Goal: Task Accomplishment & Management: Use online tool/utility

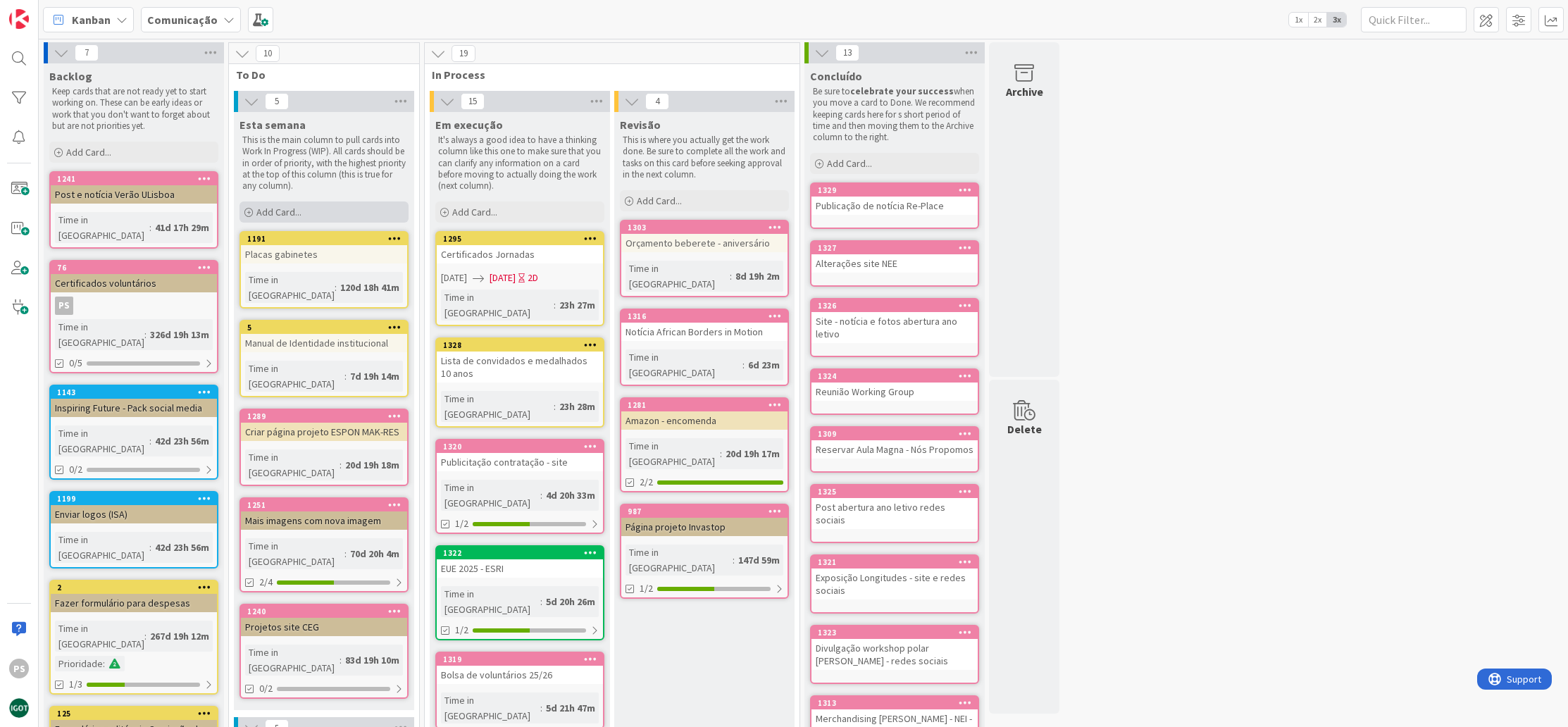
click at [336, 215] on div "Add Card..." at bounding box center [324, 211] width 169 height 21
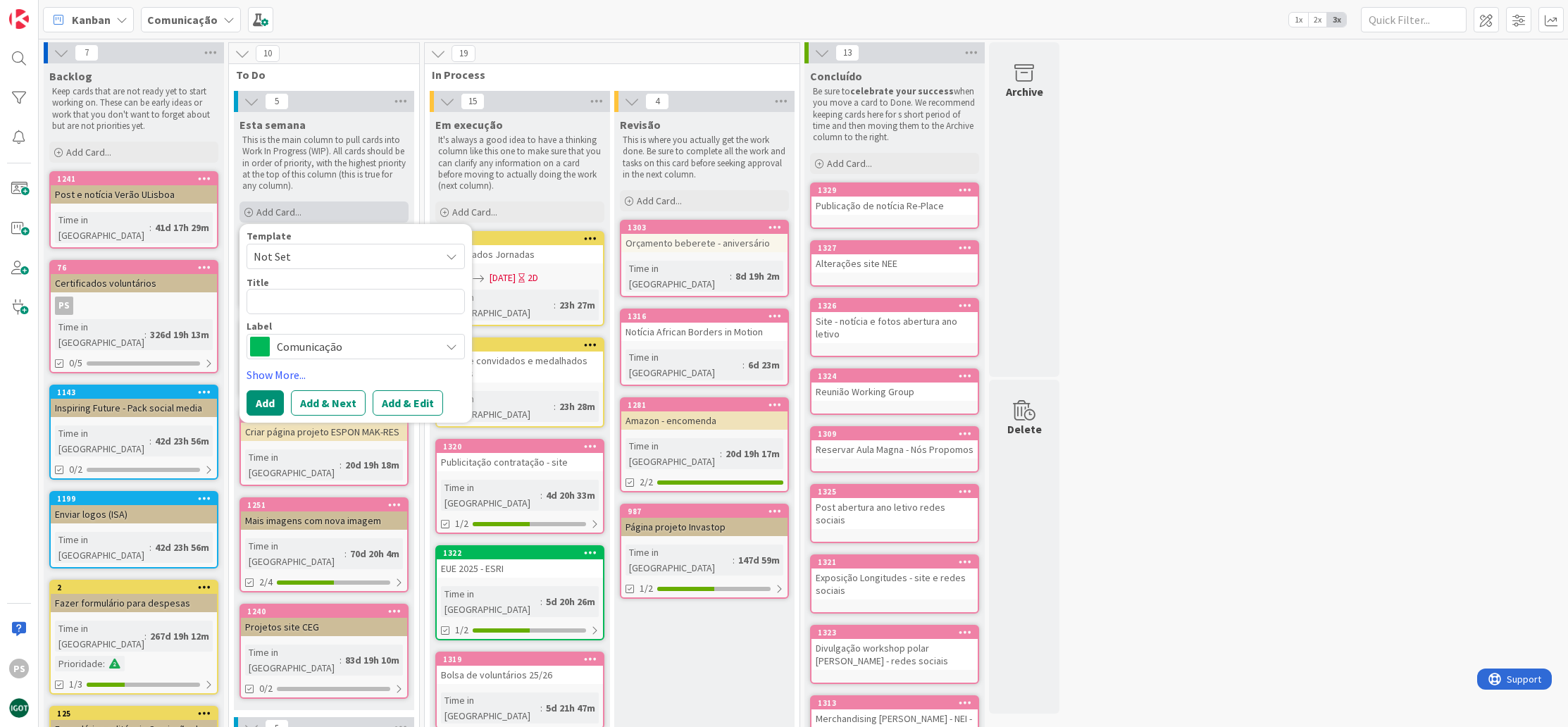
type textarea "x"
type textarea "F"
type textarea "x"
type textarea "Fi"
type textarea "x"
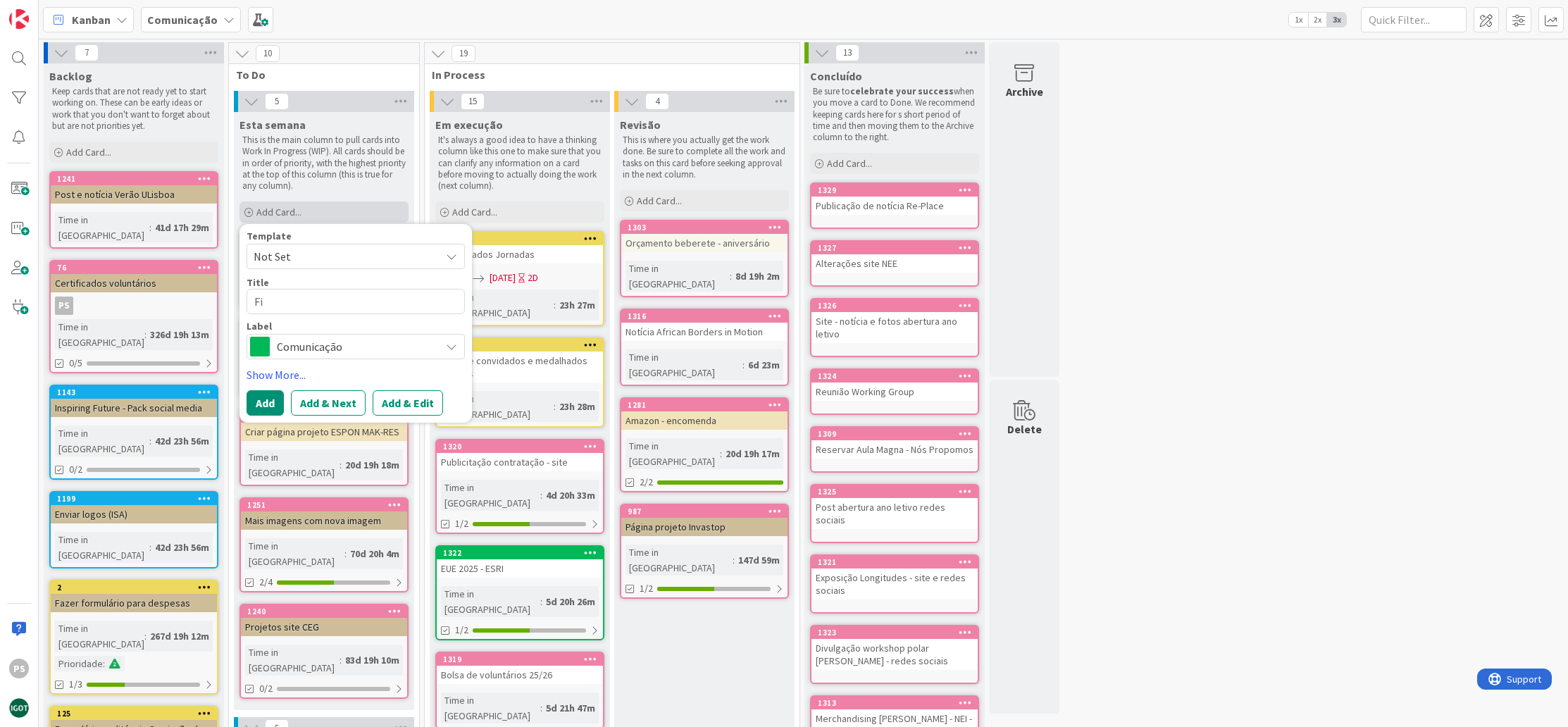
type textarea "Fic"
type textarea "x"
type textarea "Fich"
type textarea "x"
type textarea "Ficha"
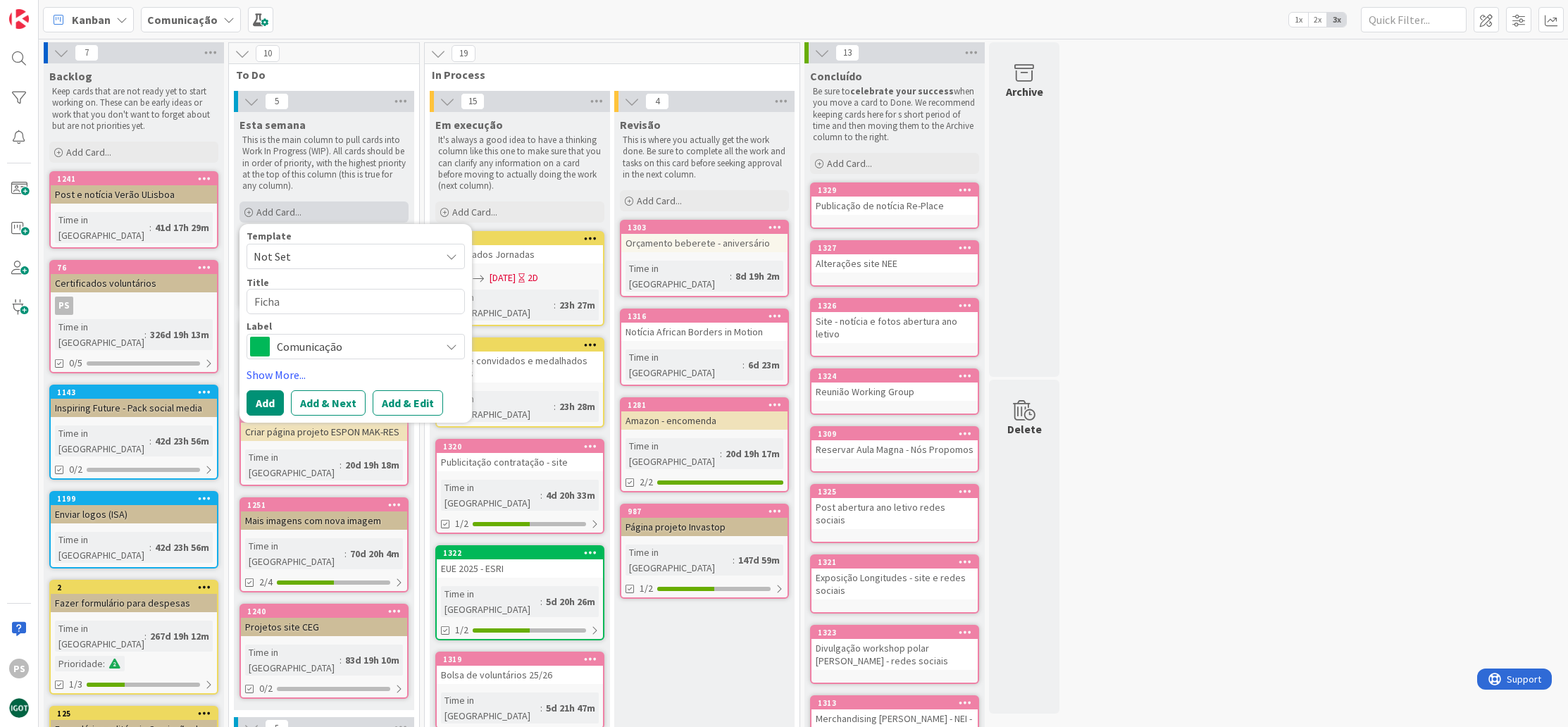
type textarea "x"
type textarea "Ficha"
type textarea "x"
type textarea "Ficha M´"
type textarea "x"
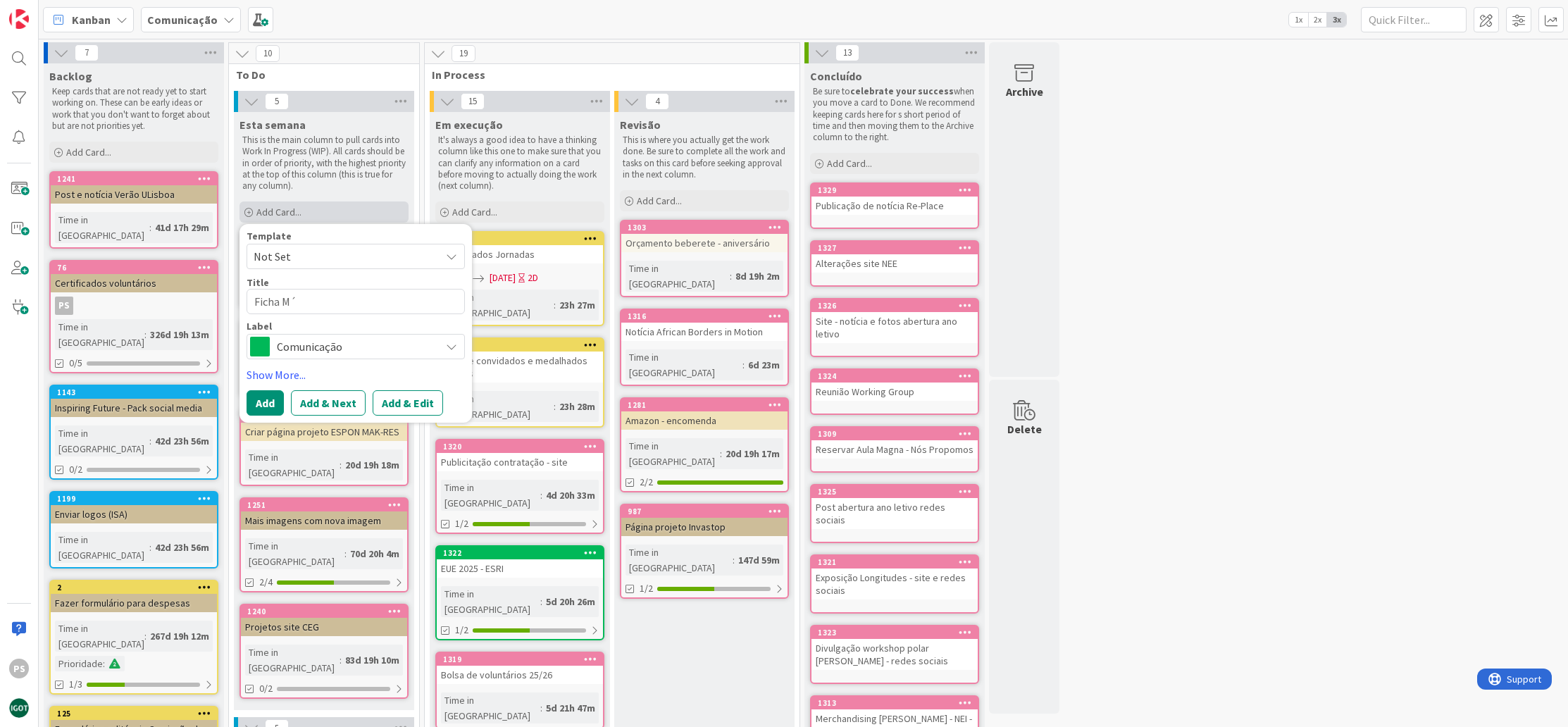
type textarea "Ficha M´+"
type textarea "x"
type textarea "Ficha M´"
type textarea "x"
type textarea "Ficha M´"
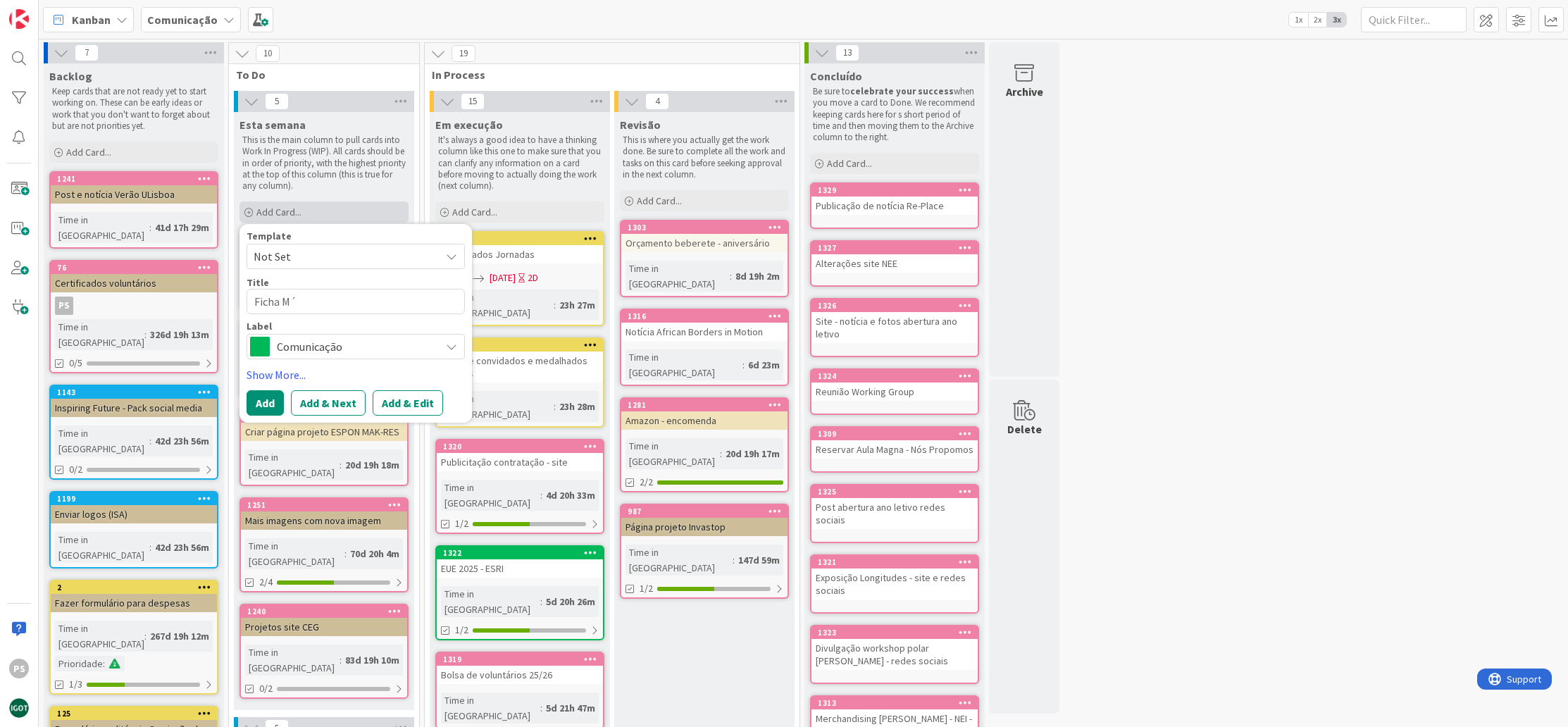
type textarea "x"
type textarea "Ficha Mí"
type textarea "x"
type textarea "Ficha M´"
type textarea "x"
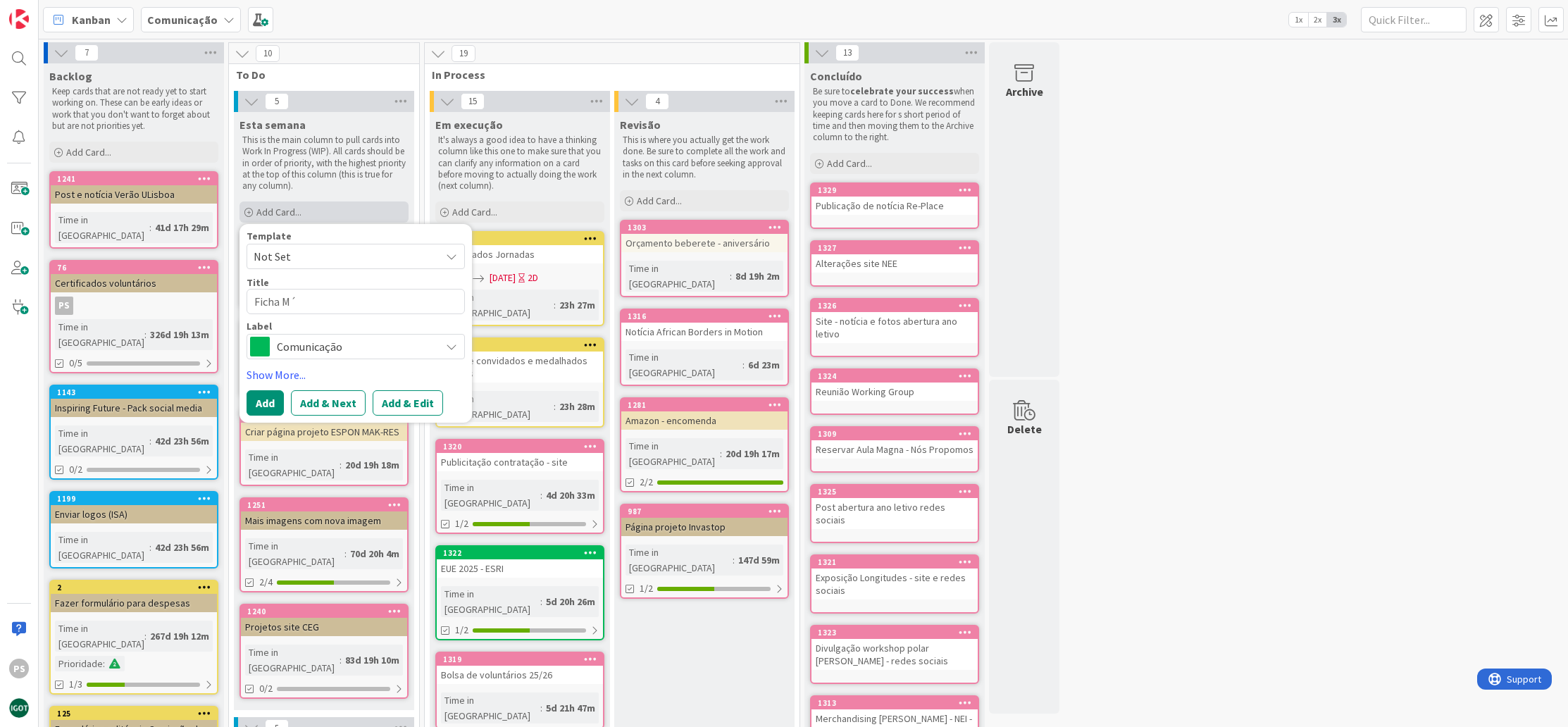
type textarea "Ficha Mí"
type textarea "x"
type textarea "Ficha M´"
type textarea "x"
type textarea "Ficha Mó"
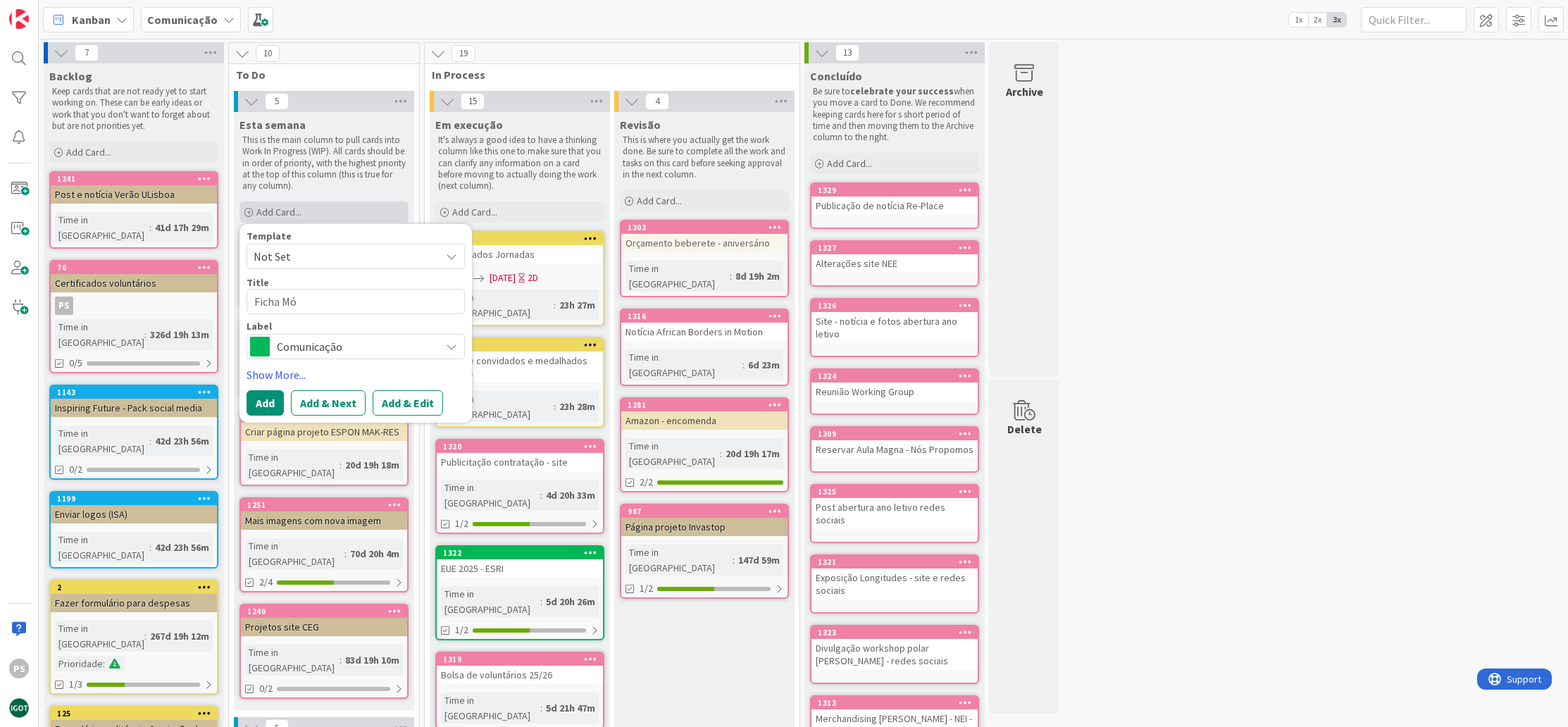
type textarea "x"
type textarea "Ficha [PERSON_NAME]"
type textarea "x"
type textarea "Ficha [PERSON_NAME]"
type textarea "x"
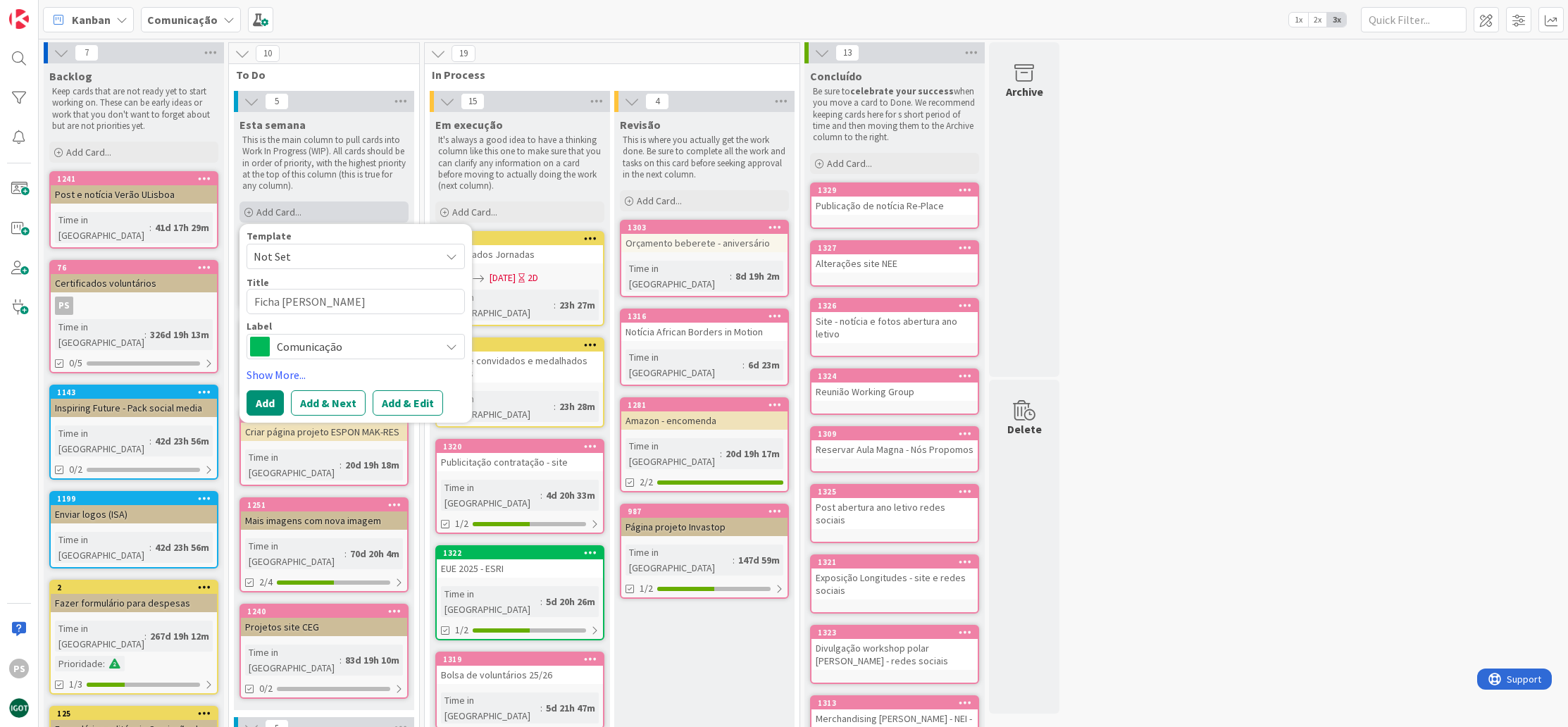
type textarea "Ficha Mónic"
type textarea "x"
type textarea "Ficha [PERSON_NAME]"
type textarea "x"
type textarea "Ficha [PERSON_NAME]"
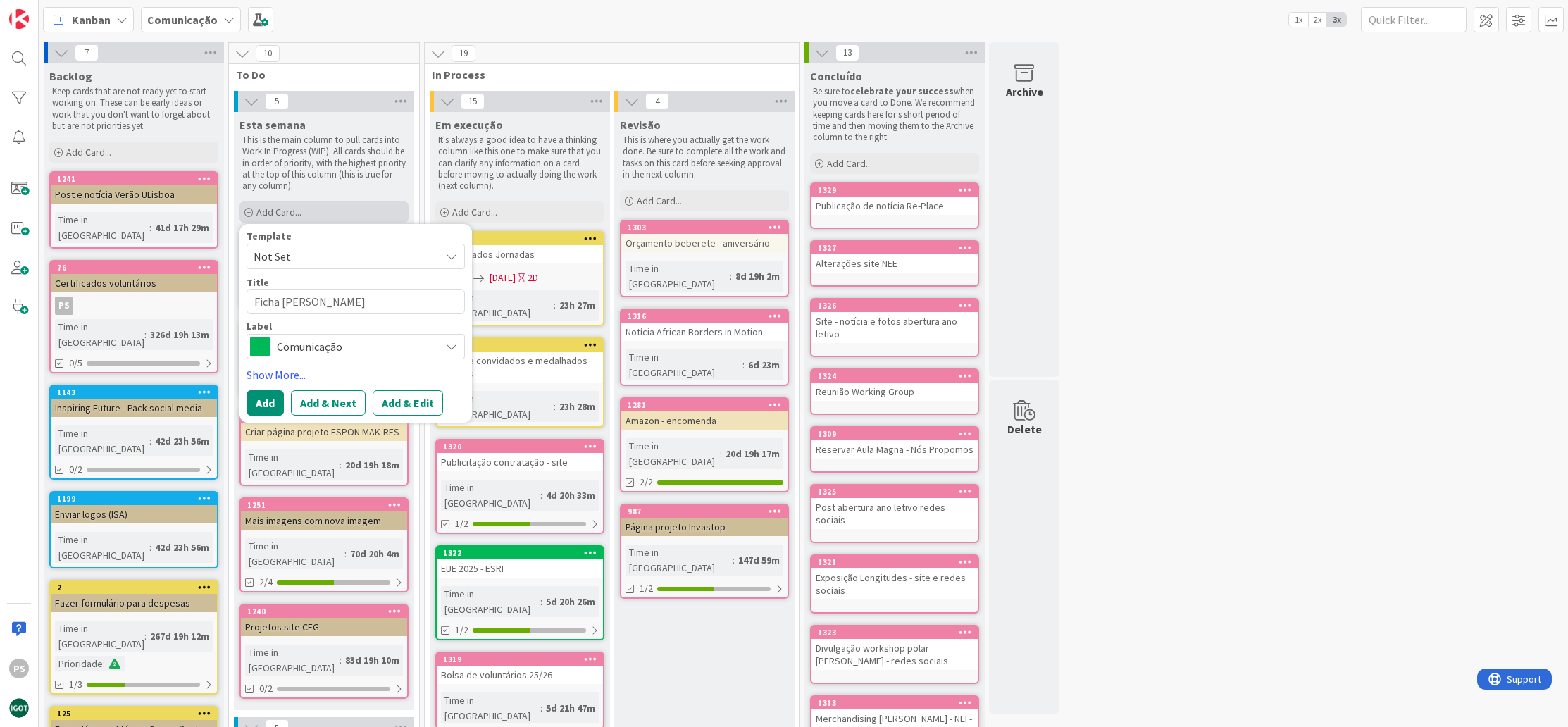
type textarea "x"
type textarea "Ficha [PERSON_NAME]"
type textarea "x"
type textarea "Ficha [PERSON_NAME]"
type textarea "x"
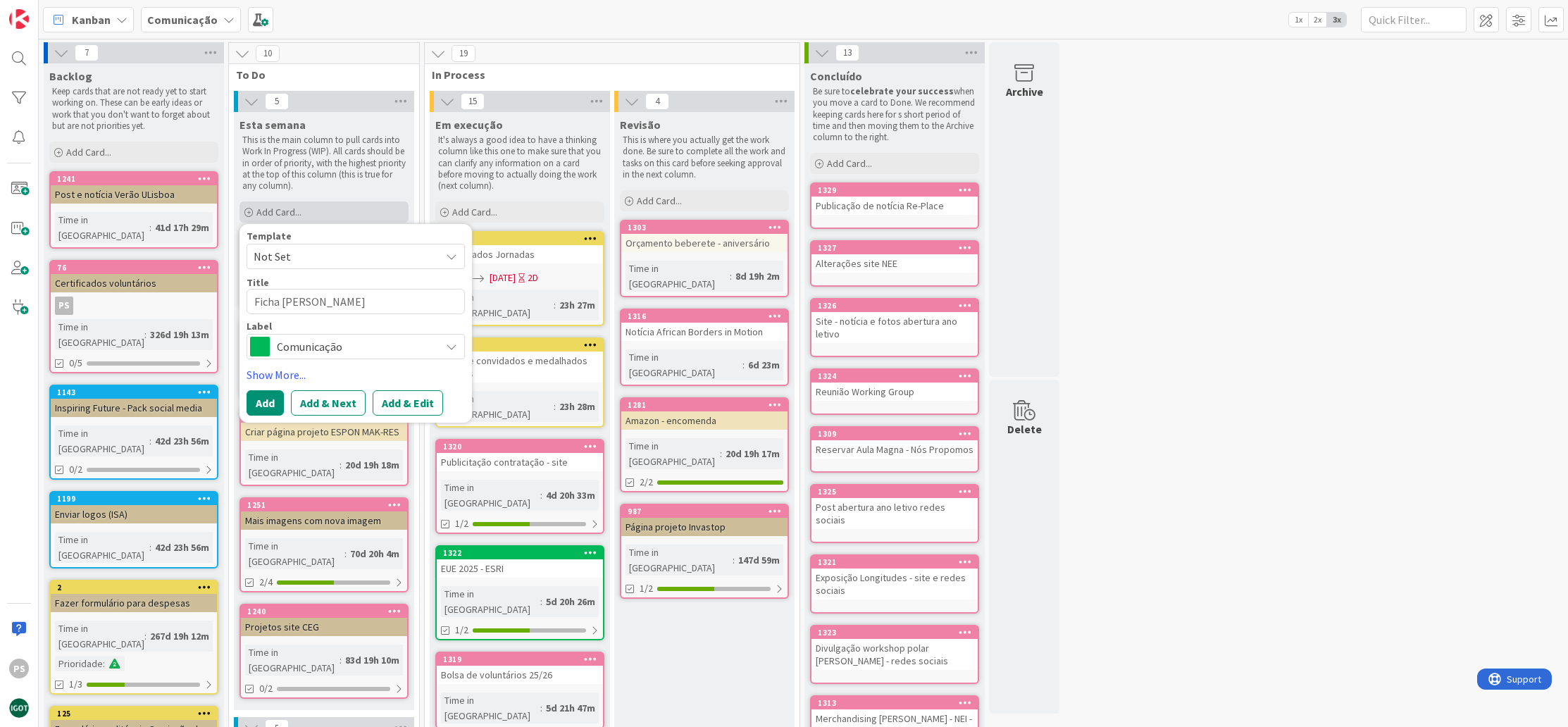
type textarea "Ficha [PERSON_NAME]"
type textarea "x"
type textarea "Ficha [PERSON_NAME]"
type textarea "x"
type textarea "Ficha [PERSON_NAME]"
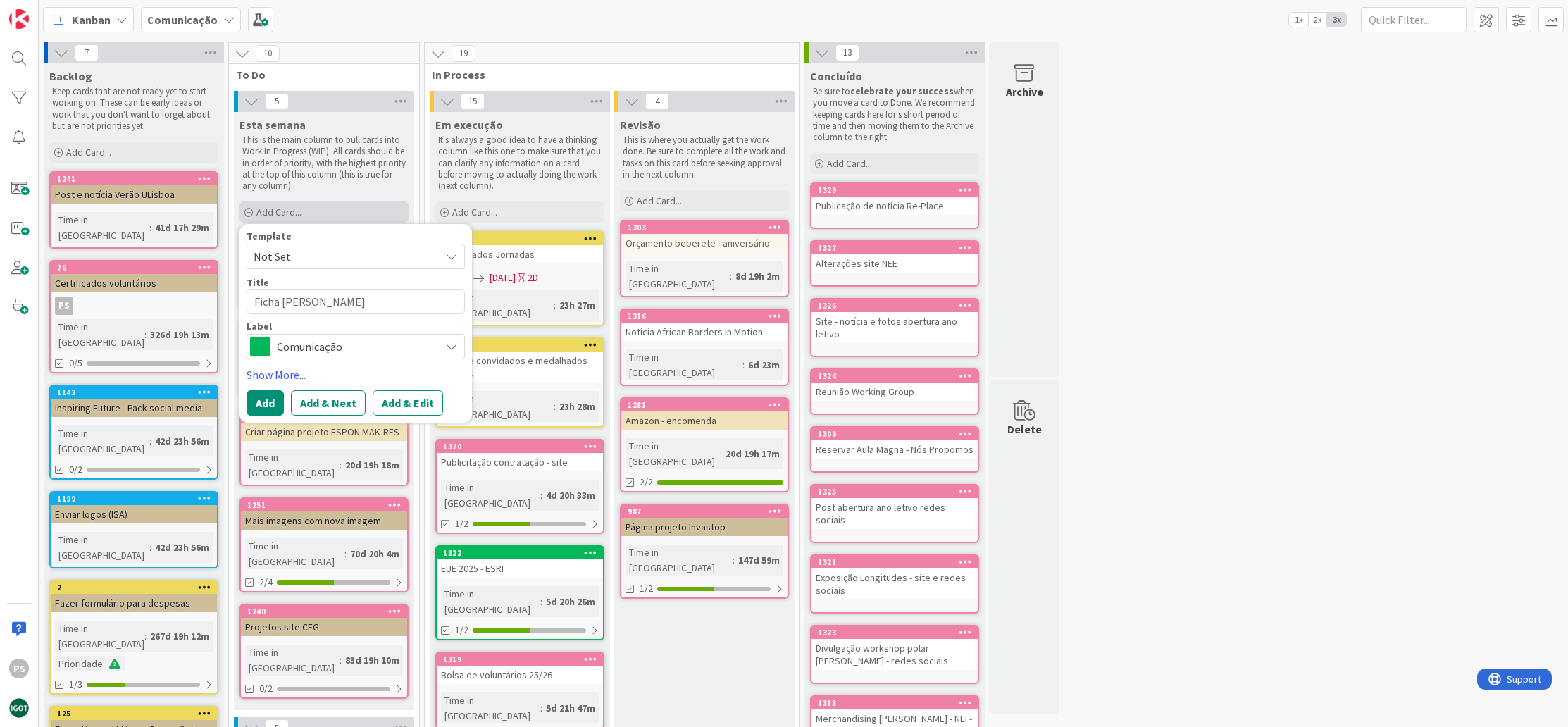
type textarea "x"
type textarea "Ficha [PERSON_NAME]"
type textarea "x"
type textarea "Ficha [PERSON_NAME]"
type textarea "x"
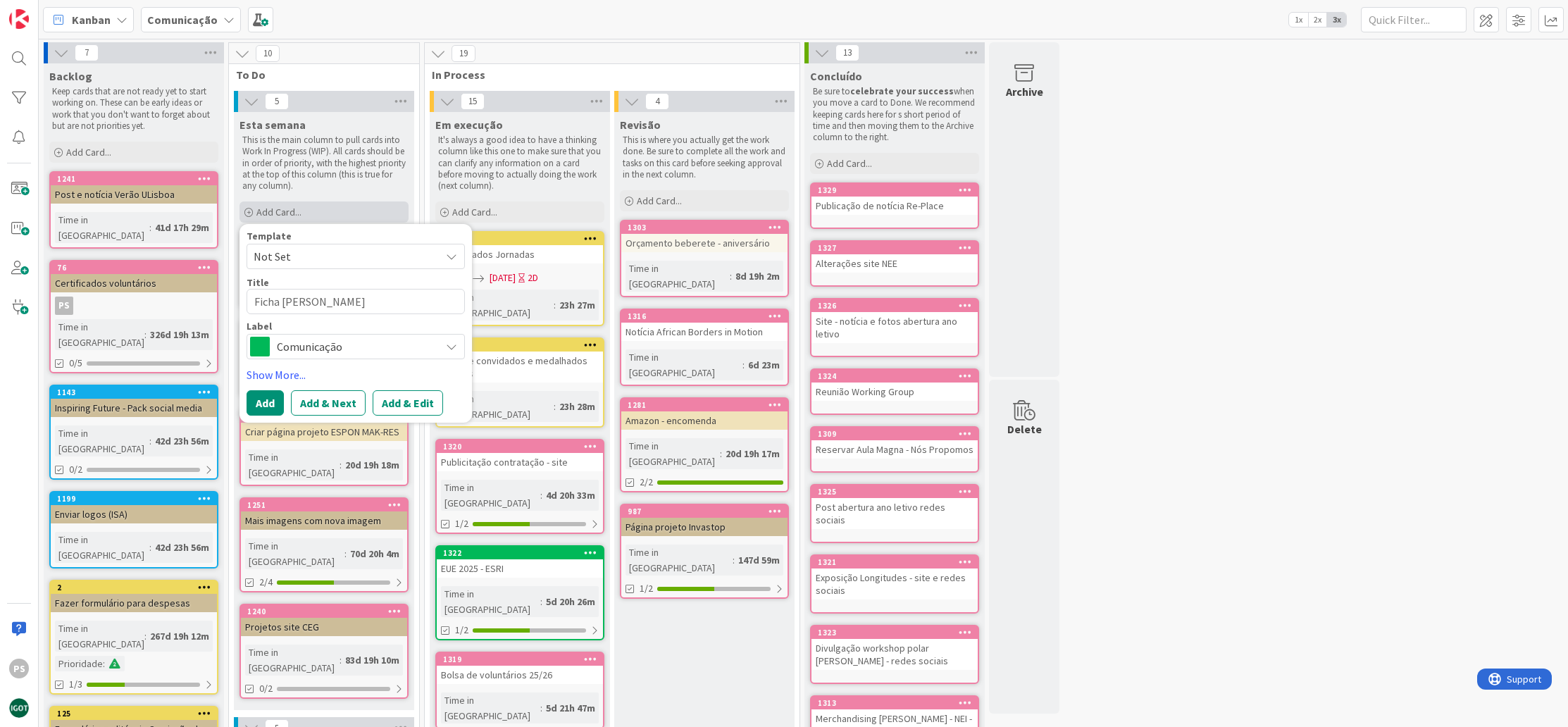
type textarea "Ficha [PERSON_NAME]"
type textarea "x"
type textarea "Ficha [PERSON_NAME] -"
type textarea "x"
type textarea "Ficha [PERSON_NAME] -"
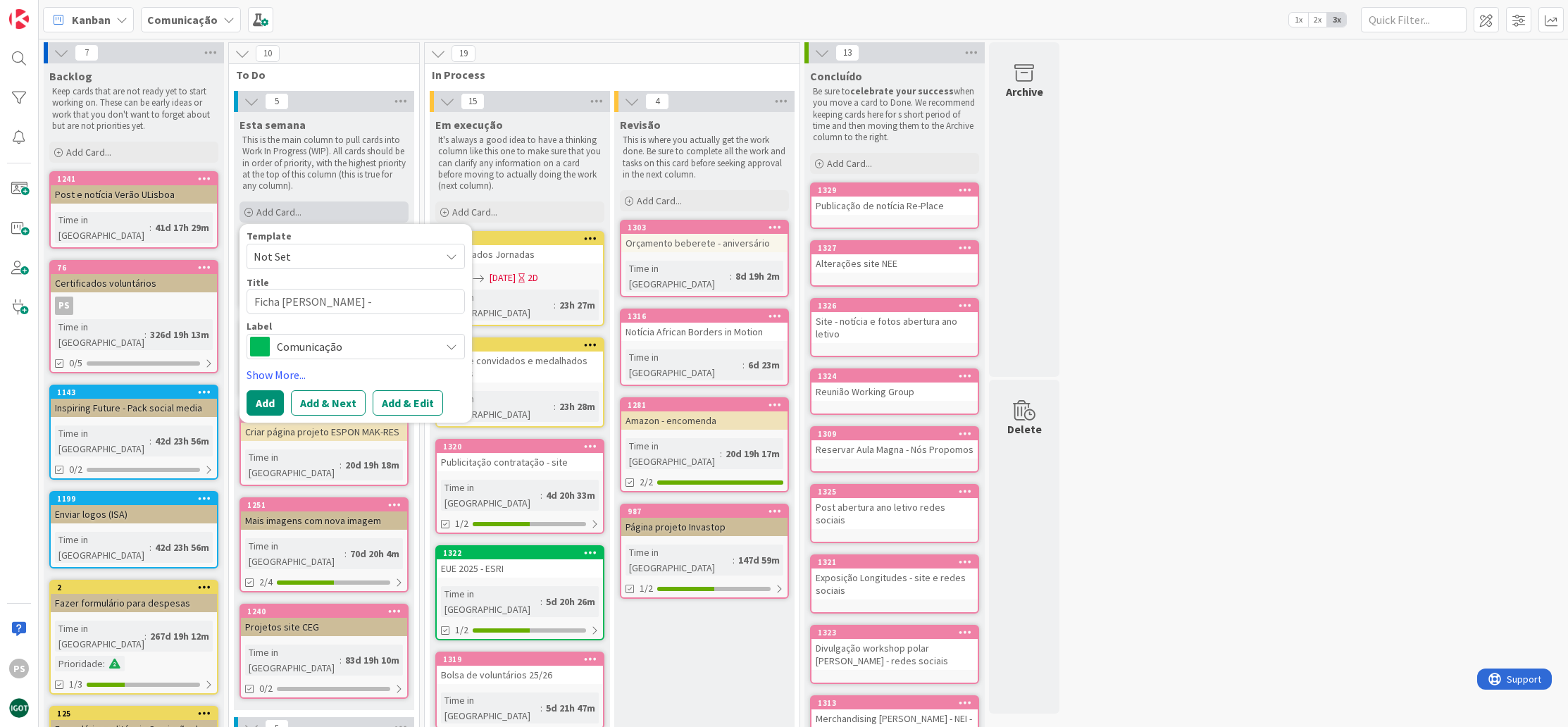
type textarea "x"
type textarea "Ficha [PERSON_NAME] - S"
type textarea "x"
type textarea "Ficha [PERSON_NAME]"
type textarea "x"
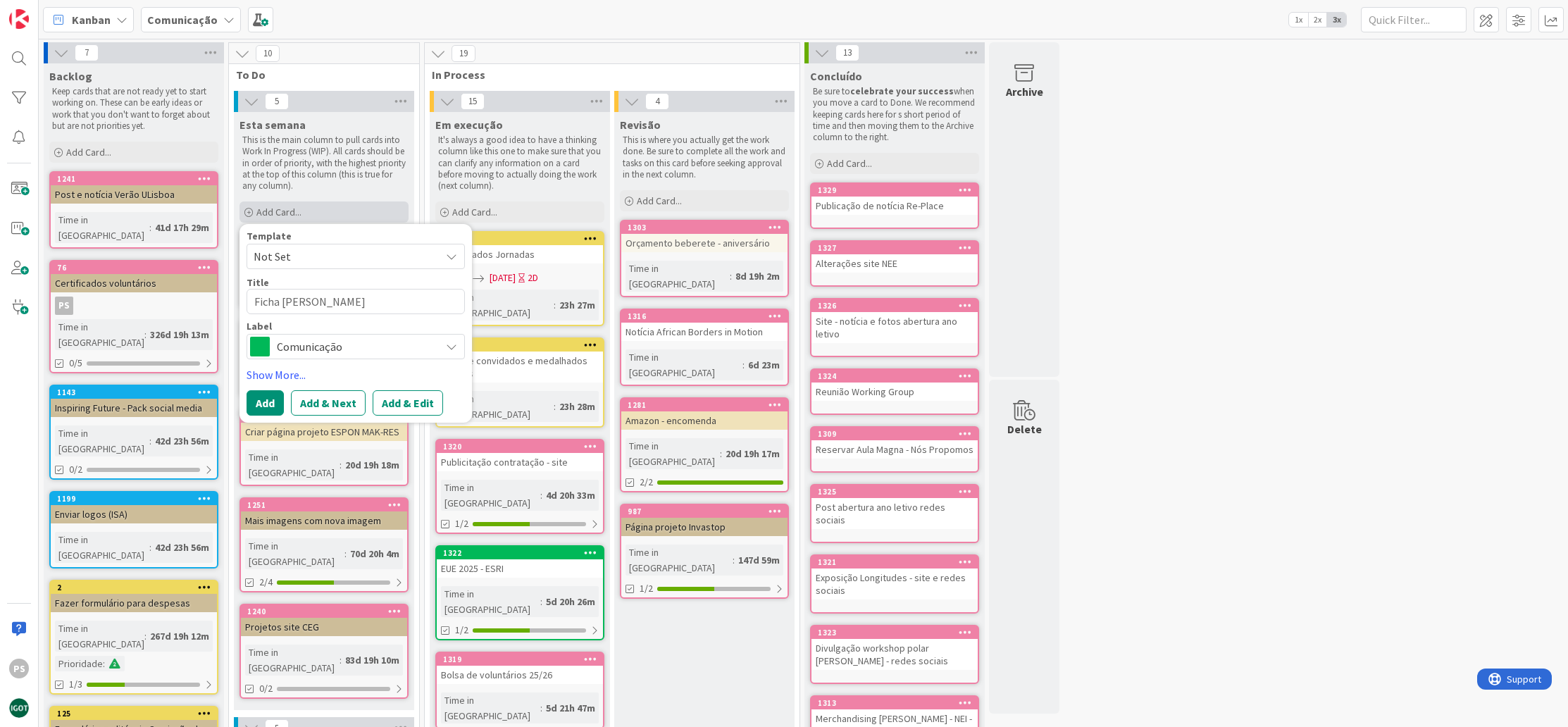
type textarea "Ficha [PERSON_NAME]"
type textarea "x"
type textarea "Ficha [PERSON_NAME] - Site"
type textarea "x"
type textarea "Ficha [PERSON_NAME] - Site"
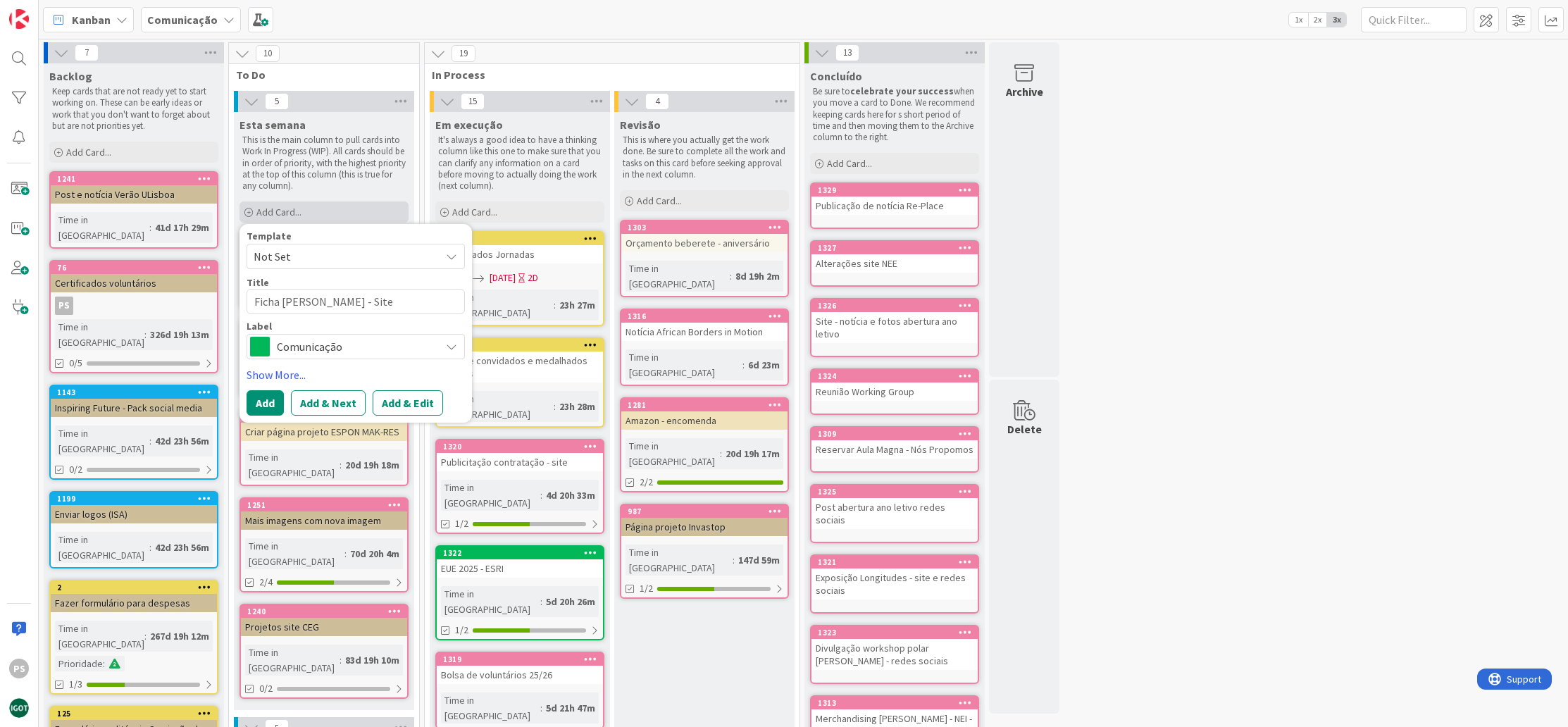
type textarea "x"
type textarea "Ficha [PERSON_NAME] - Site C"
type textarea "x"
type textarea "Ficha [PERSON_NAME] - Site CE"
type textarea "x"
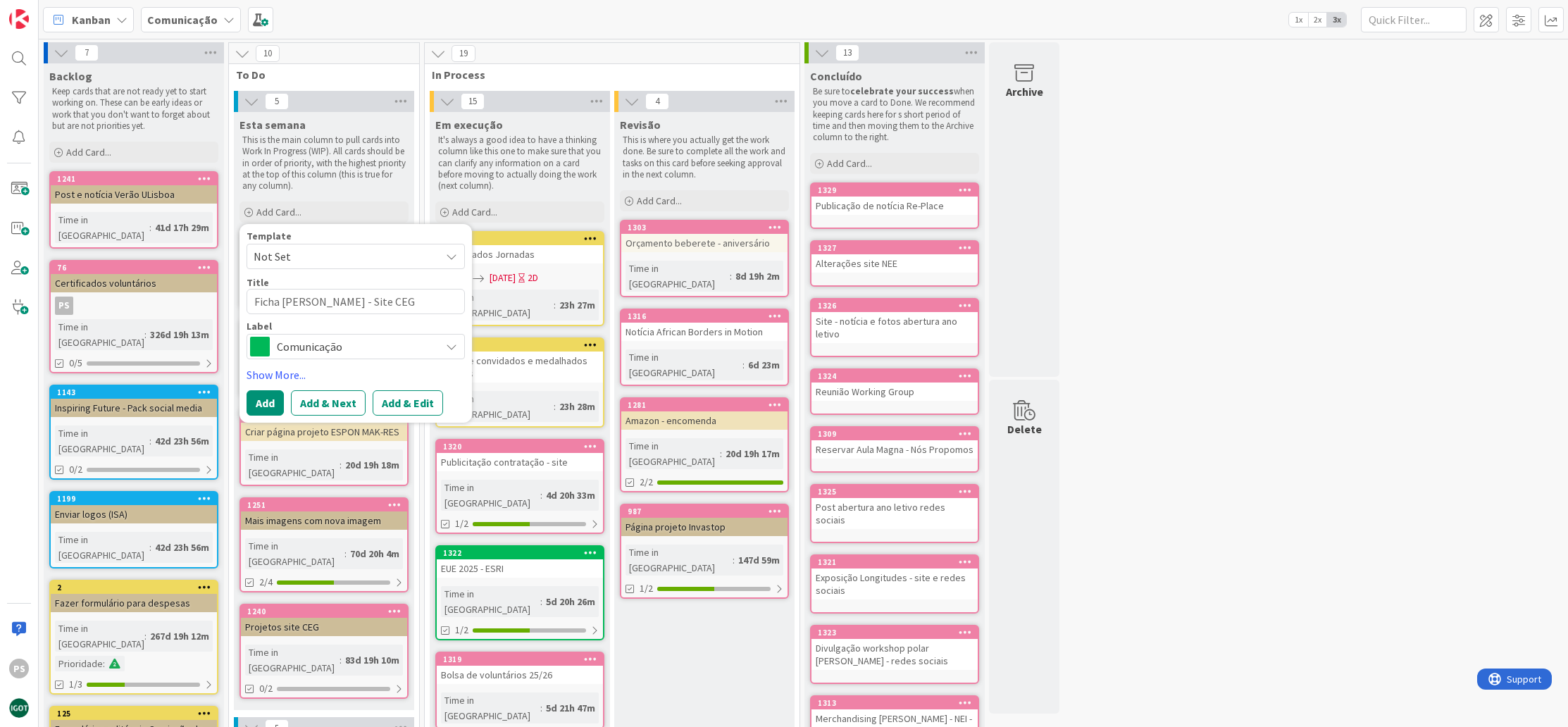
type textarea "Ficha [PERSON_NAME] - Site CEG"
click at [342, 347] on span "Comunicação" at bounding box center [355, 346] width 157 height 20
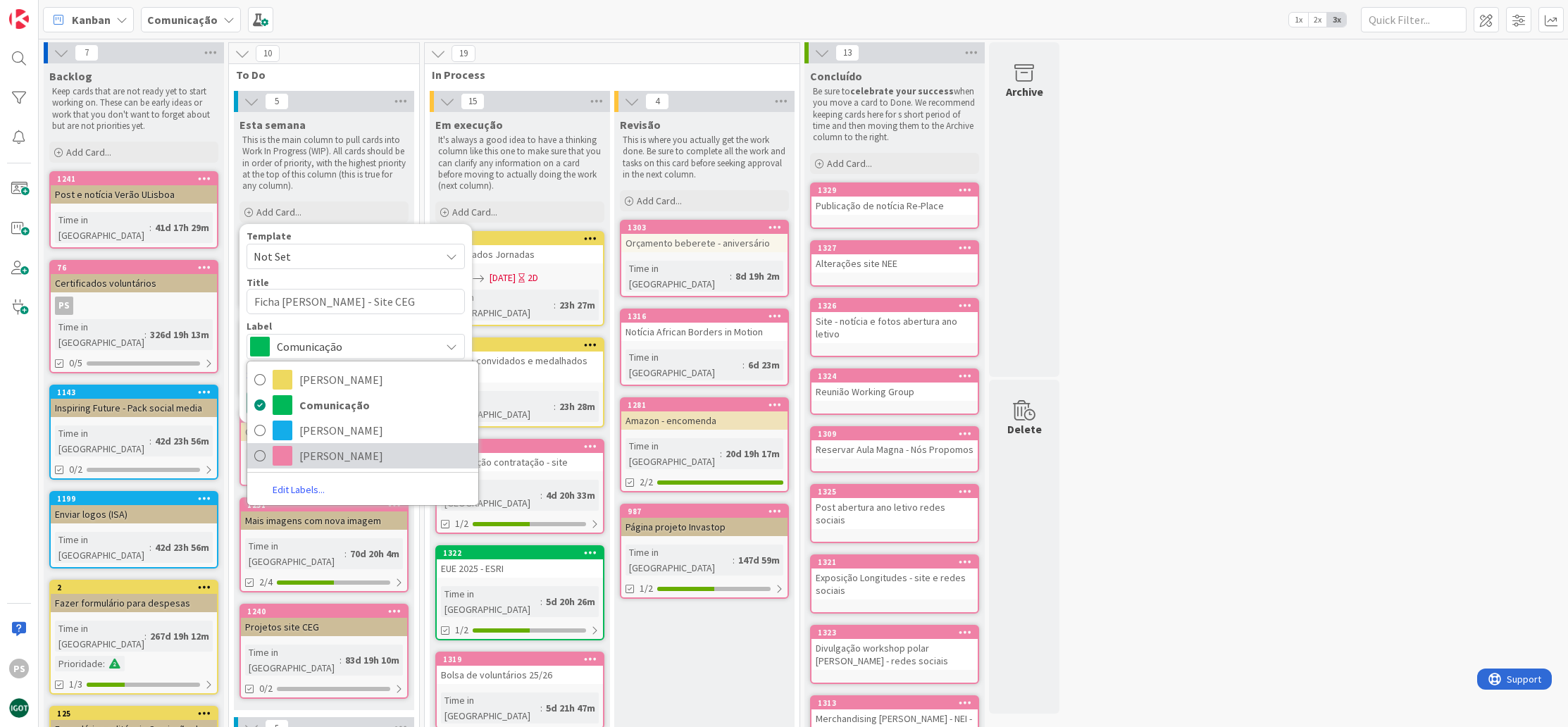
click at [320, 467] on link "[PERSON_NAME]" at bounding box center [363, 456] width 231 height 26
type textarea "x"
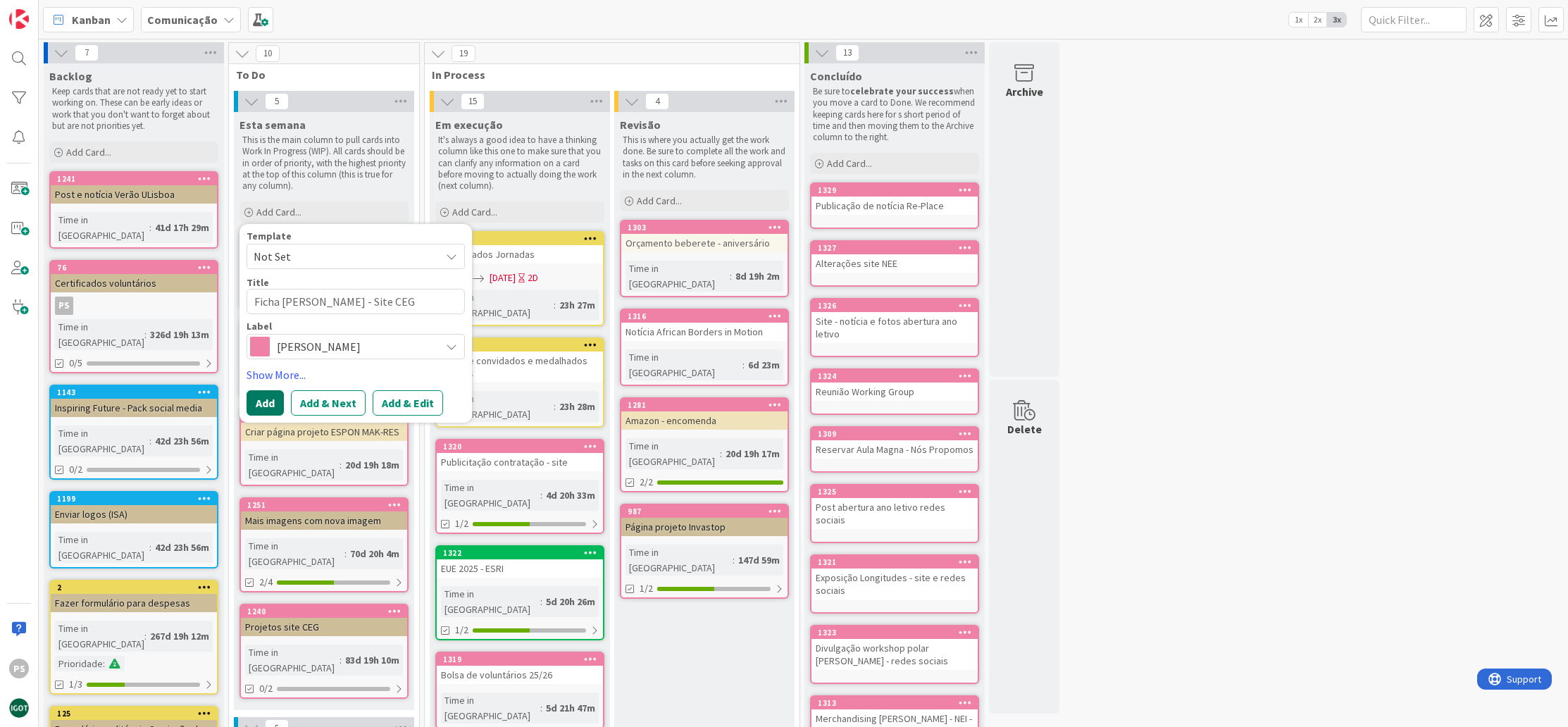
click at [263, 404] on button "Add" at bounding box center [265, 403] width 37 height 26
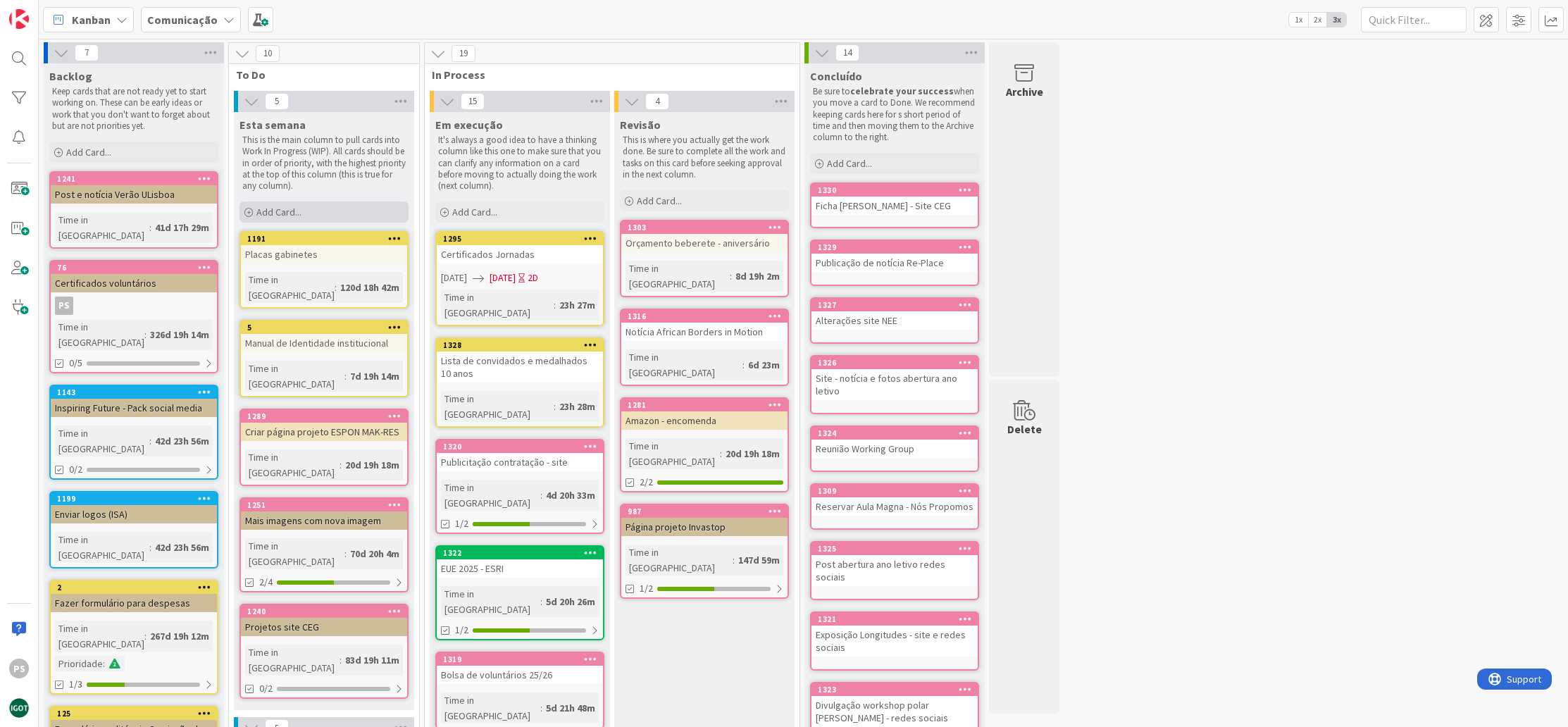
click at [347, 213] on div "Add Card..." at bounding box center [324, 211] width 169 height 21
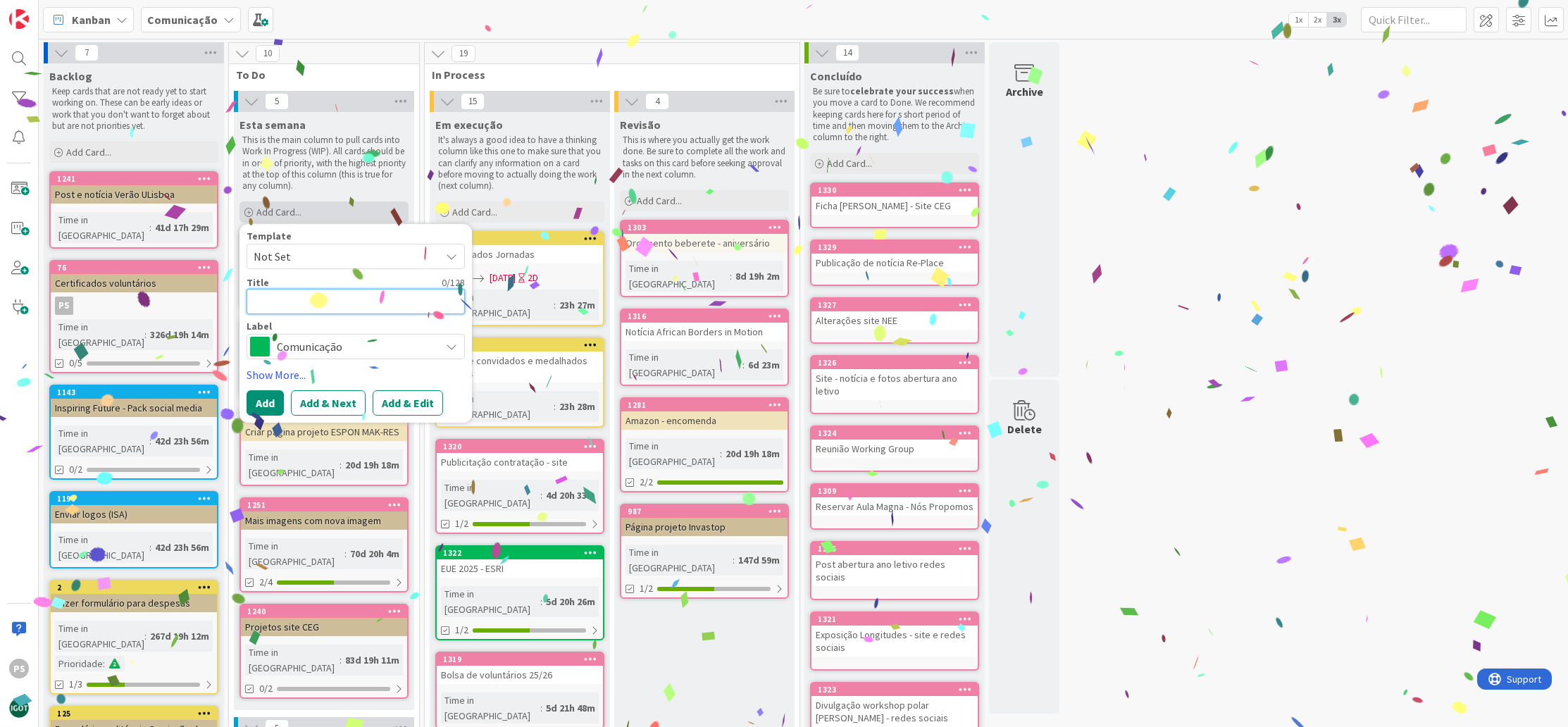
type textarea "x"
type textarea "A"
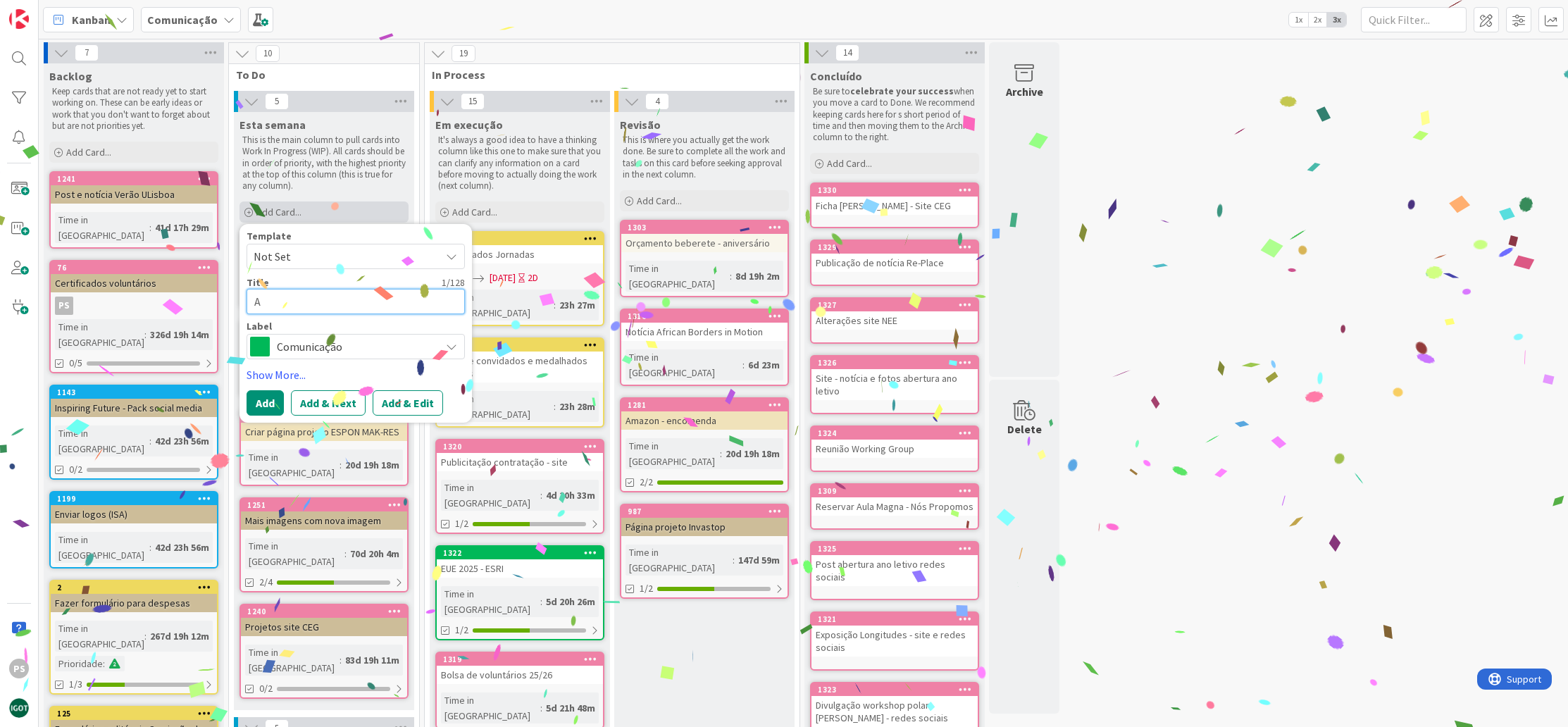
type textarea "x"
type textarea "Ap"
type textarea "x"
type textarea "Apo"
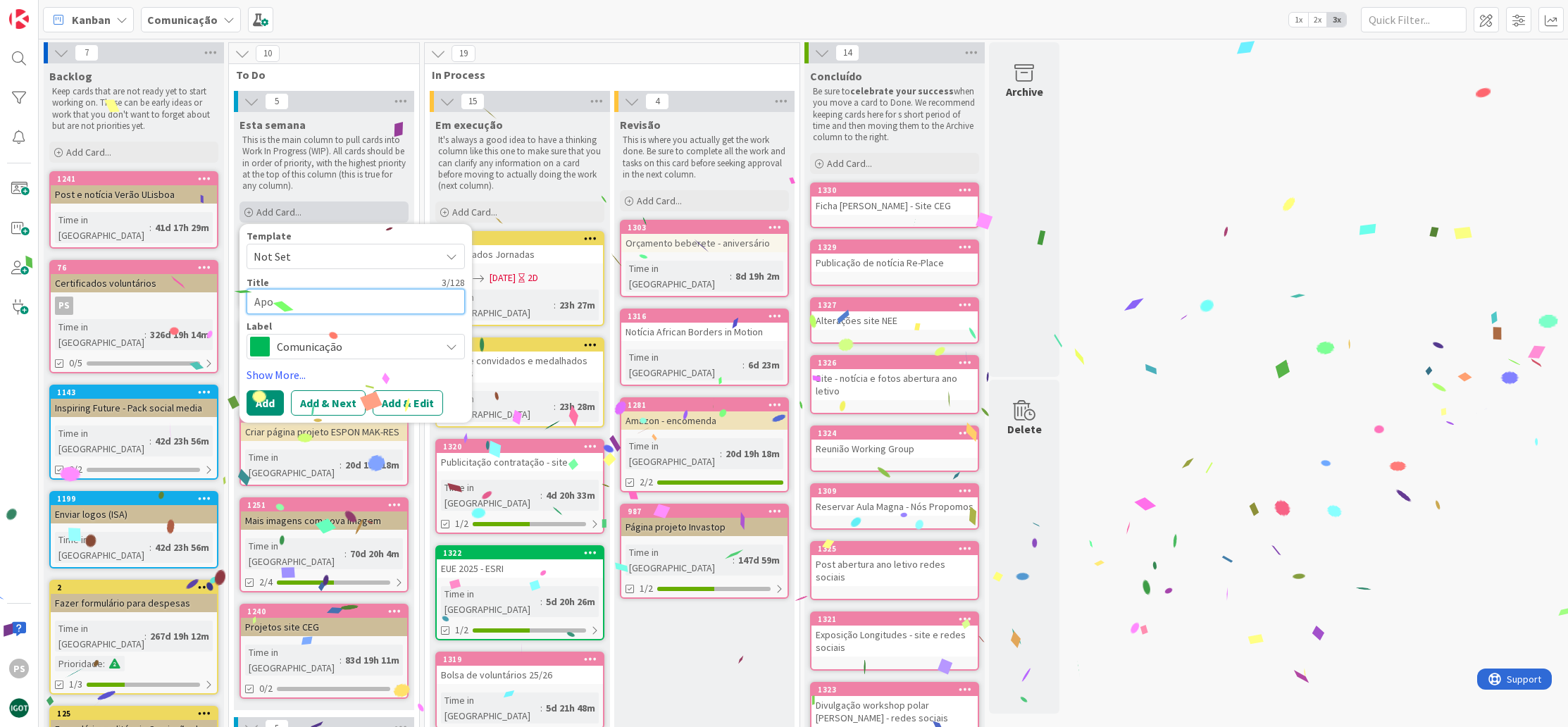
type textarea "x"
type textarea "Apoi"
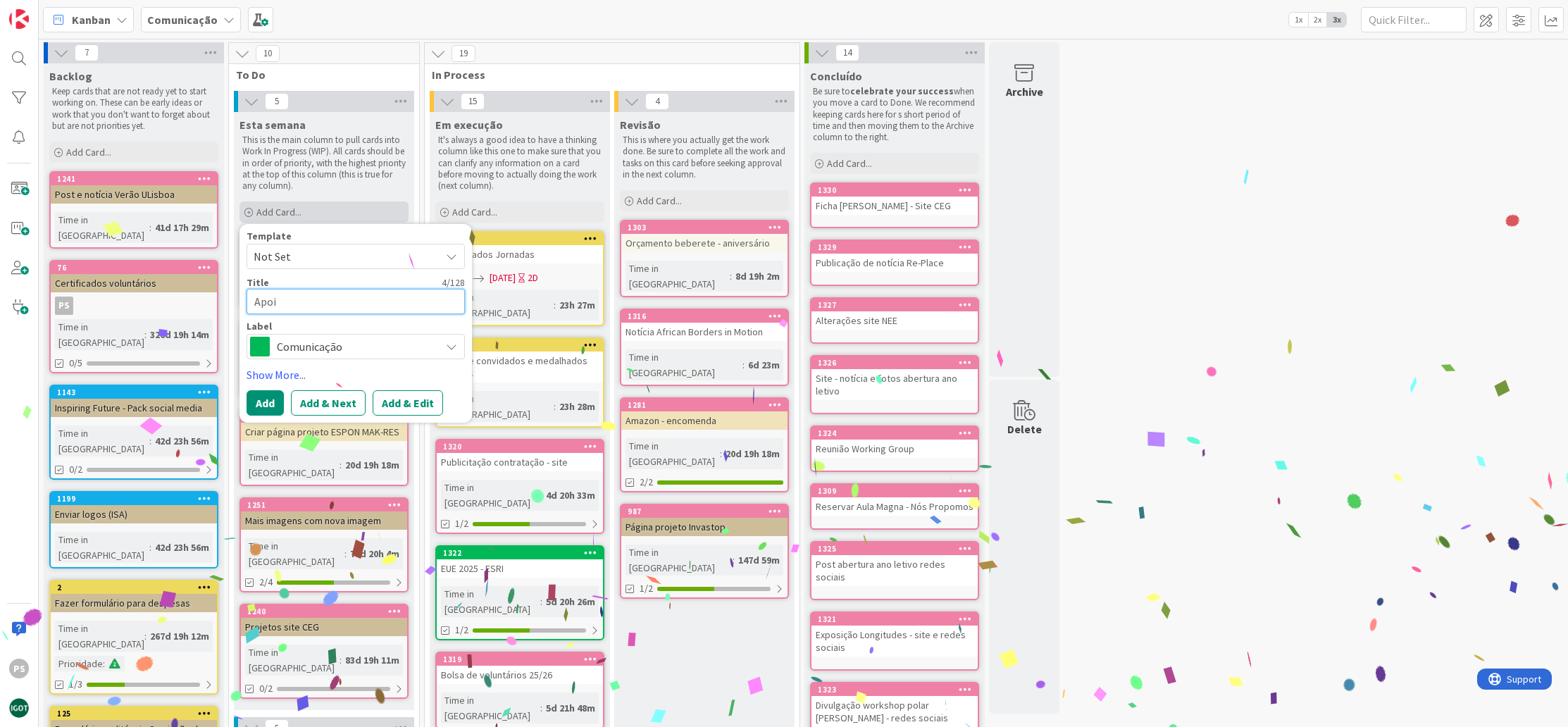
type textarea "x"
type textarea "Apoio"
type textarea "x"
type textarea "Apoio"
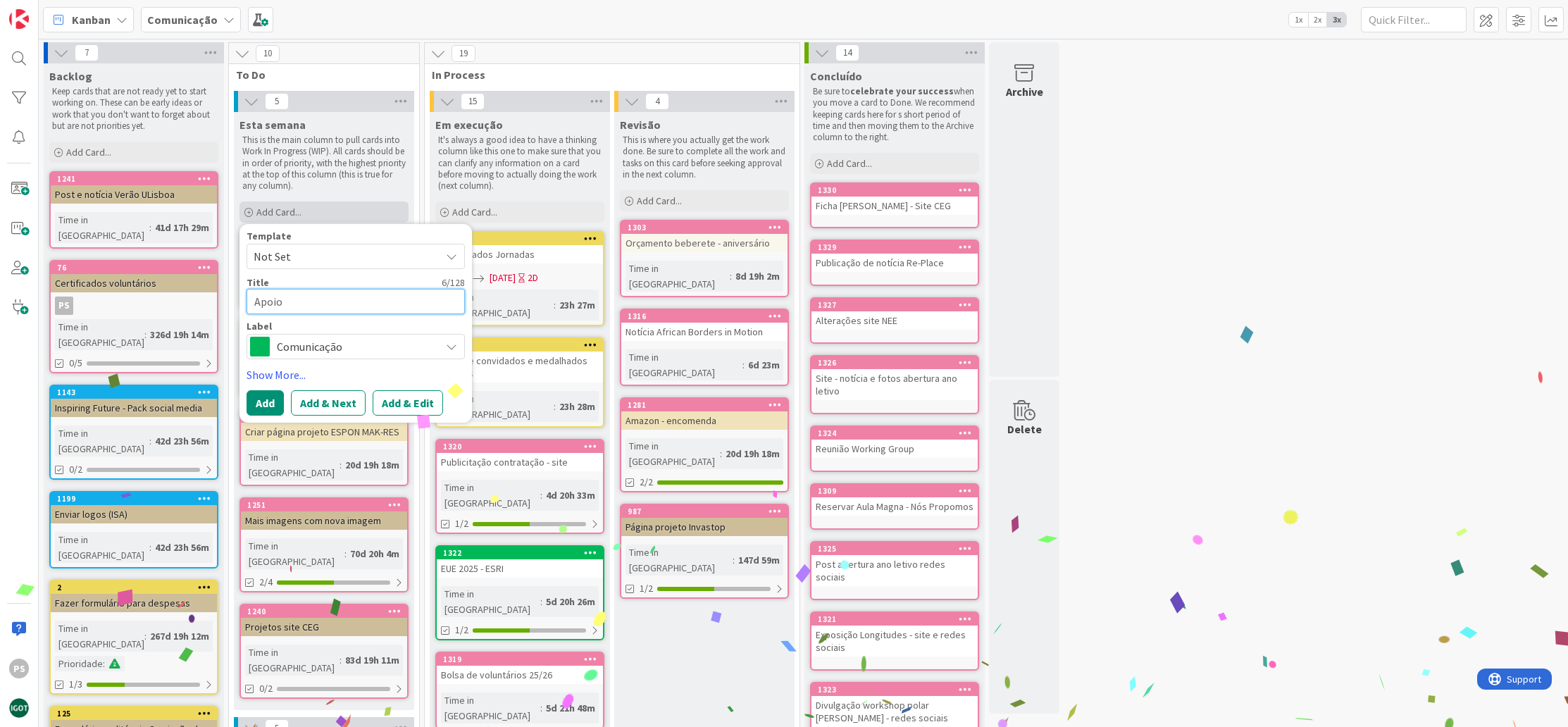
type textarea "x"
type textarea "Apoio a"
type textarea "x"
type textarea "Apoio a"
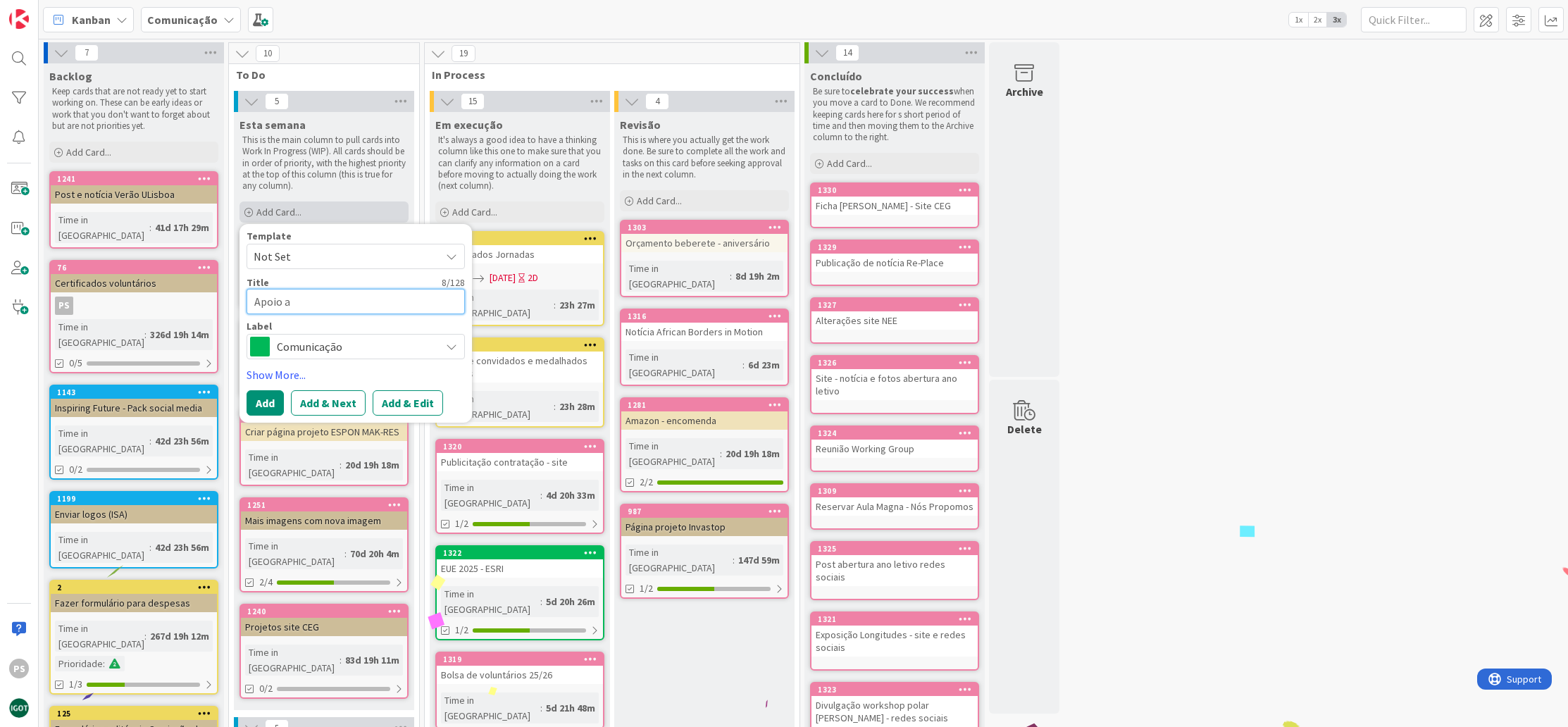
type textarea "x"
type textarea "Apoio a e"
type textarea "x"
type textarea "Apoio a ev"
type textarea "x"
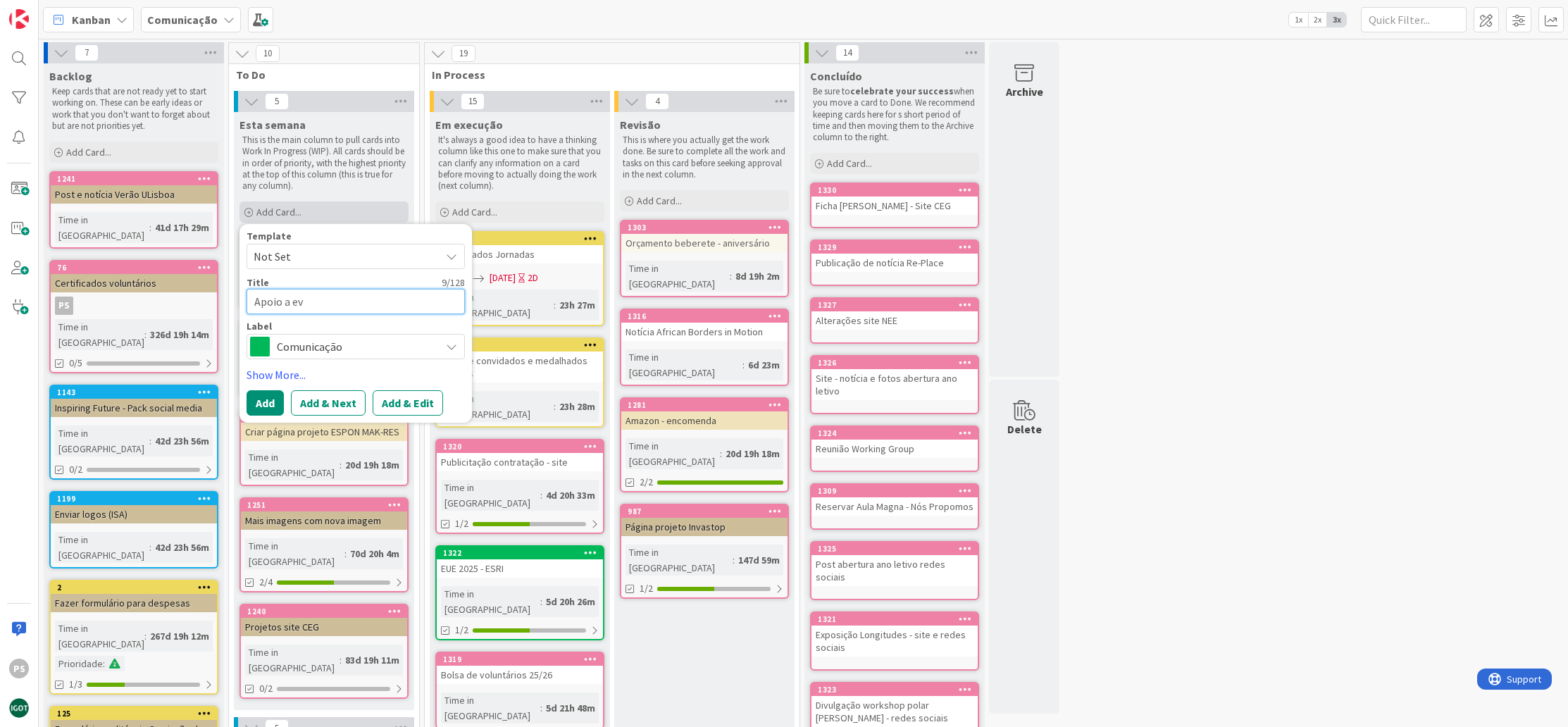
type textarea "Apoio a eve"
type textarea "x"
type textarea "Apoio a even"
type textarea "x"
type textarea "Apoio a event"
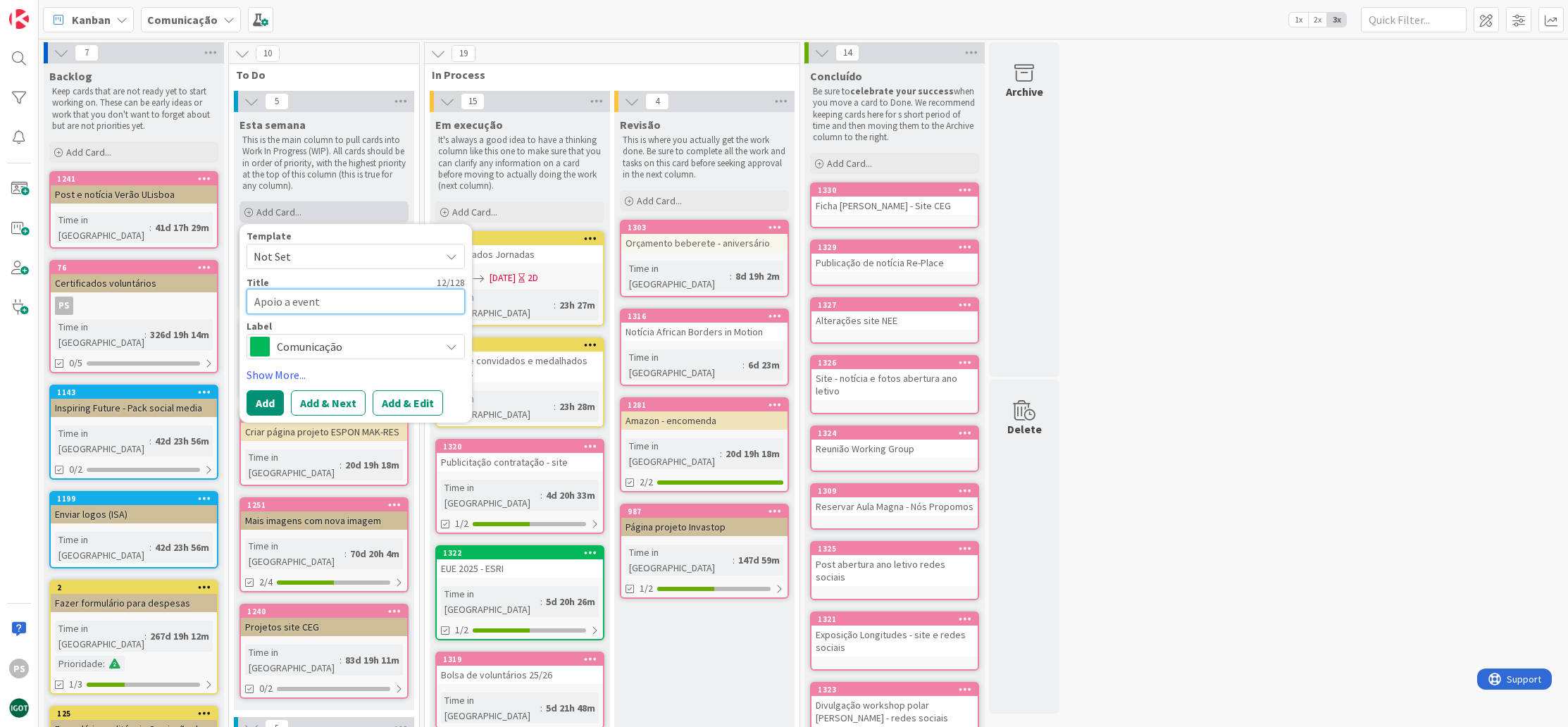
type textarea "x"
type textarea "Apoio a evento"
type textarea "x"
type textarea "Apoio a evento"
type textarea "x"
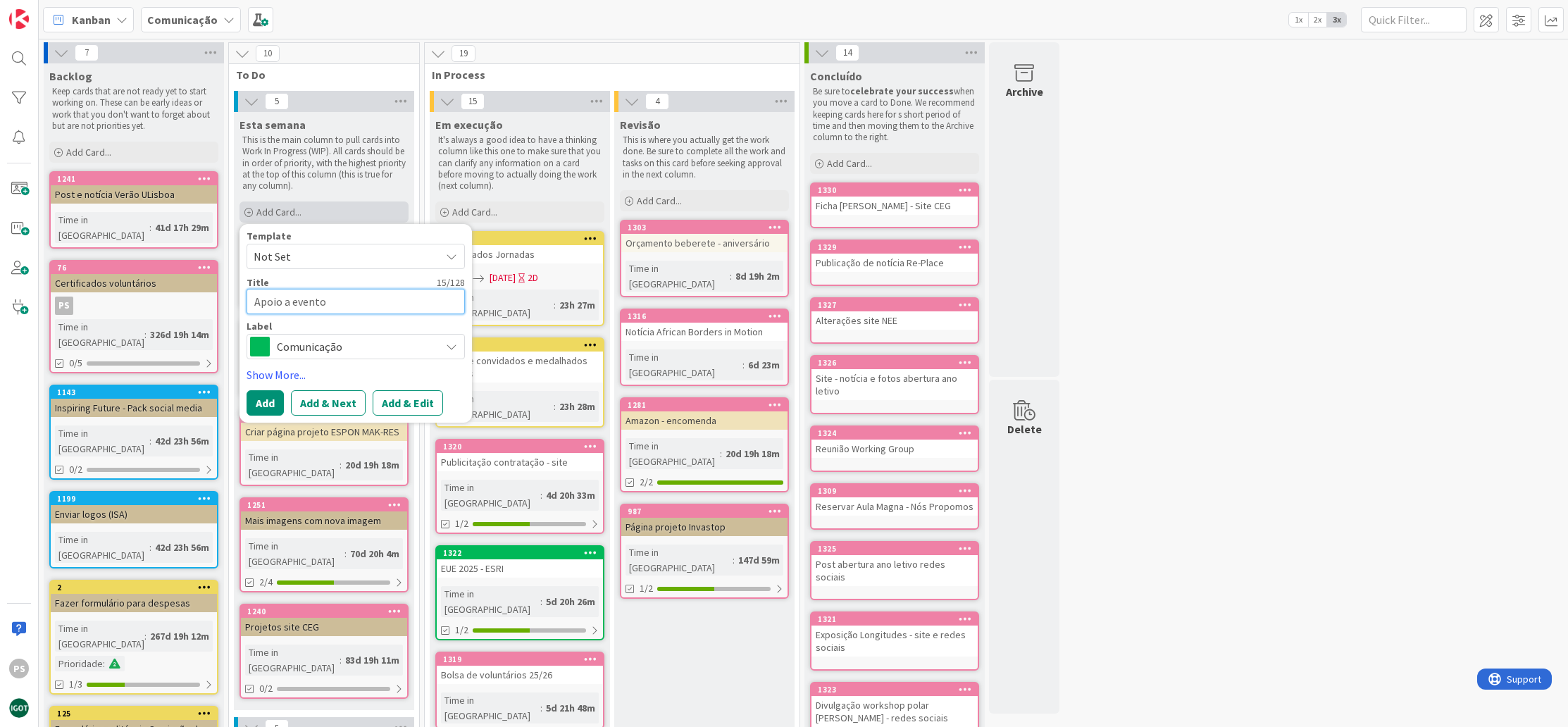
type textarea "Apoio a evento d"
type textarea "x"
type textarea "Apoio a evento do"
type textarea "x"
type textarea "Apoio a evento d"
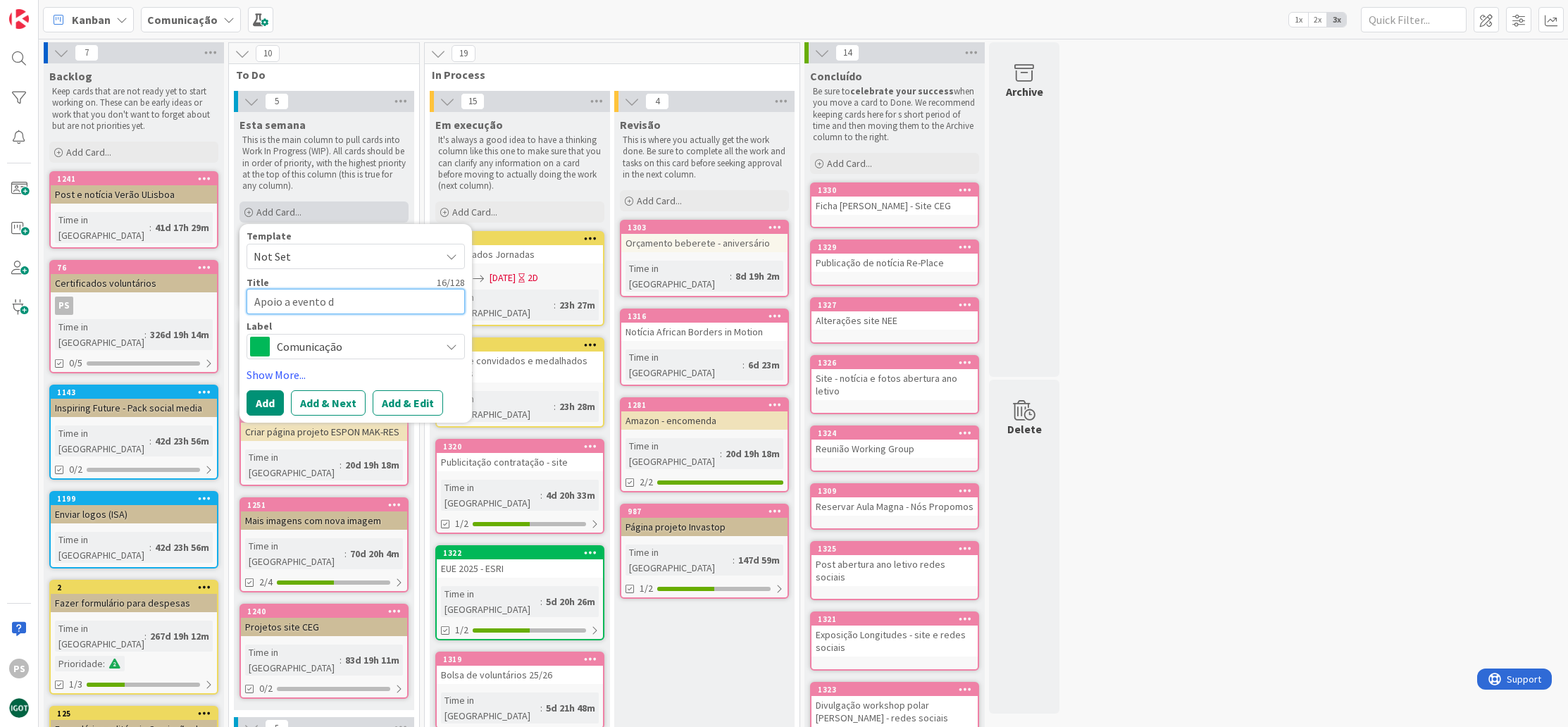
type textarea "x"
type textarea "Apoio a evento do"
type textarea "x"
type textarea "Apoio a evento dos"
type textarea "x"
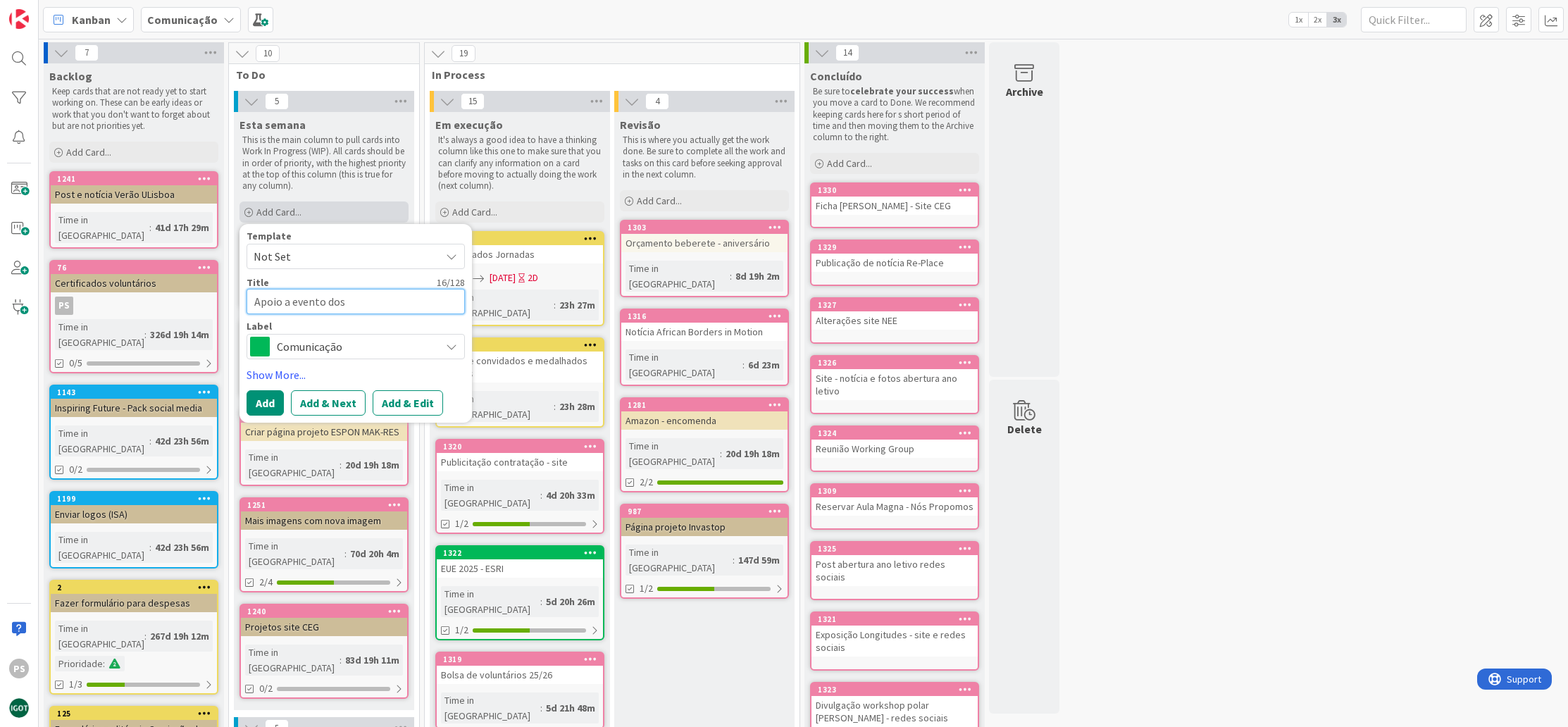
type textarea "Apoio a evento dos"
type textarea "x"
type textarea "Apoio a evento dos 1"
type textarea "x"
type textarea "Apoio a evento dos 10"
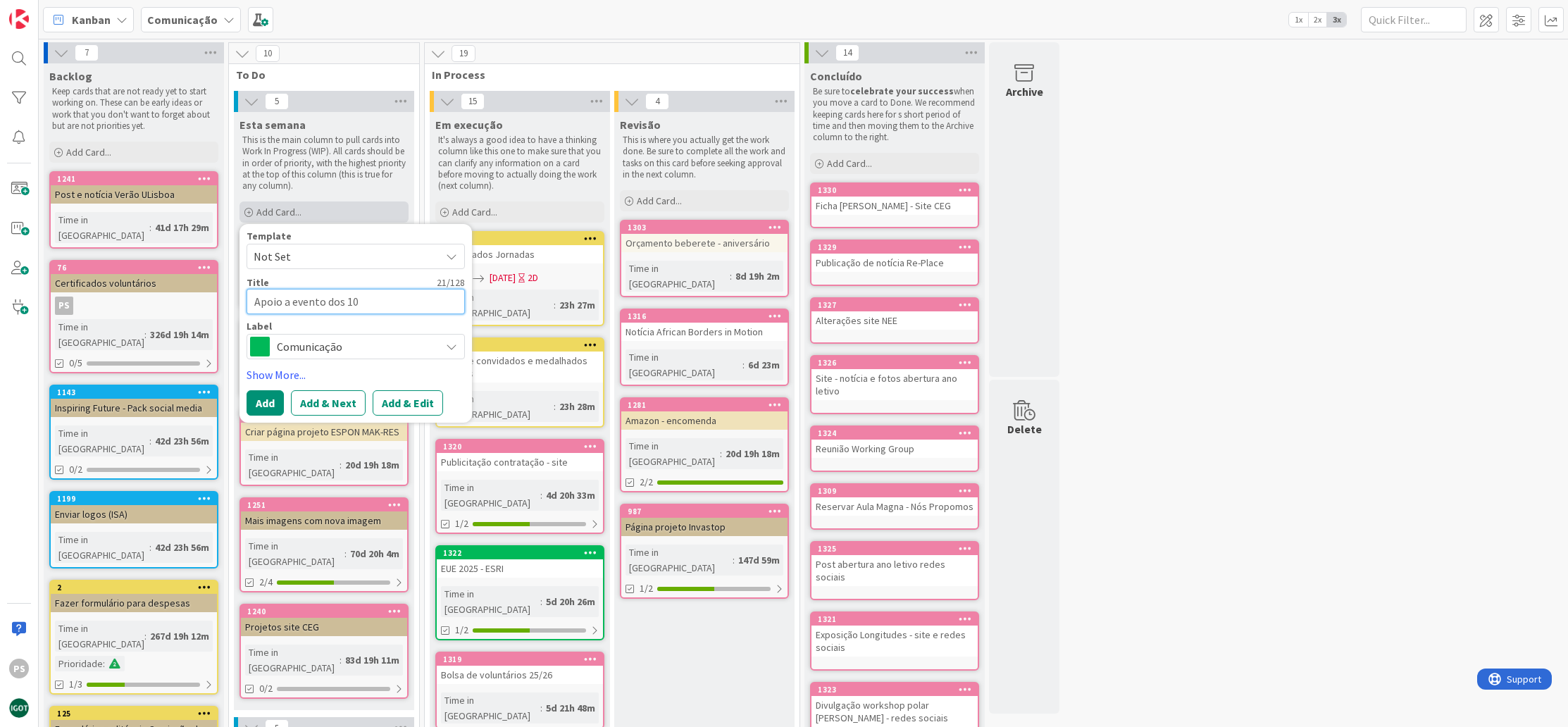
type textarea "x"
type textarea "Apoio a evento dos 10"
type textarea "x"
type textarea "Apoio a evento dos 10 a"
type textarea "x"
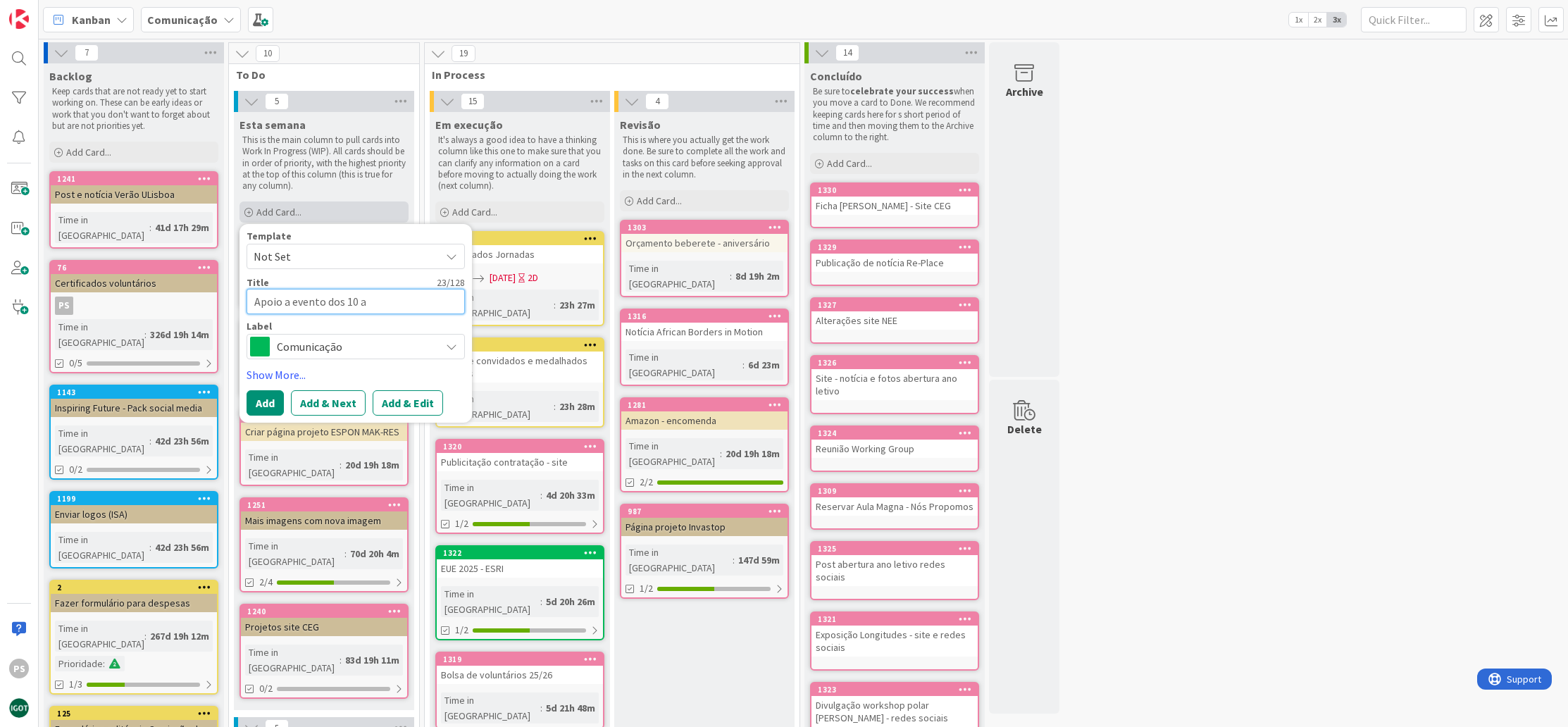
type textarea "Apoio a evento dos 10 an"
type textarea "x"
type textarea "Apoio a evento dos 10 ano"
type textarea "x"
type textarea "Apoio a evento dos 10 anos"
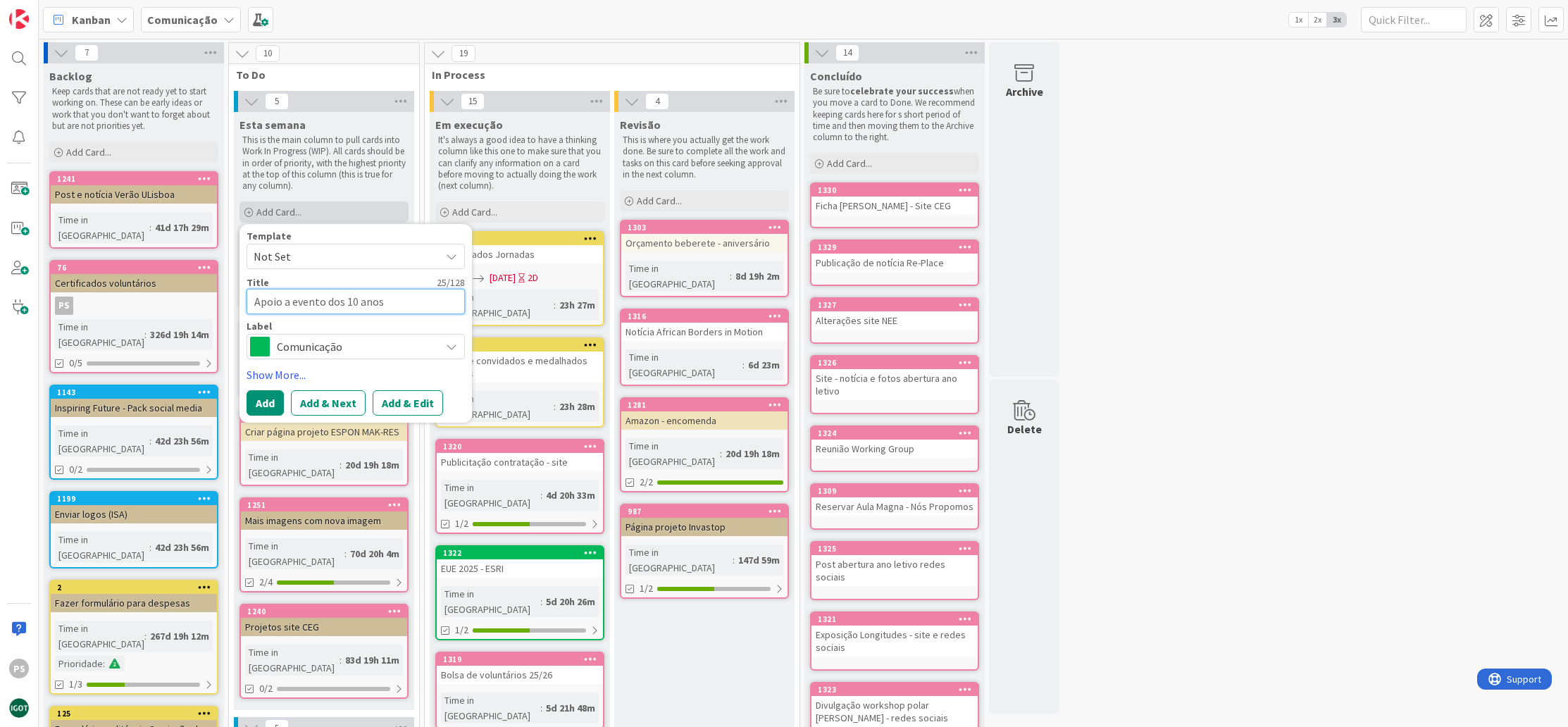
type textarea "x"
type textarea "Apoio a evento dos 10 anos"
type textarea "x"
type textarea "Apoio a evento dos 10 anos d"
type textarea "x"
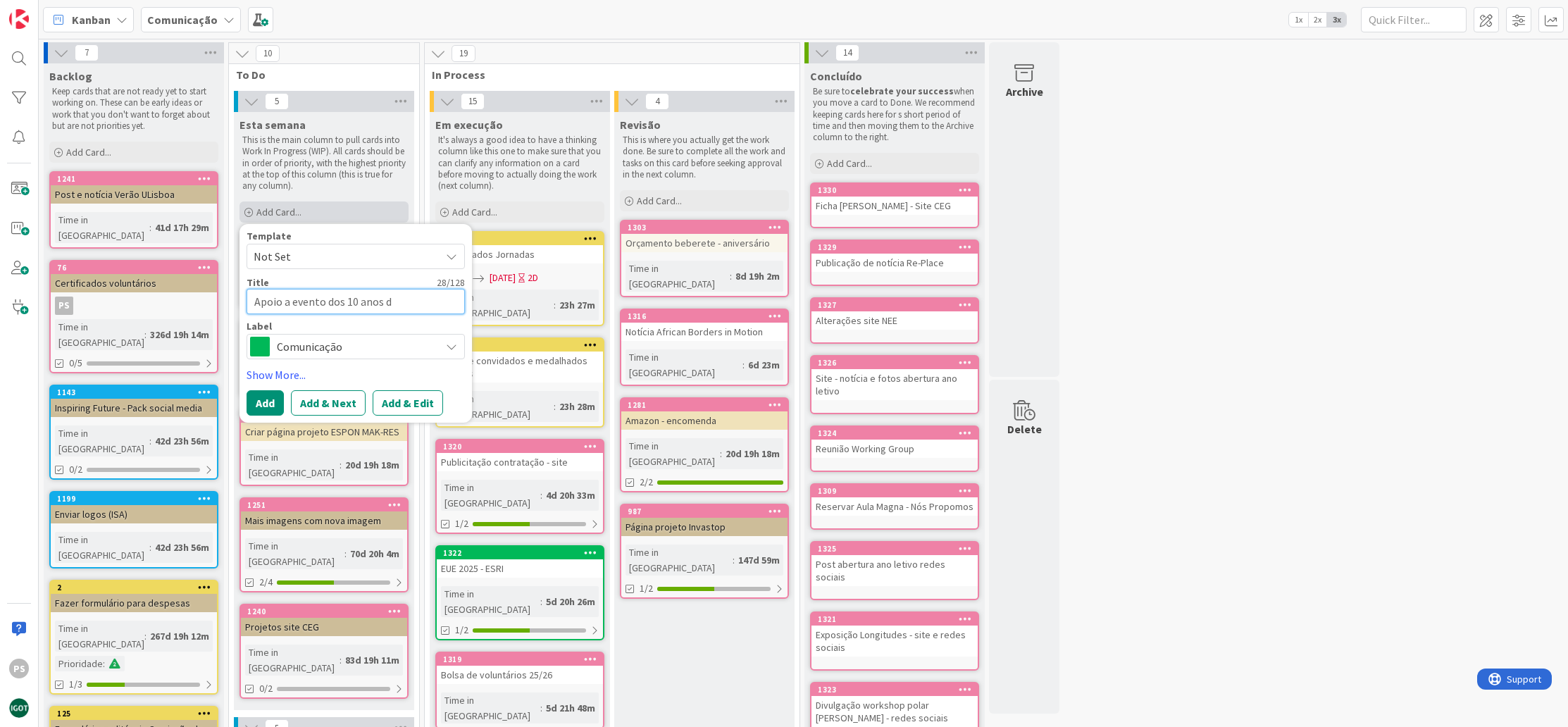
type textarea "Apoio a evento dos 10 anos do"
type textarea "x"
type textarea "Apoio a evento dos 10 anos do"
type textarea "x"
type textarea "Apoio a evento dos 10 anos do e"
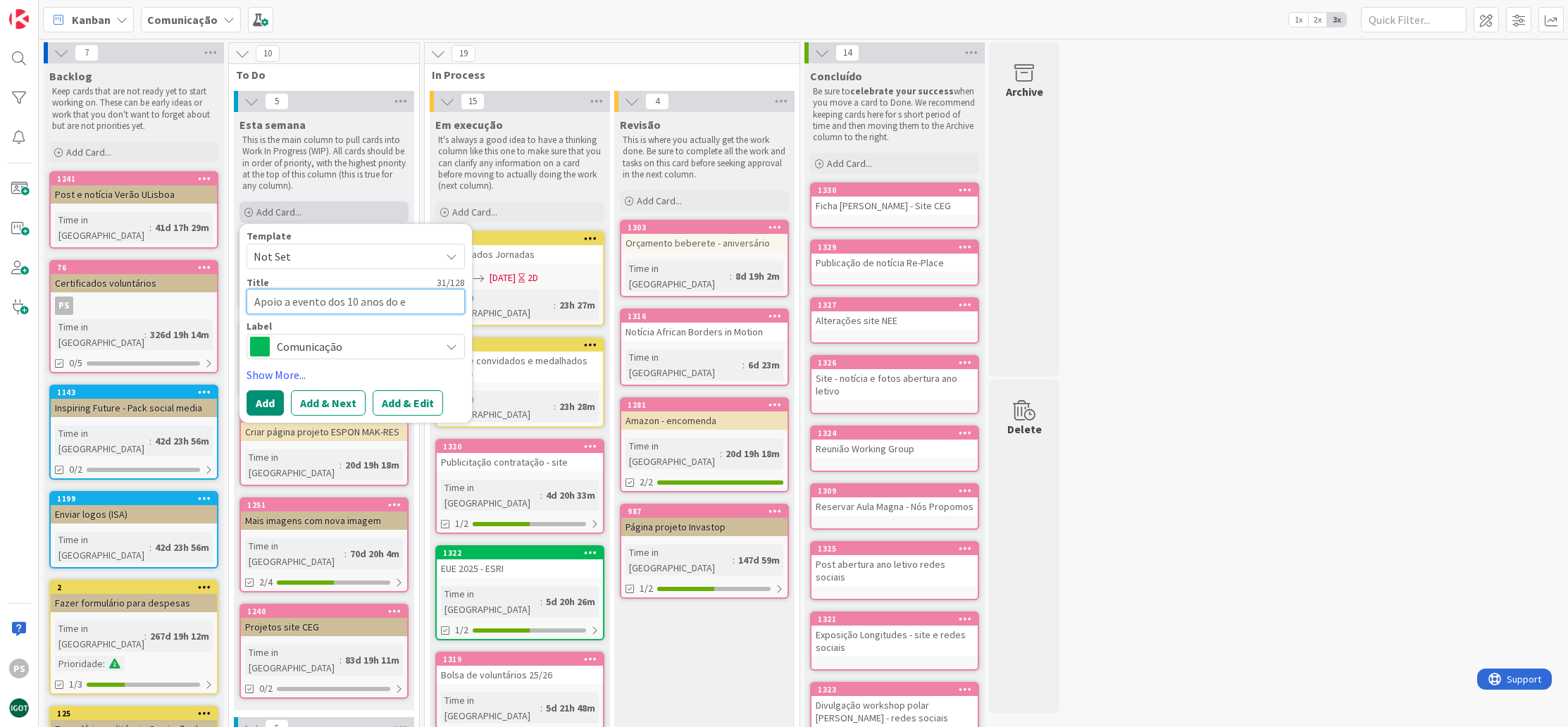
type textarea "x"
type textarea "Apoio a evento dos 10 anos do ed"
type textarea "x"
type textarea "Apoio a evento dos 10 anos do edi"
type textarea "x"
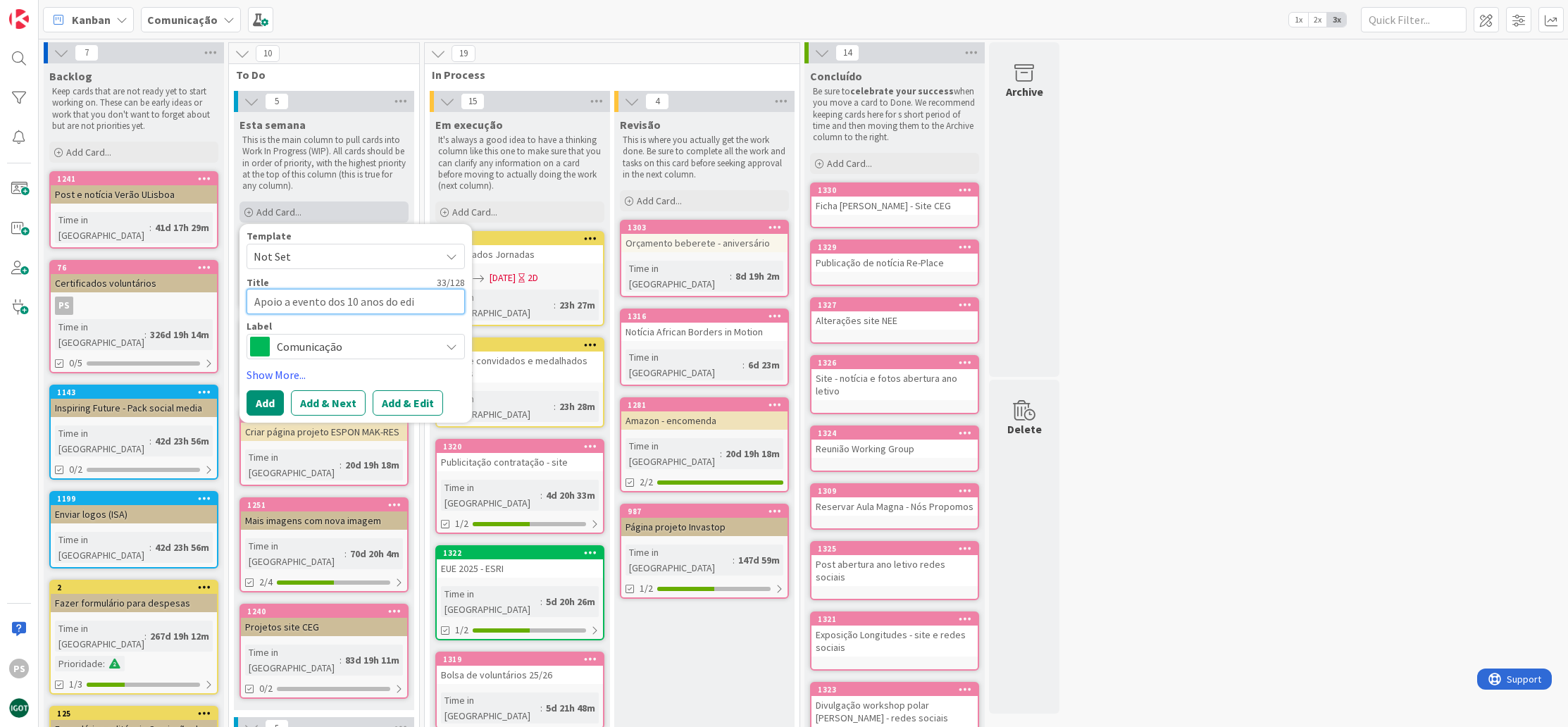
type textarea "Apoio a evento dos 10 anos do edif"
type textarea "x"
type textarea "Apoio a evento dos 10 anos do edif´"
type textarea "x"
type textarea "Apoio a evento dos 10 anos do edifí"
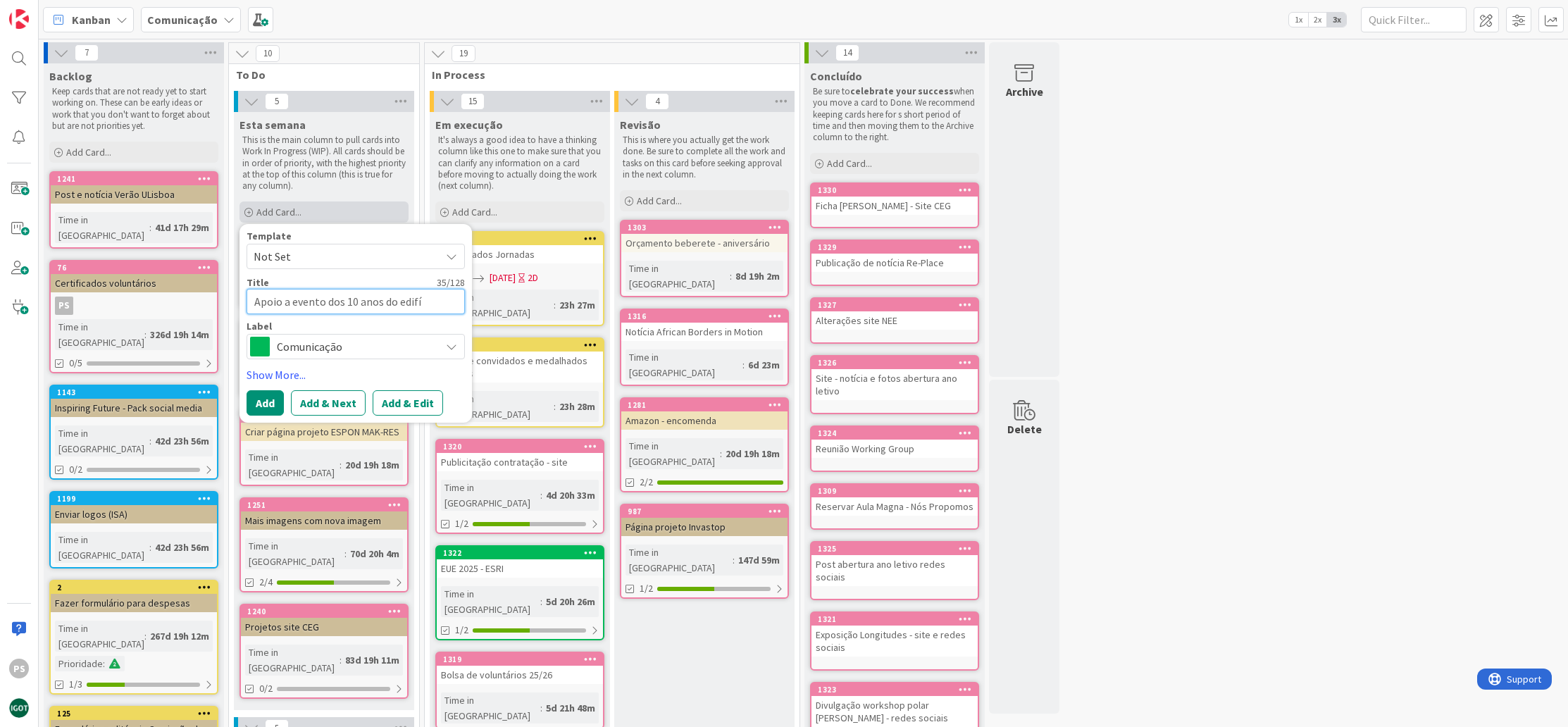
type textarea "x"
type textarea "Apoio a evento dos 10 anos do edifíc"
type textarea "x"
type textarea "Apoio a evento dos 10 anos do edifíci"
type textarea "x"
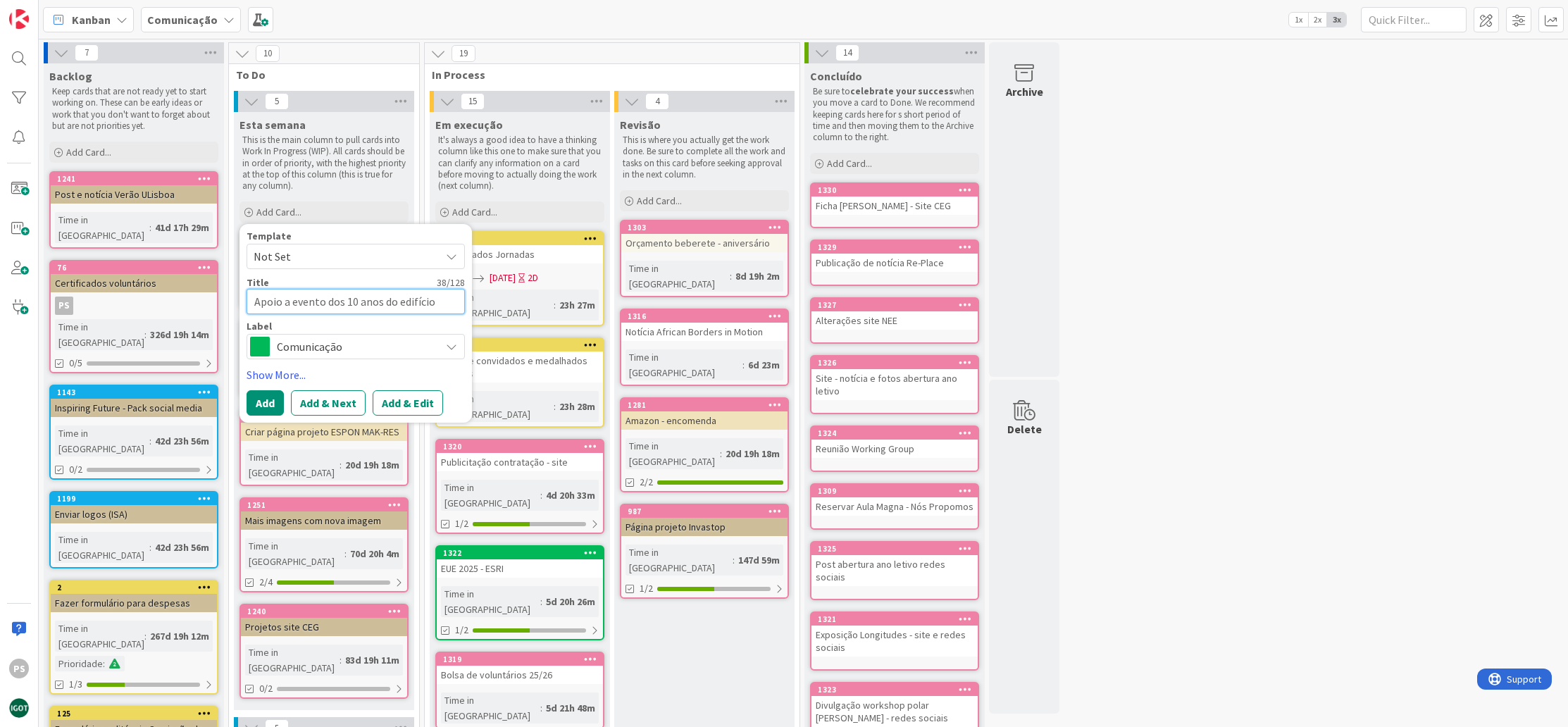
type textarea "Apoio a evento dos 10 anos do edifício"
click at [407, 351] on span "Comunicação" at bounding box center [355, 346] width 157 height 20
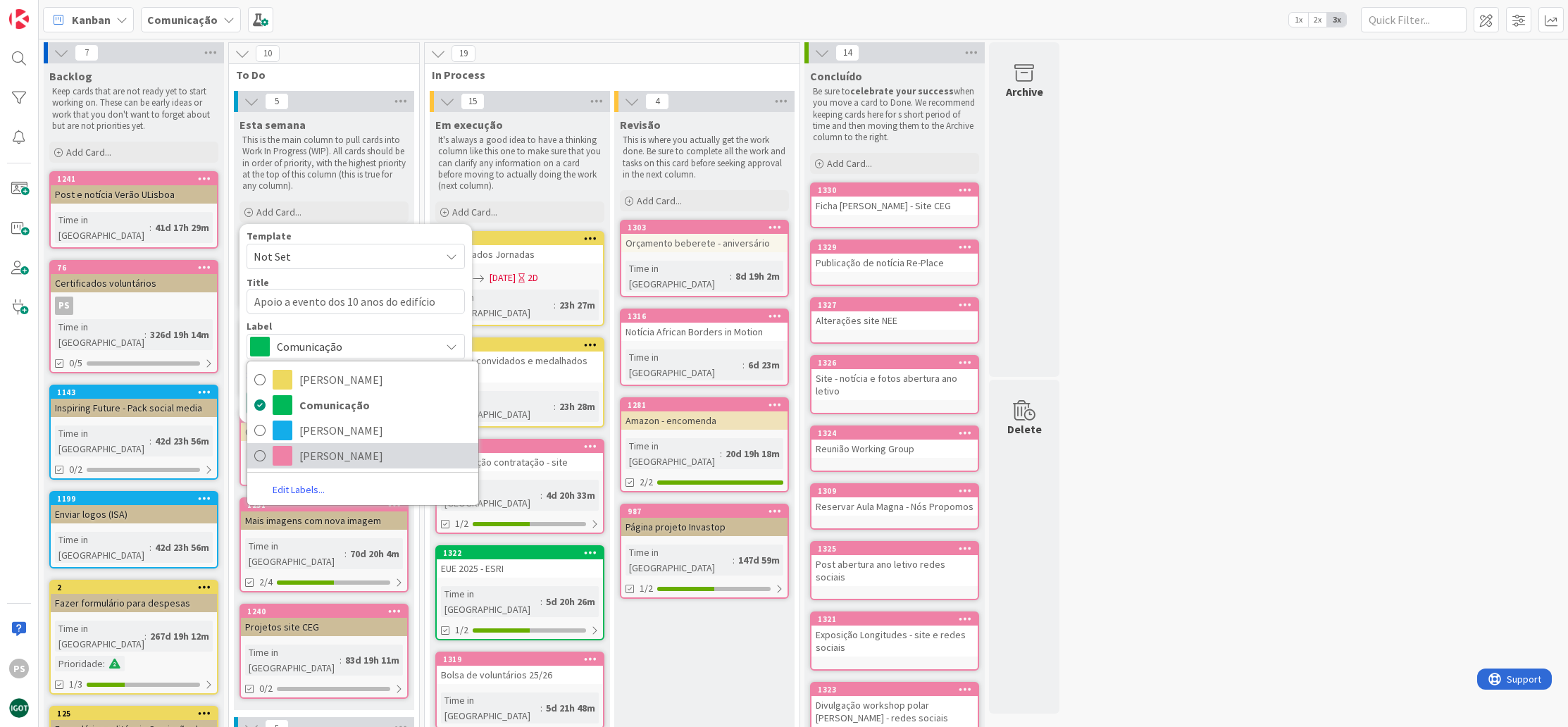
click at [341, 448] on span "[PERSON_NAME]" at bounding box center [385, 456] width 172 height 21
type textarea "x"
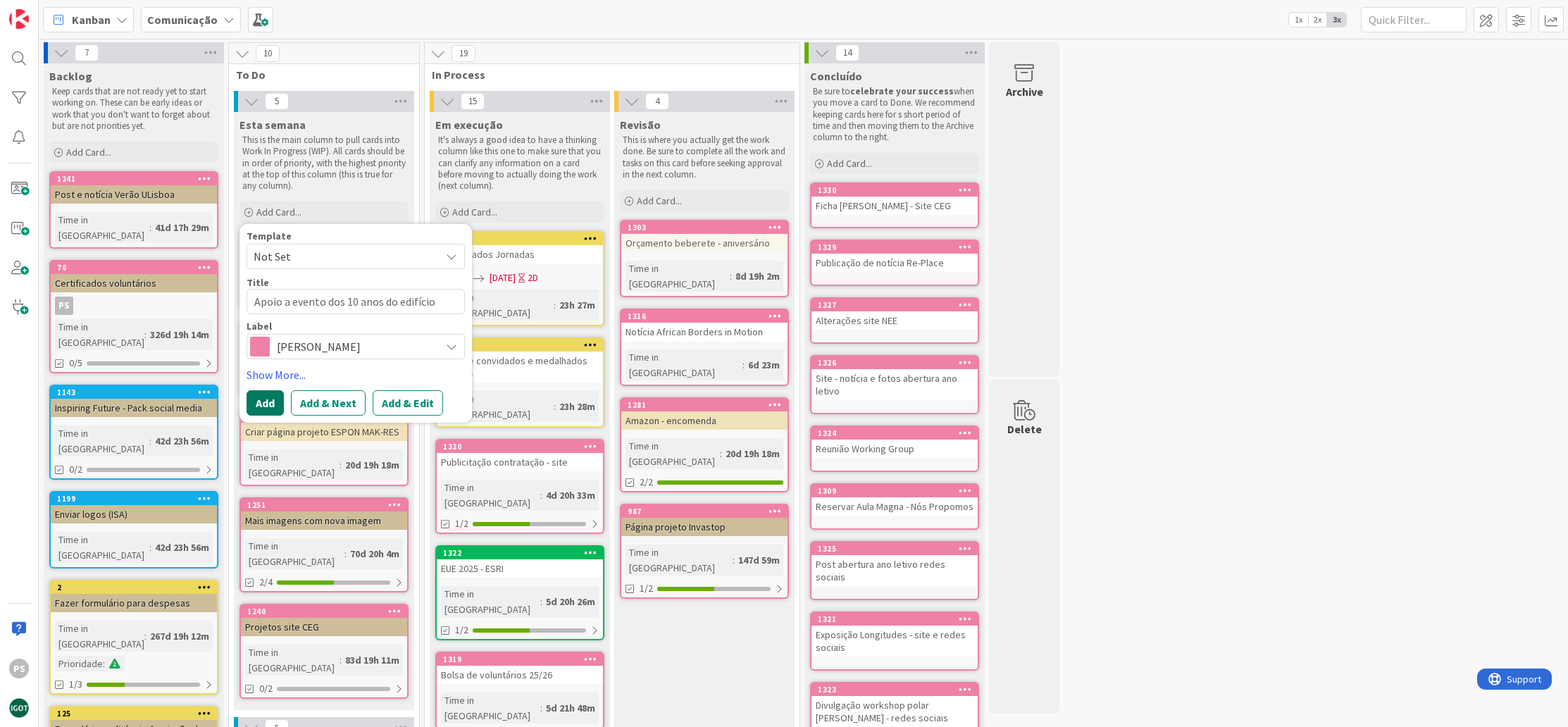
click at [262, 396] on button "Add" at bounding box center [265, 403] width 37 height 26
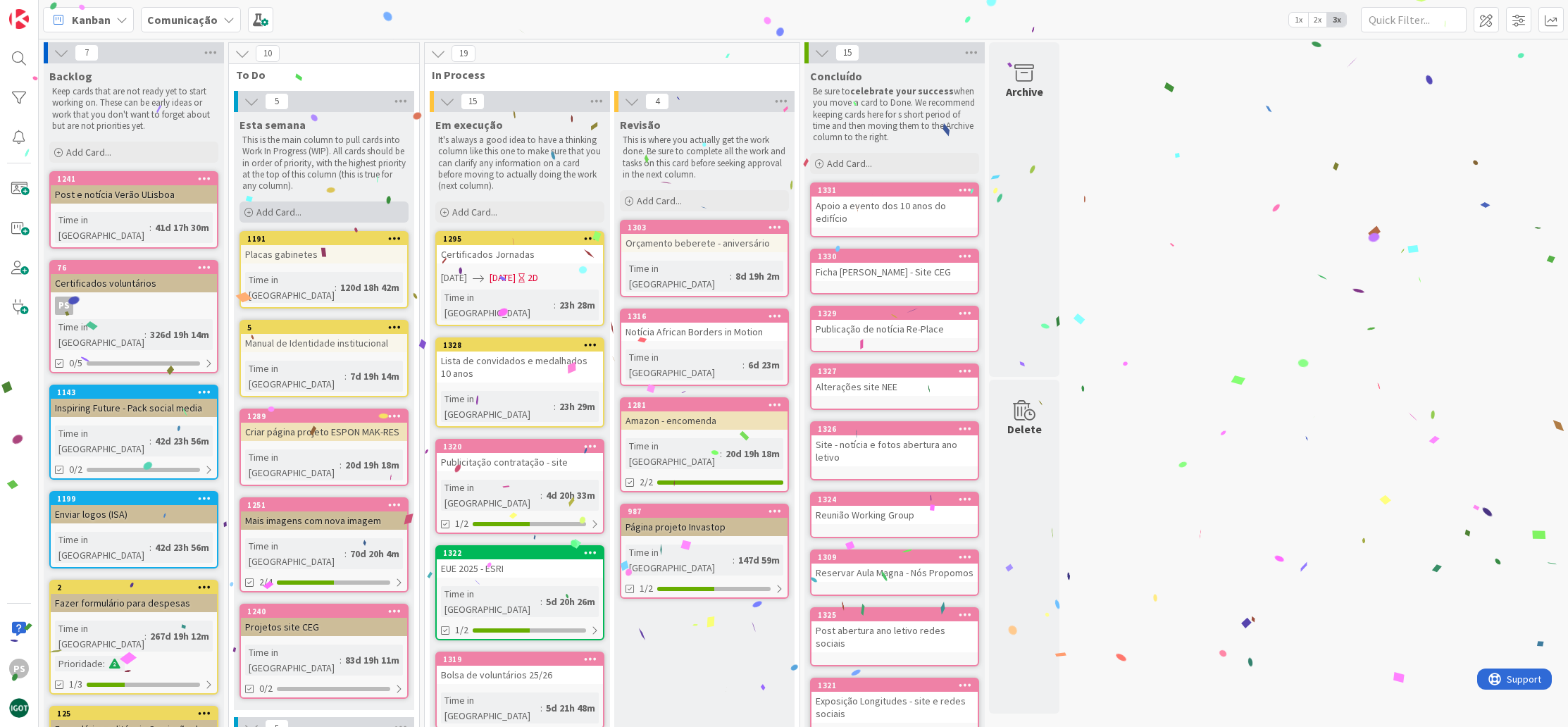
click at [289, 214] on span "Add Card..." at bounding box center [279, 211] width 45 height 12
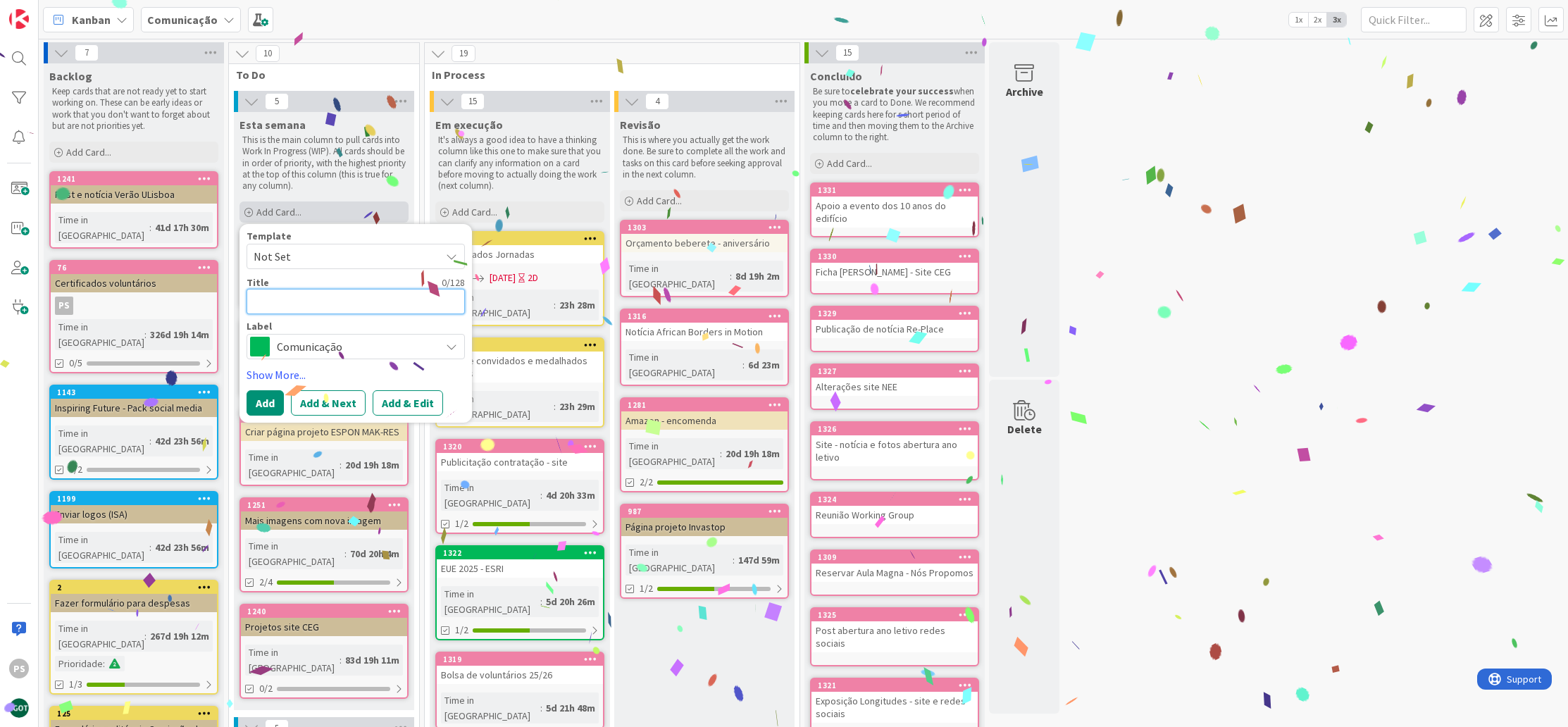
type textarea "x"
type textarea "F"
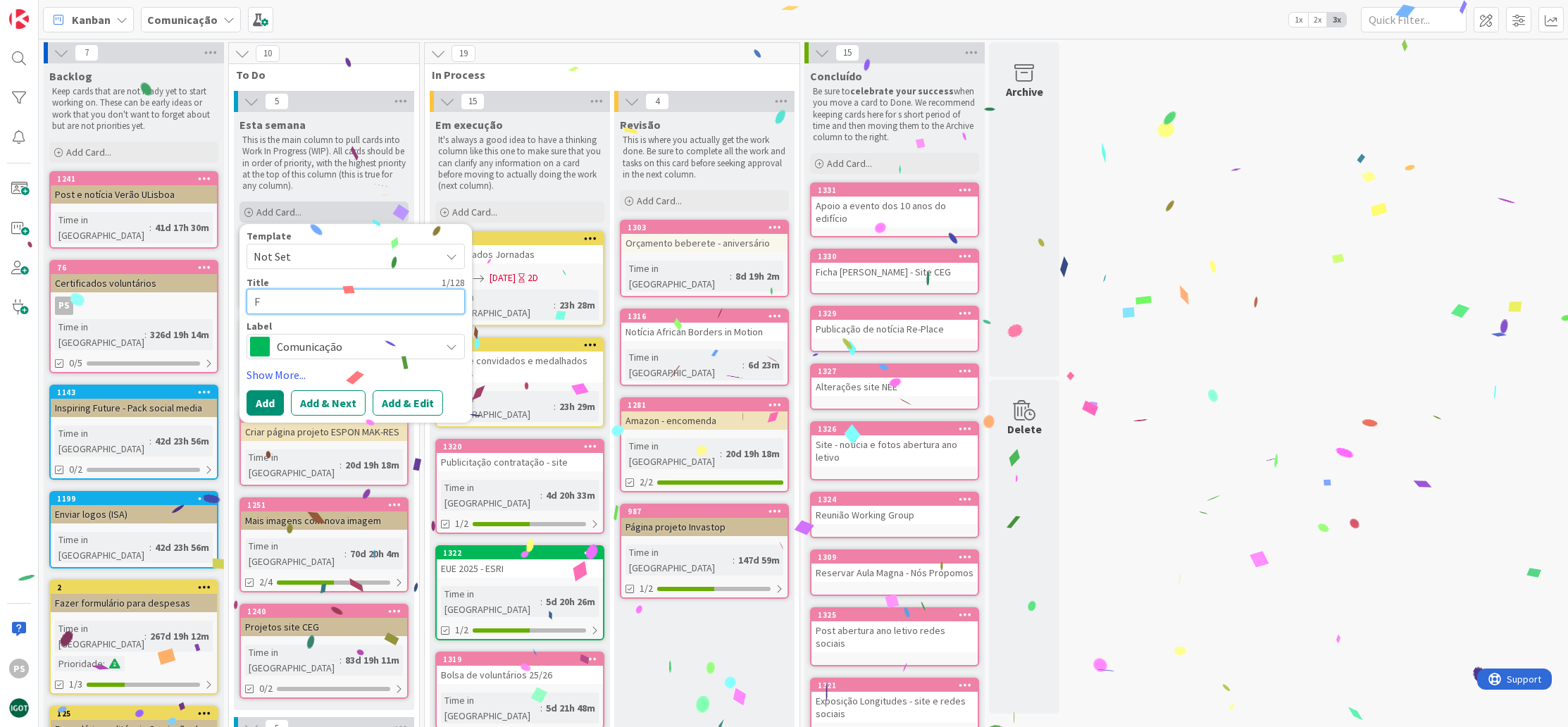
type textarea "x"
type textarea "Fo"
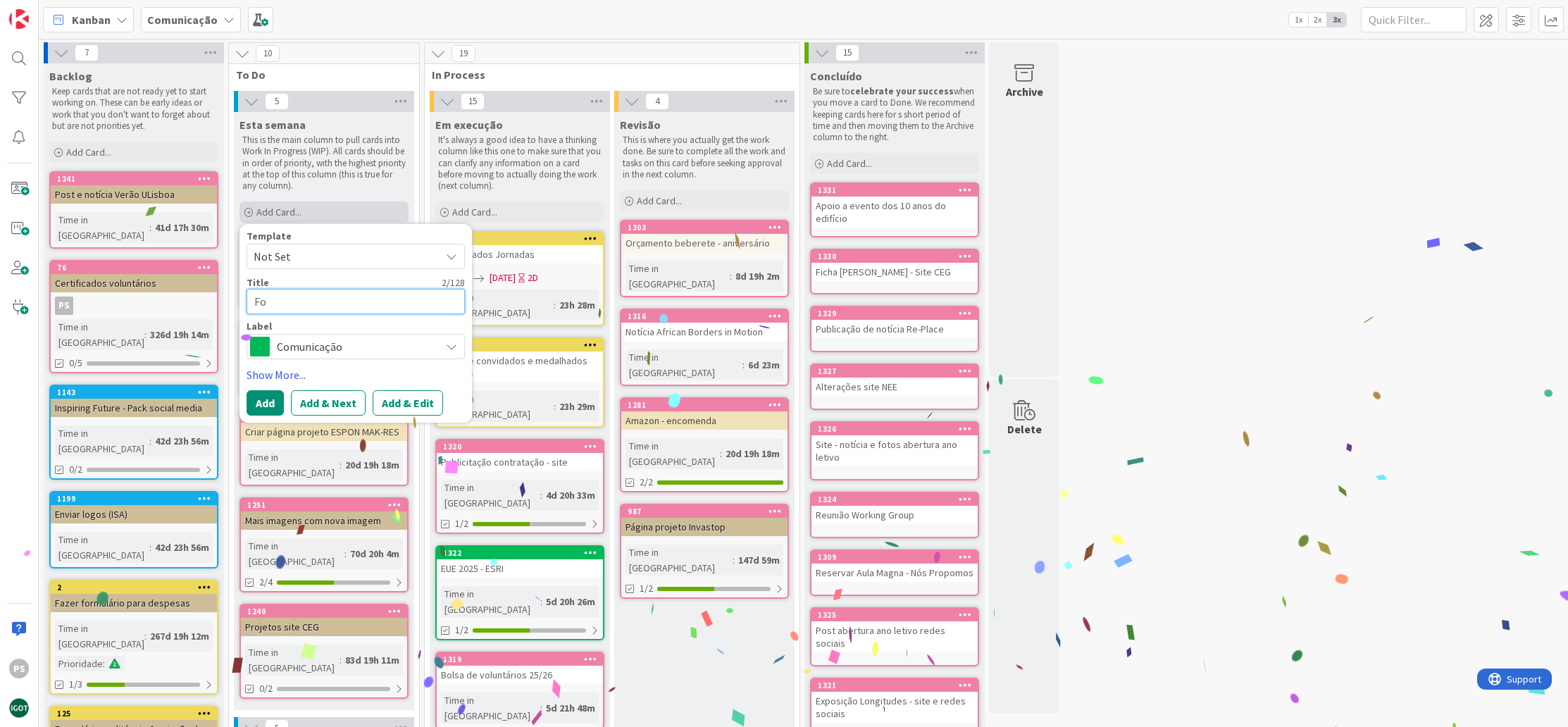
type textarea "x"
type textarea "Fot"
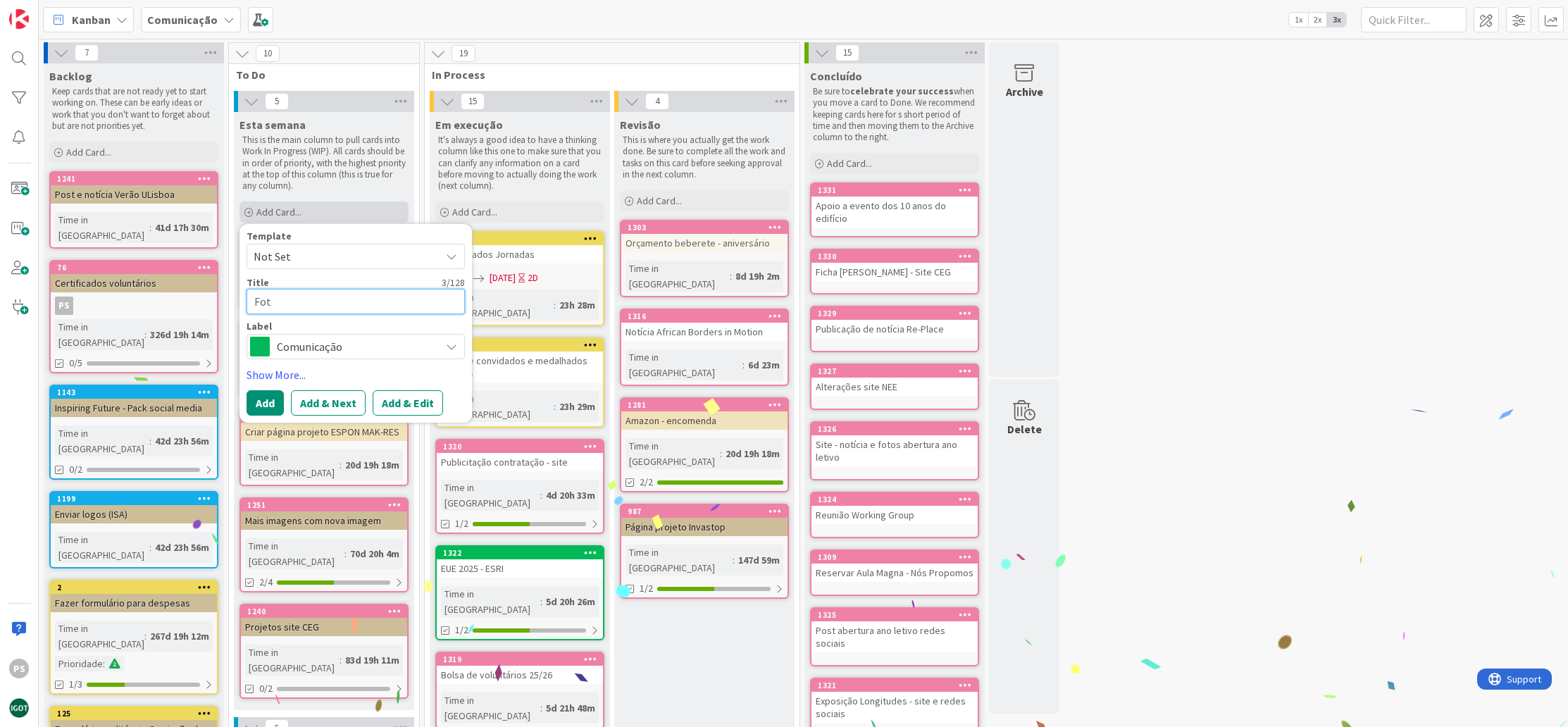
type textarea "x"
type textarea "Foto"
type textarea "x"
type textarea "Fotos"
type textarea "x"
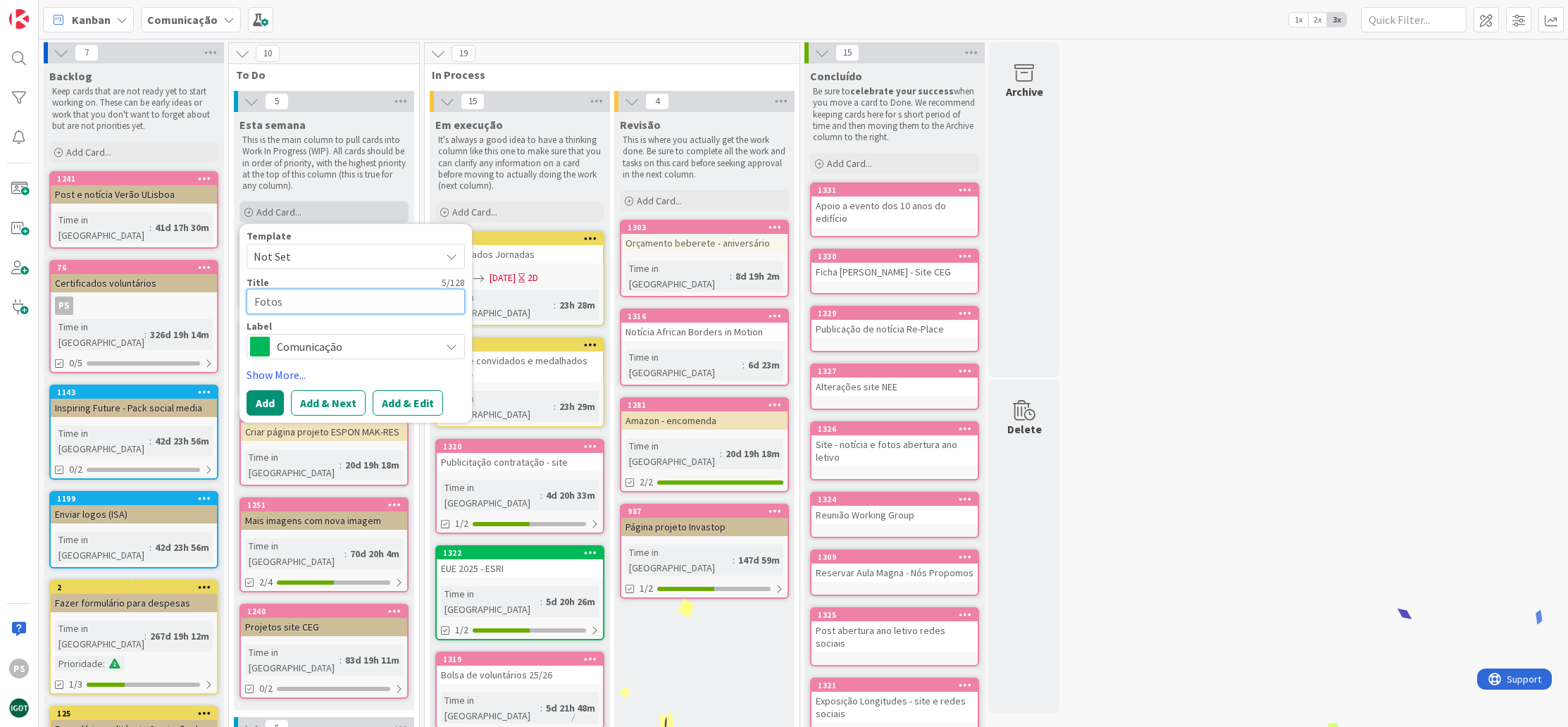
type textarea "Fotos"
type textarea "x"
type textarea "Fotos c"
type textarea "x"
type textarea "Fotos co"
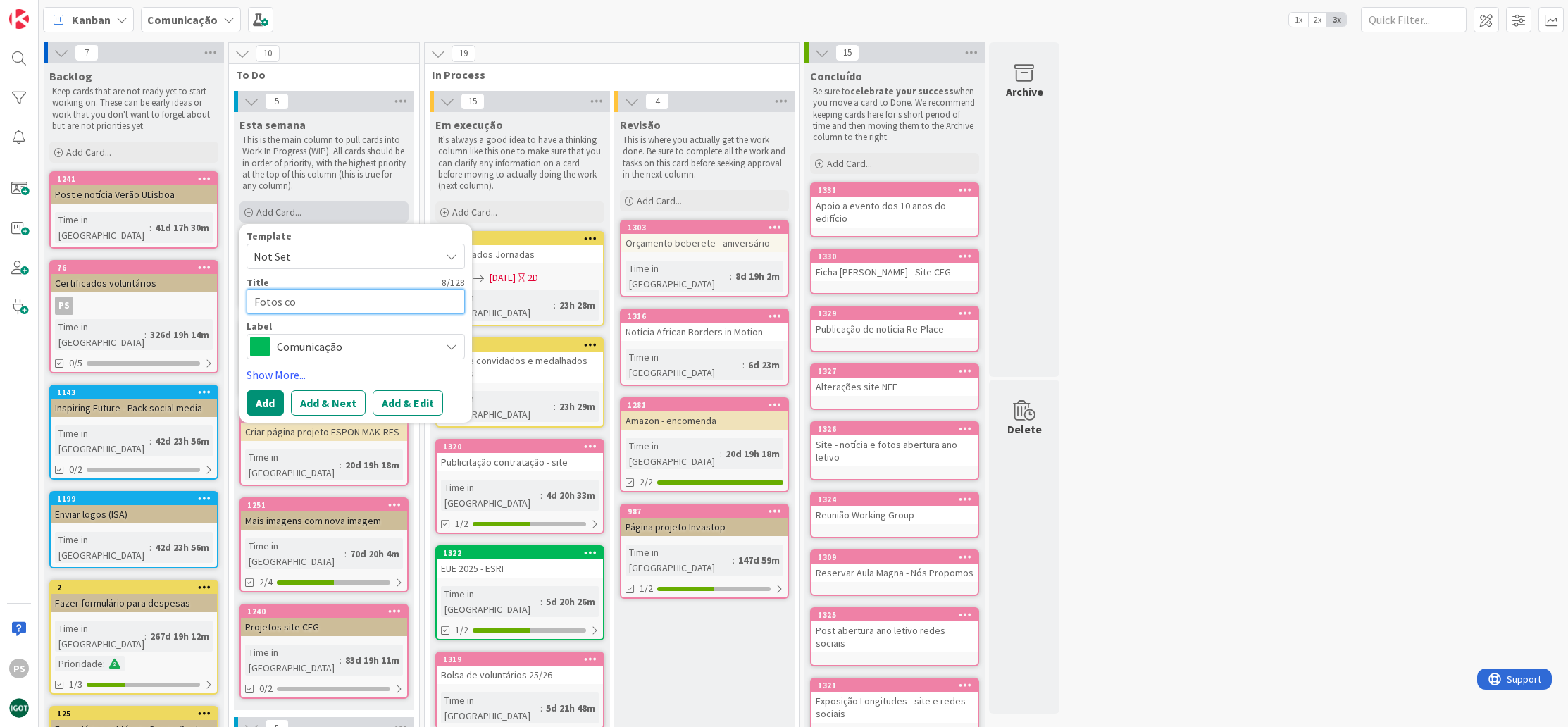
type textarea "x"
type textarea "Fotos con"
type textarea "x"
type textarea "Fotos cont"
type textarea "x"
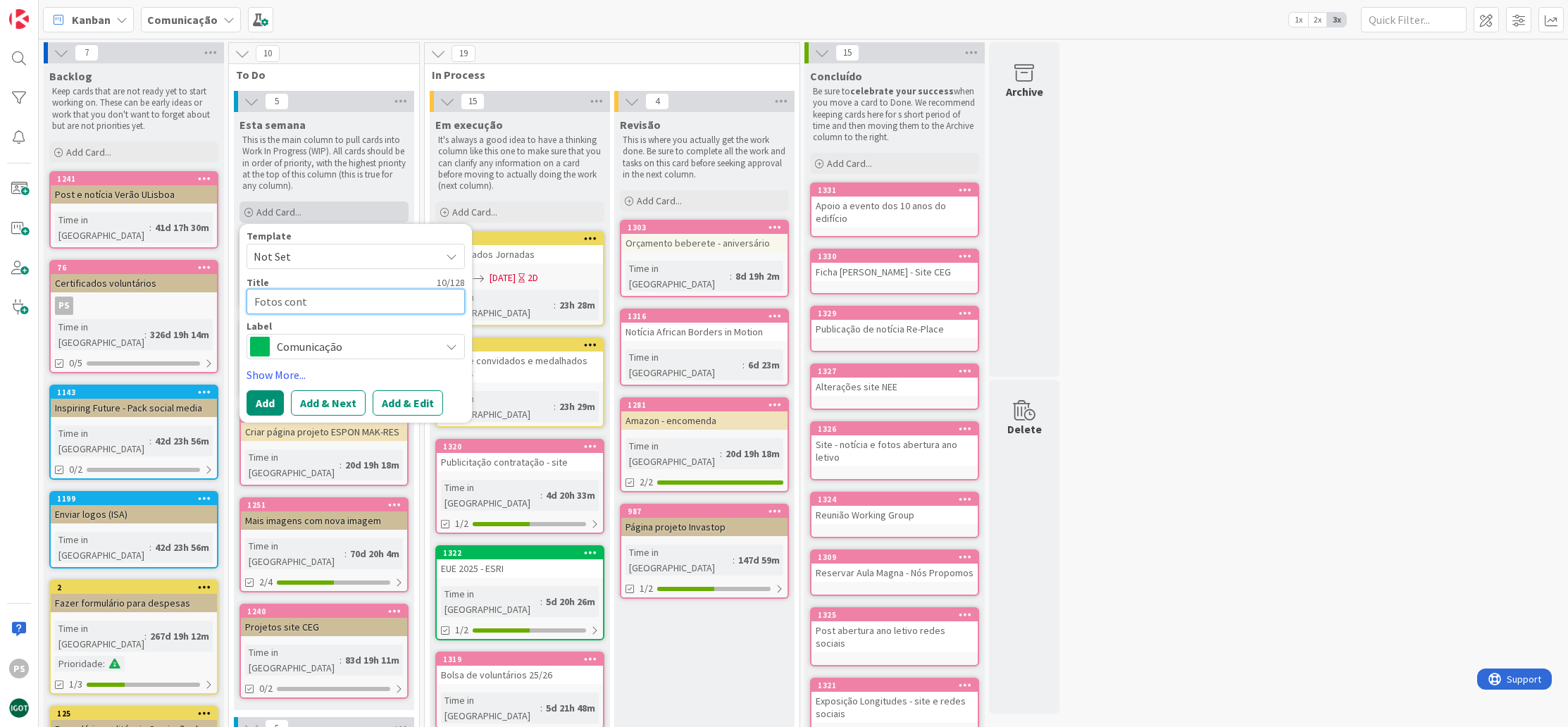
type textarea "Fotos contr"
type textarea "x"
type textarea "Fotos contra"
type textarea "x"
type textarea "Fotos contrat"
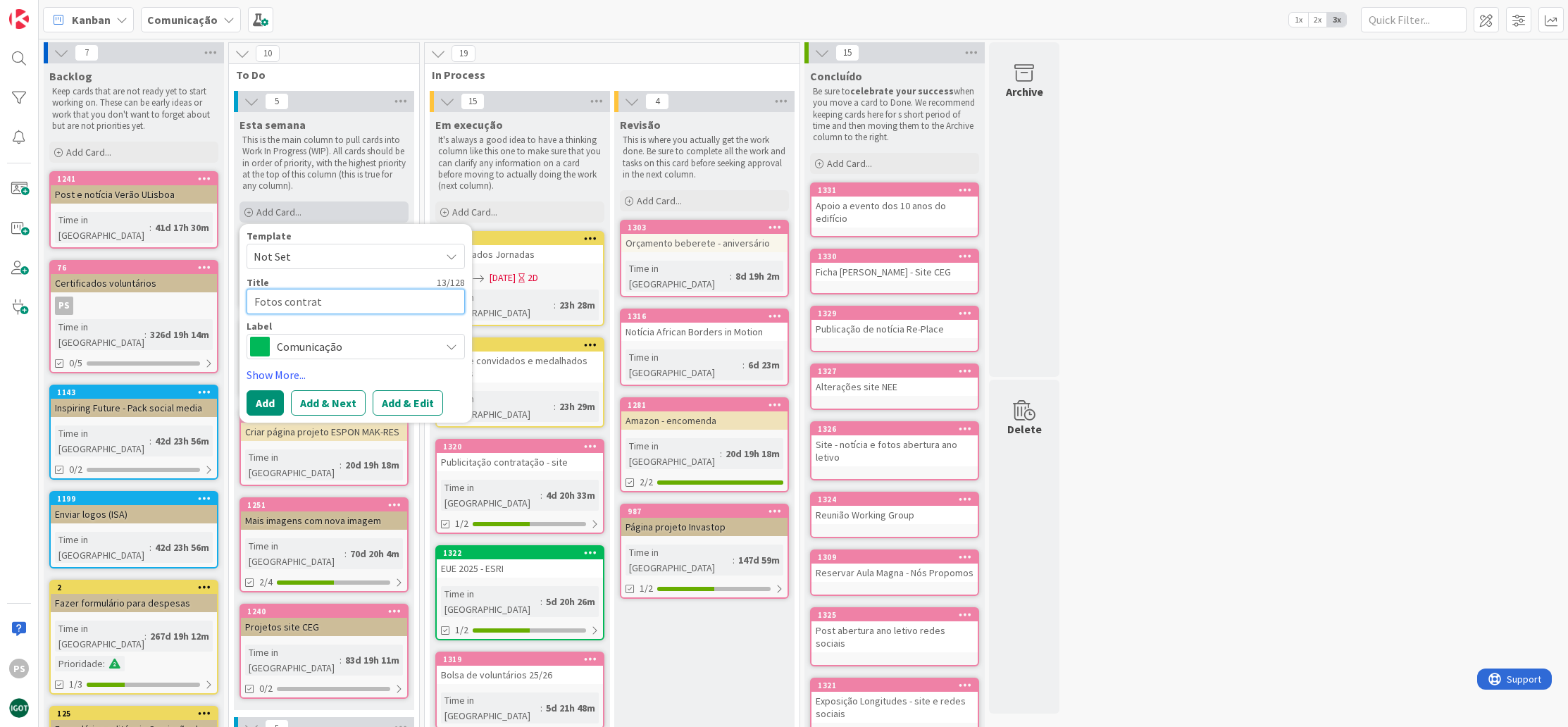
type textarea "x"
type textarea "Fotos contrato"
type textarea "x"
type textarea "Fotos contratos"
type textarea "x"
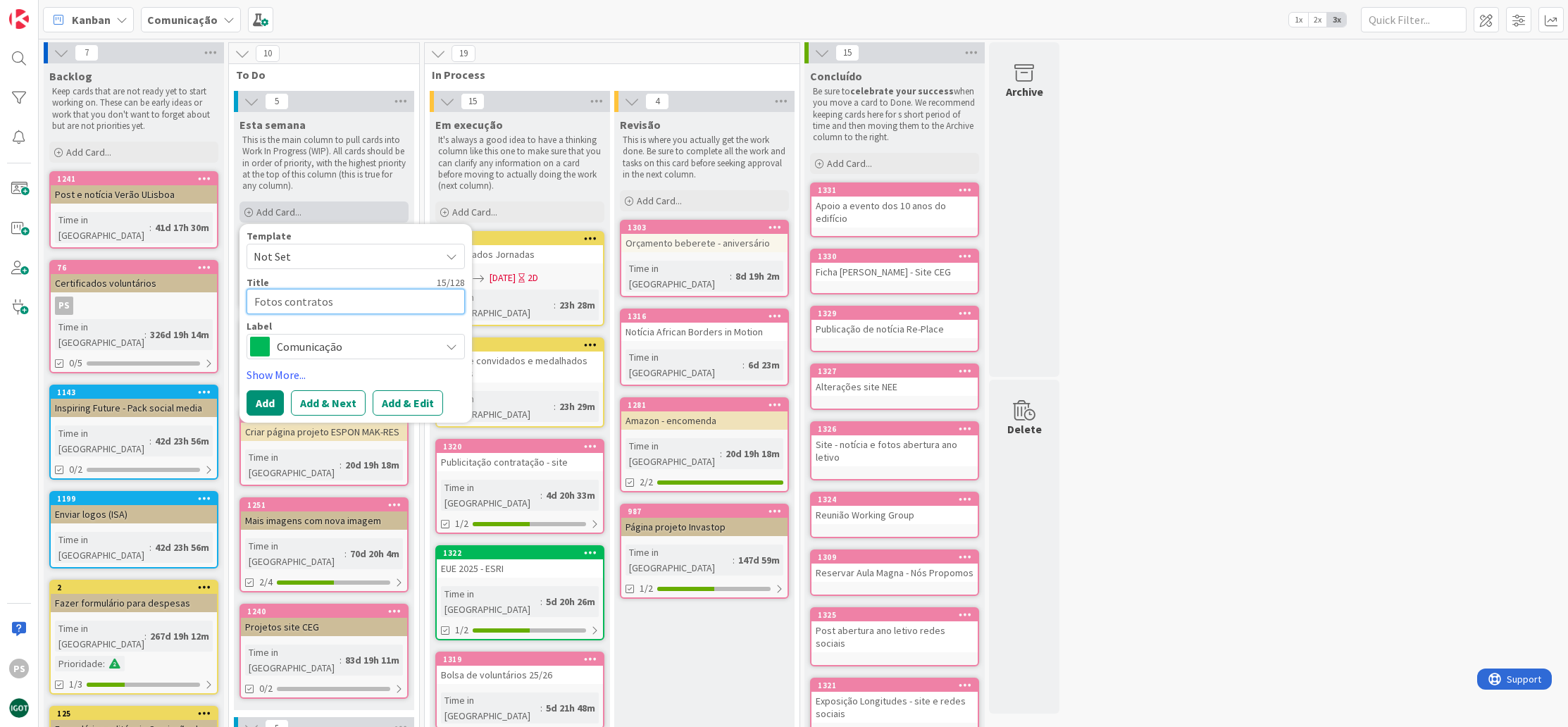
type textarea "Fotos contratos"
type textarea "x"
type textarea "Fotos contratos d"
type textarea "x"
type textarea "Fotos contratos do"
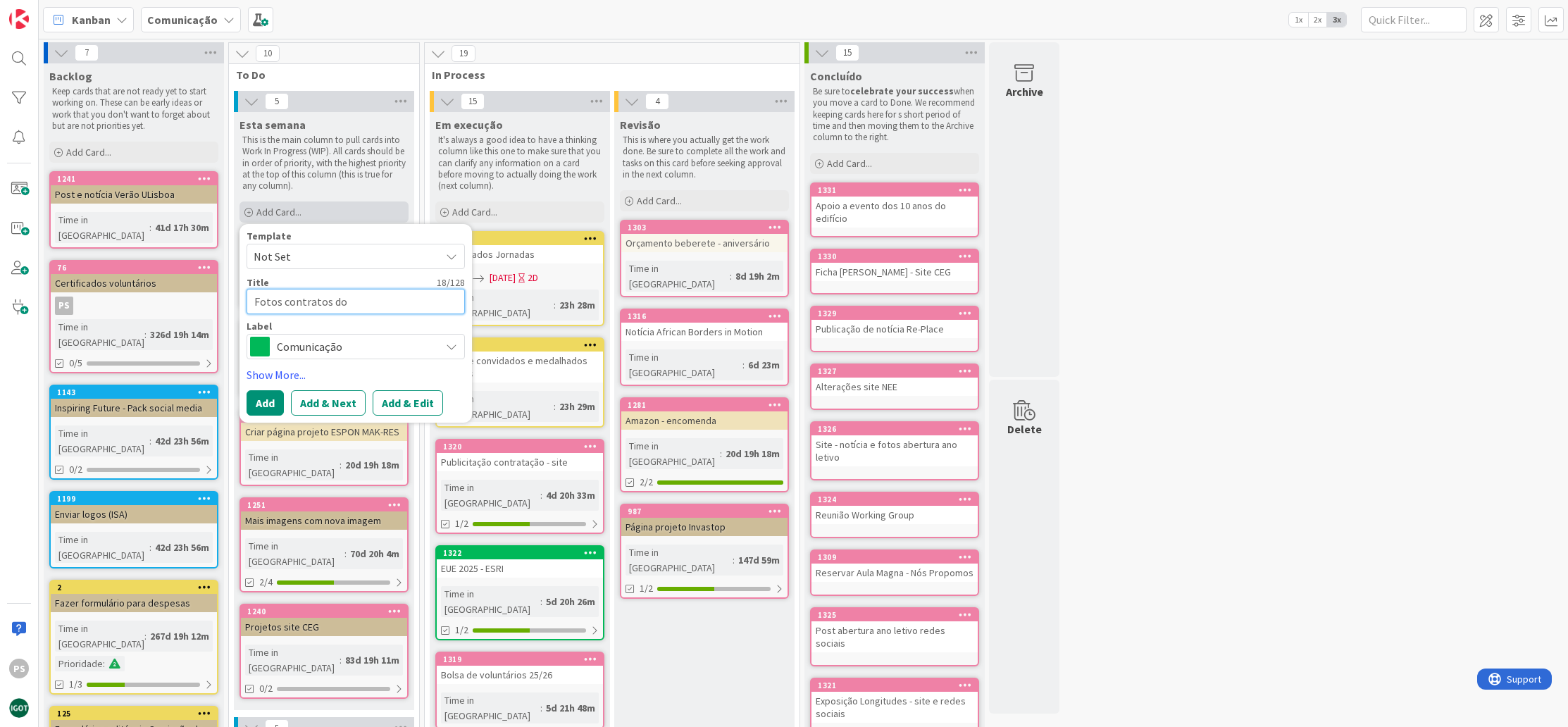
type textarea "x"
type textarea "Fotos contratos doc"
click at [374, 347] on span "Comunicação" at bounding box center [355, 346] width 157 height 20
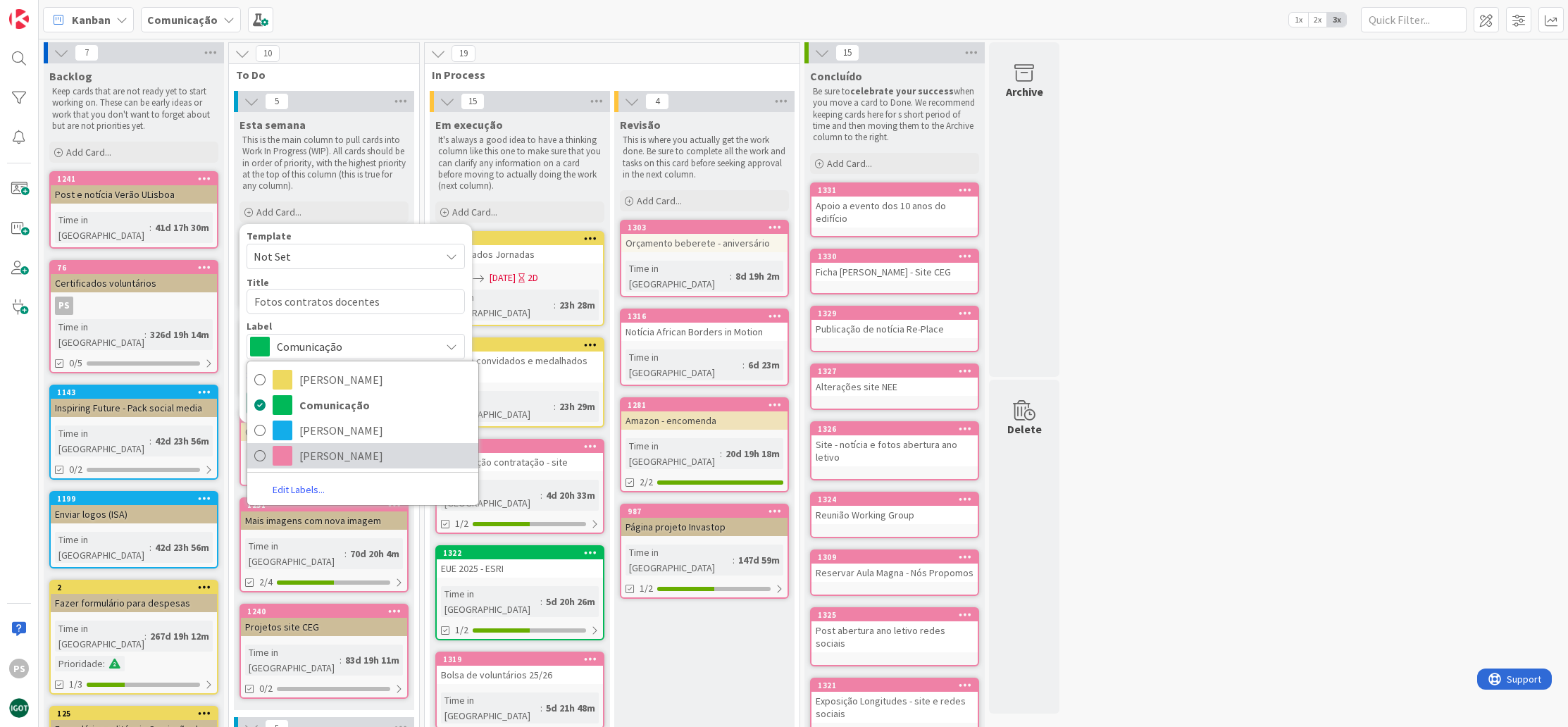
click at [350, 456] on span "[PERSON_NAME]" at bounding box center [385, 456] width 172 height 21
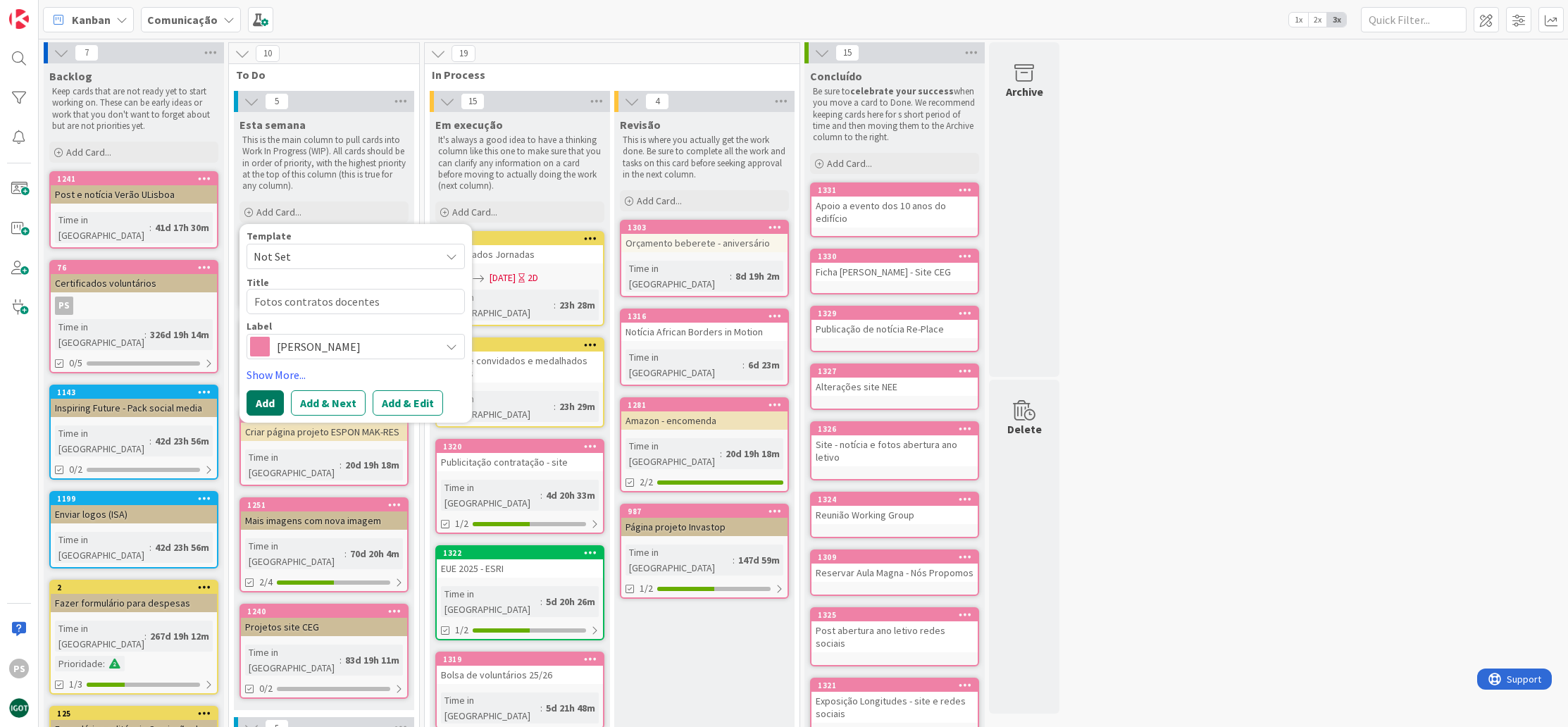
click at [267, 402] on button "Add" at bounding box center [265, 403] width 37 height 26
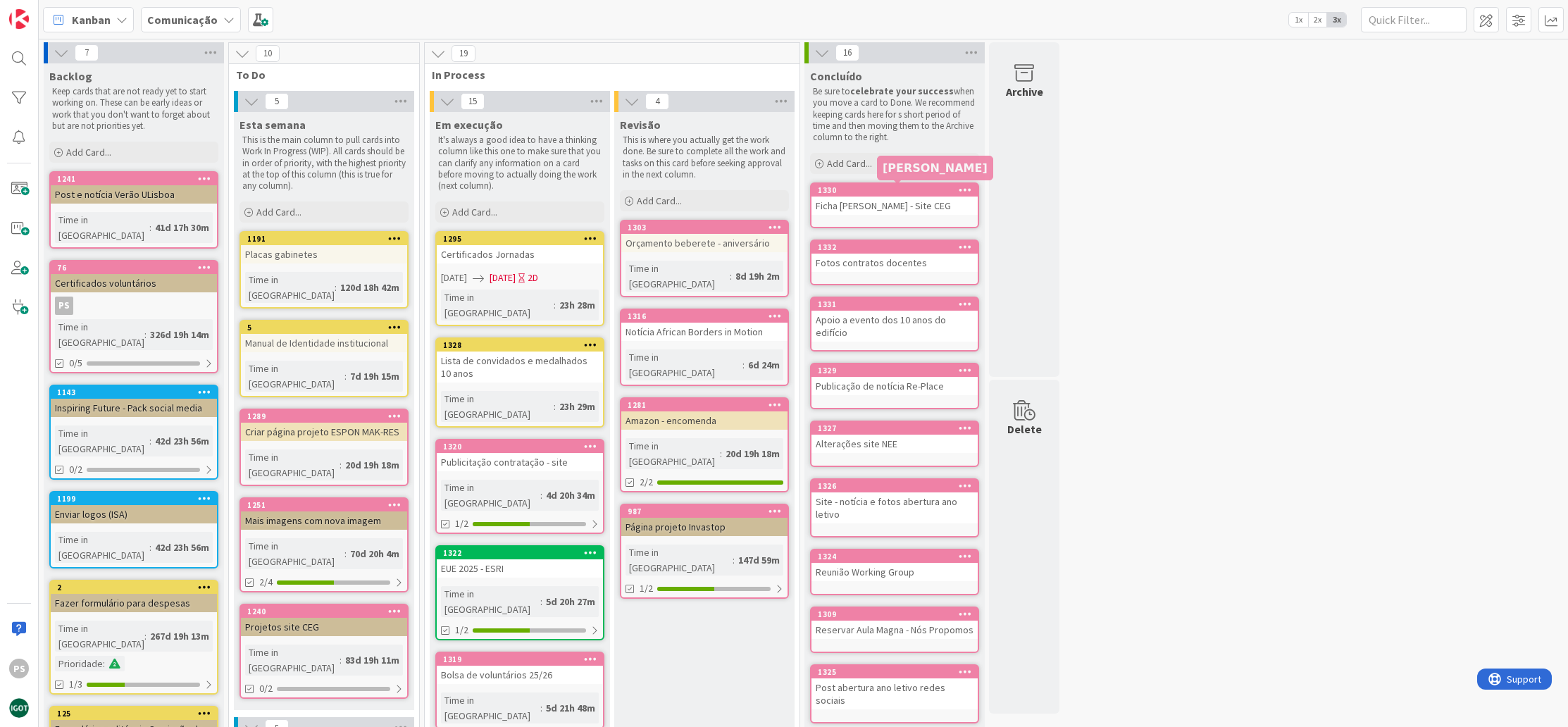
click at [886, 316] on div "Apoio a evento dos 10 anos do edifício" at bounding box center [894, 326] width 166 height 31
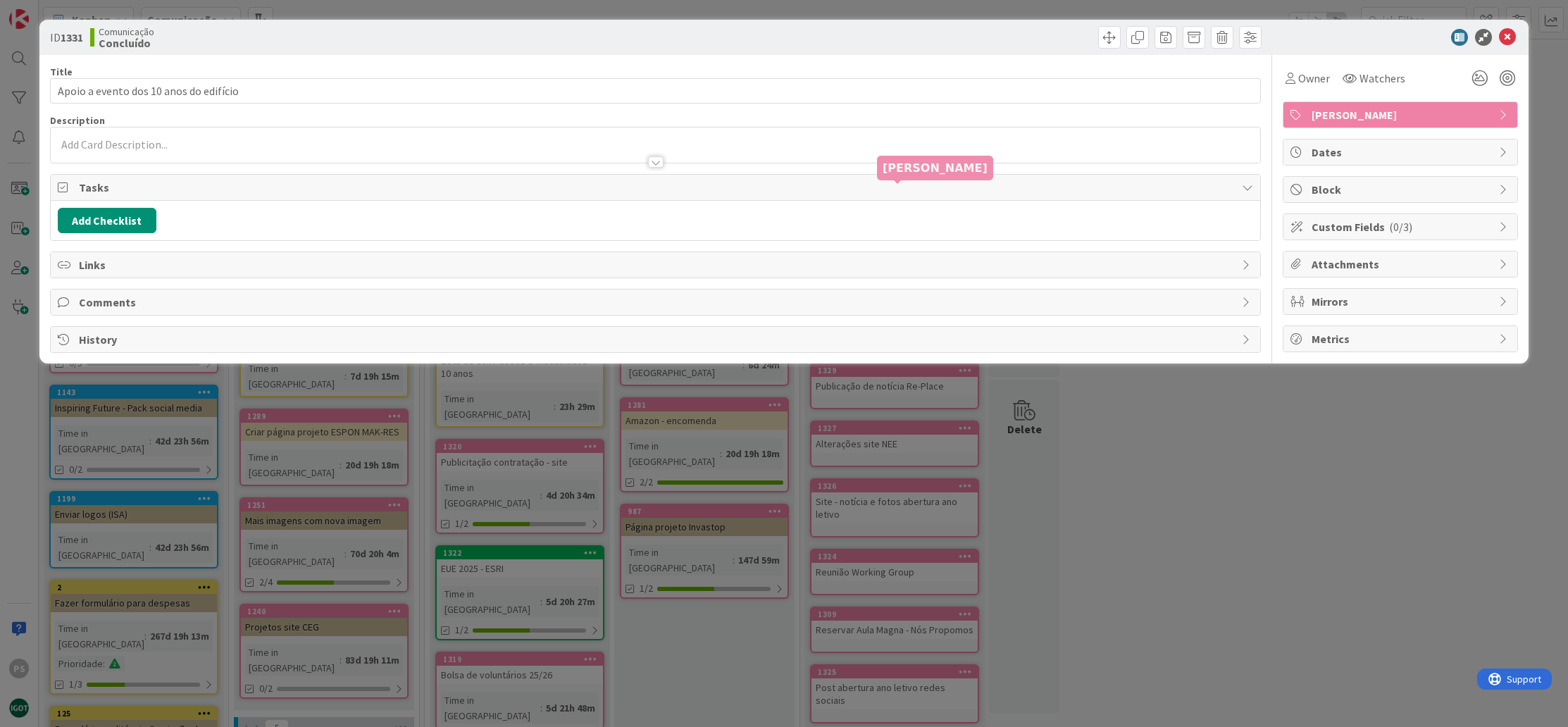
click at [1414, 156] on span "Dates" at bounding box center [1402, 152] width 181 height 17
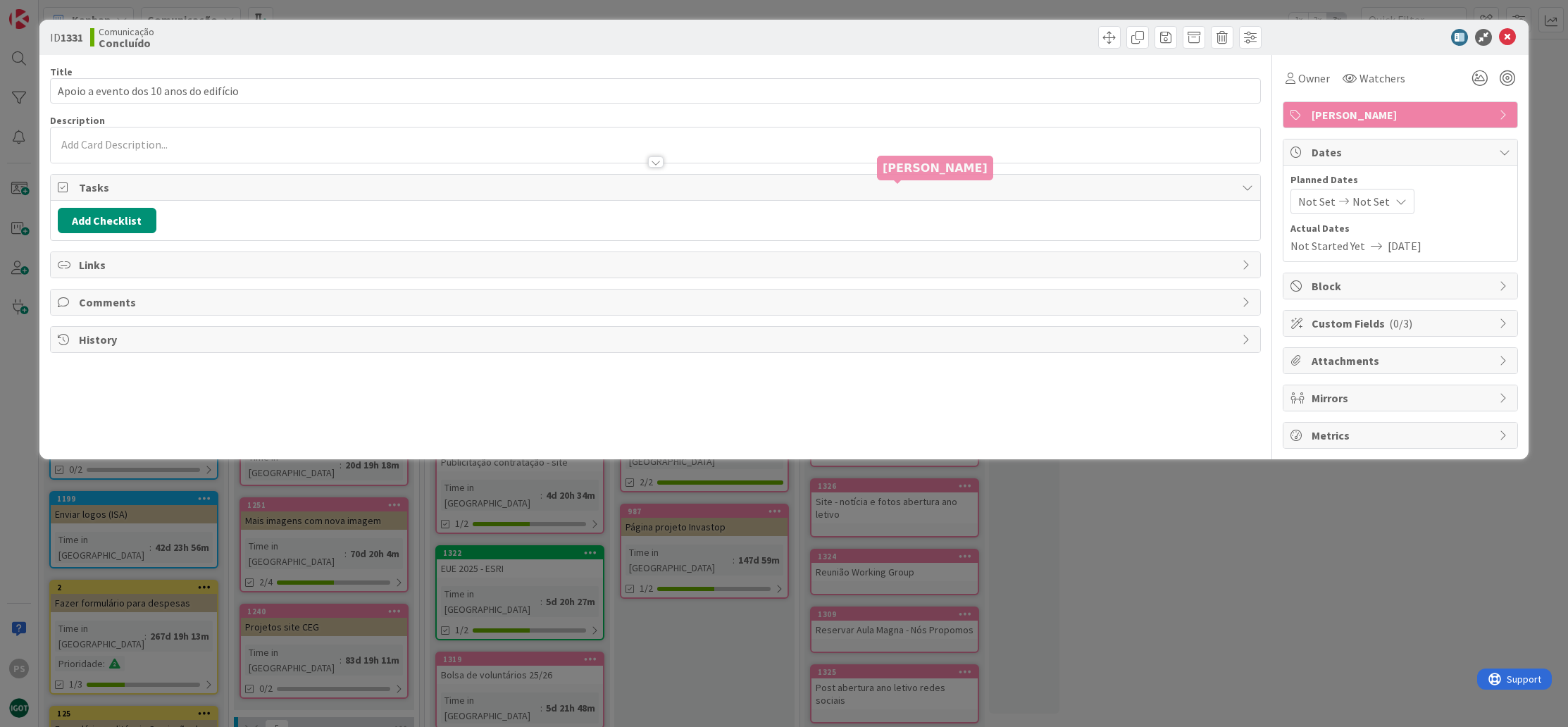
click at [1321, 199] on span "Not Set" at bounding box center [1316, 201] width 37 height 17
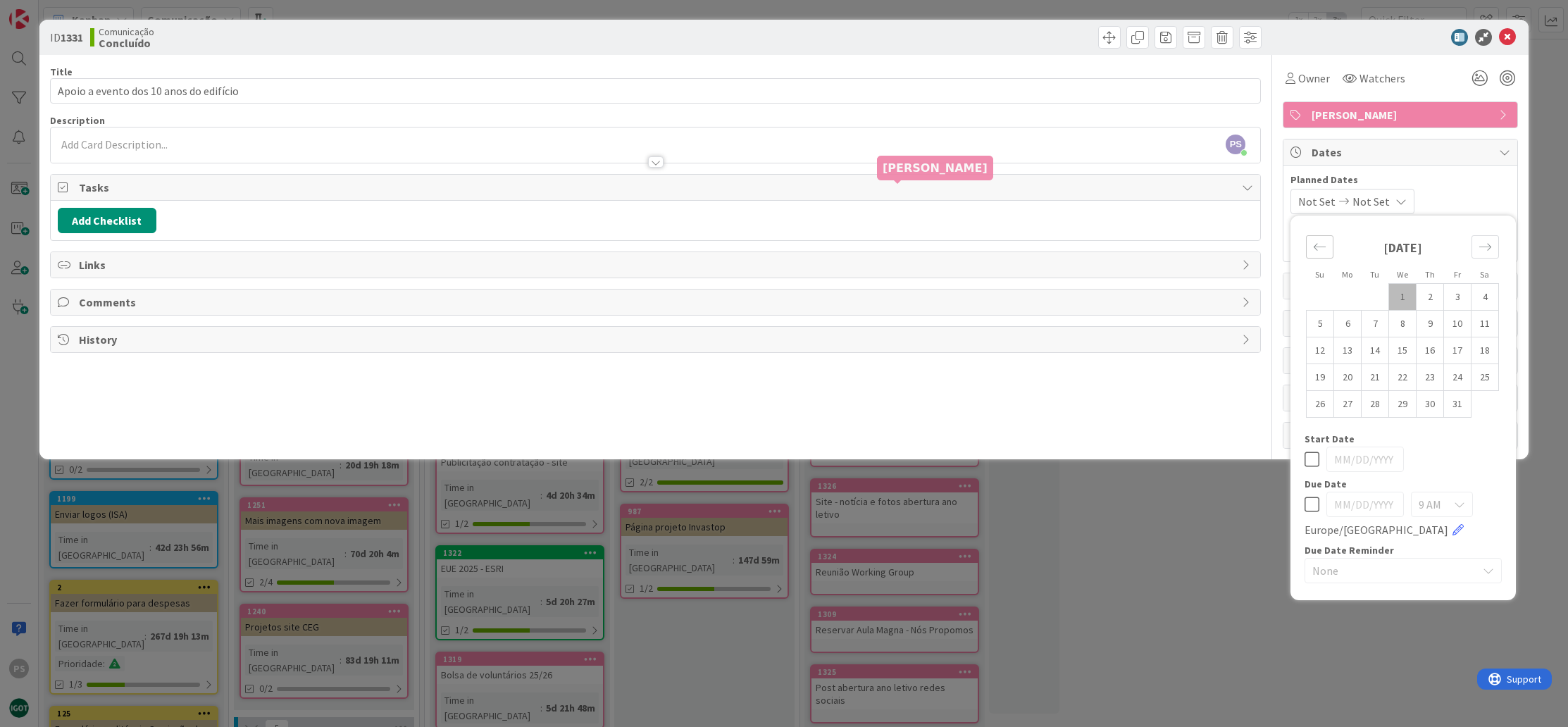
click at [1330, 254] on div "Move backward to switch to the previous month." at bounding box center [1320, 247] width 28 height 23
click at [1316, 459] on icon at bounding box center [1312, 459] width 15 height 17
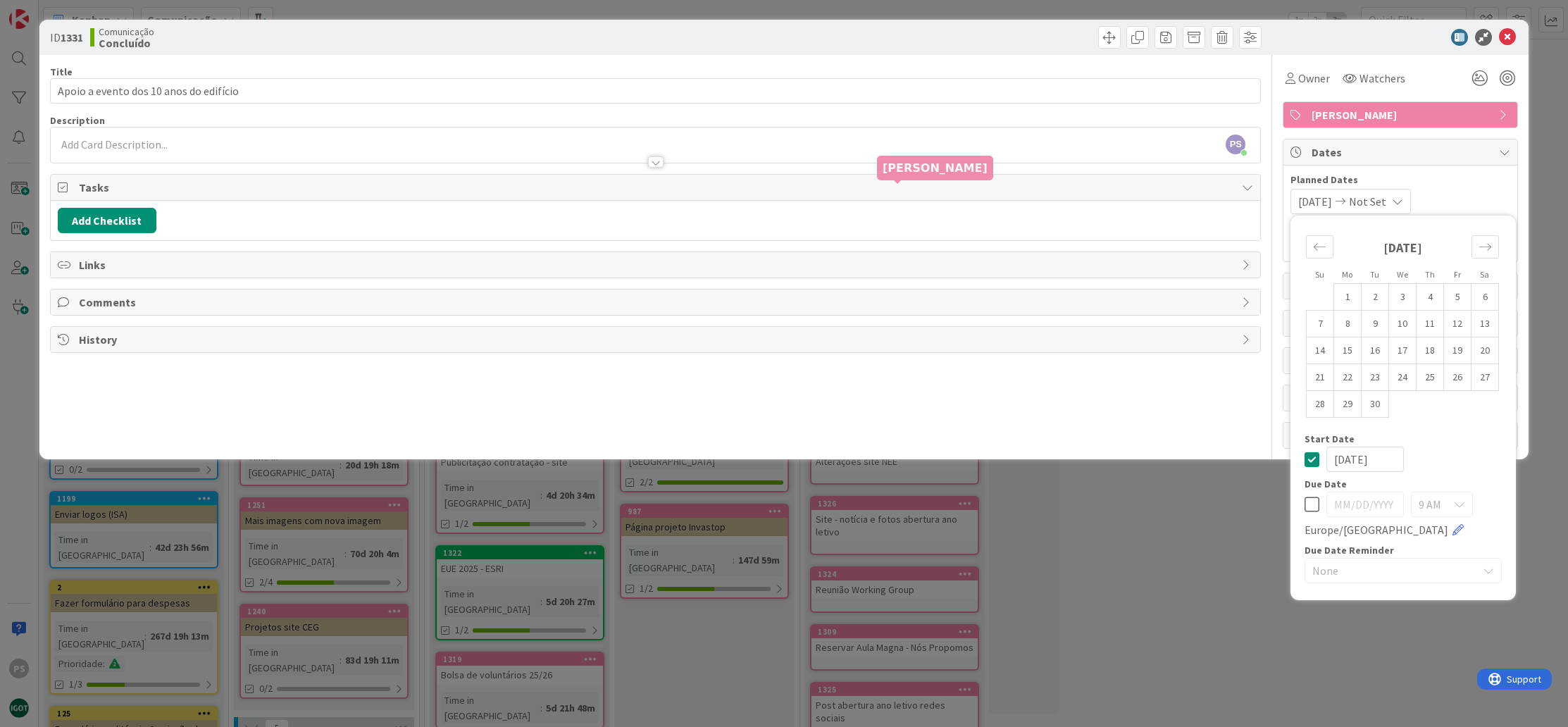
click at [1338, 462] on input "[DATE]" at bounding box center [1365, 459] width 78 height 26
drag, startPoint x: 1345, startPoint y: 458, endPoint x: 1335, endPoint y: 458, distance: 10.0
click at [1335, 458] on input "[DATE]" at bounding box center [1365, 459] width 78 height 26
click at [1360, 459] on input "[DATE]" at bounding box center [1365, 459] width 78 height 26
click at [1307, 508] on icon at bounding box center [1312, 504] width 15 height 17
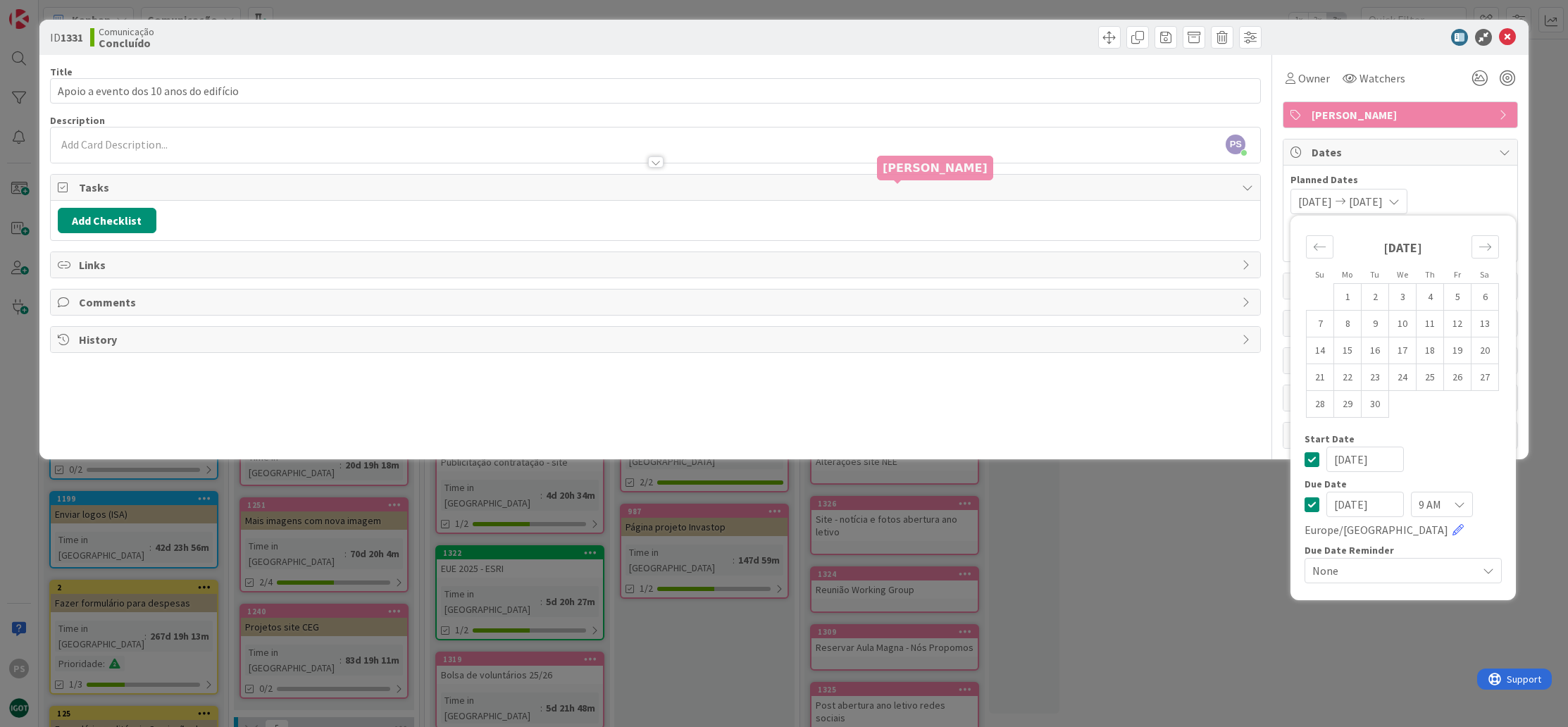
drag, startPoint x: 1346, startPoint y: 504, endPoint x: 1332, endPoint y: 503, distance: 14.0
click at [1332, 503] on input "[DATE]" at bounding box center [1365, 504] width 78 height 26
drag, startPoint x: 1360, startPoint y: 507, endPoint x: 1349, endPoint y: 507, distance: 11.0
click at [1349, 507] on input "30/02/2025" at bounding box center [1365, 504] width 78 height 26
click at [1474, 159] on span "Dates" at bounding box center [1402, 152] width 181 height 17
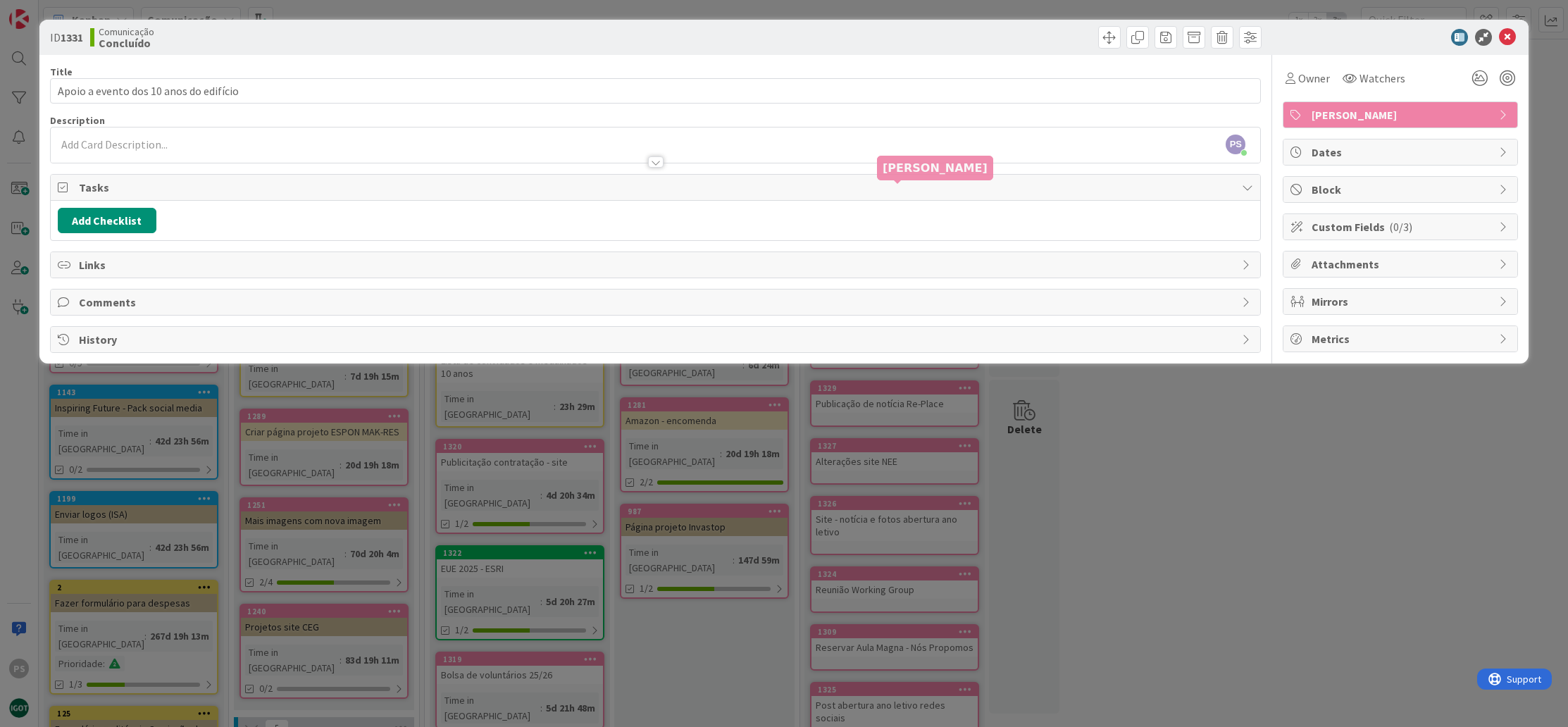
click at [1395, 154] on span "Dates" at bounding box center [1402, 152] width 181 height 17
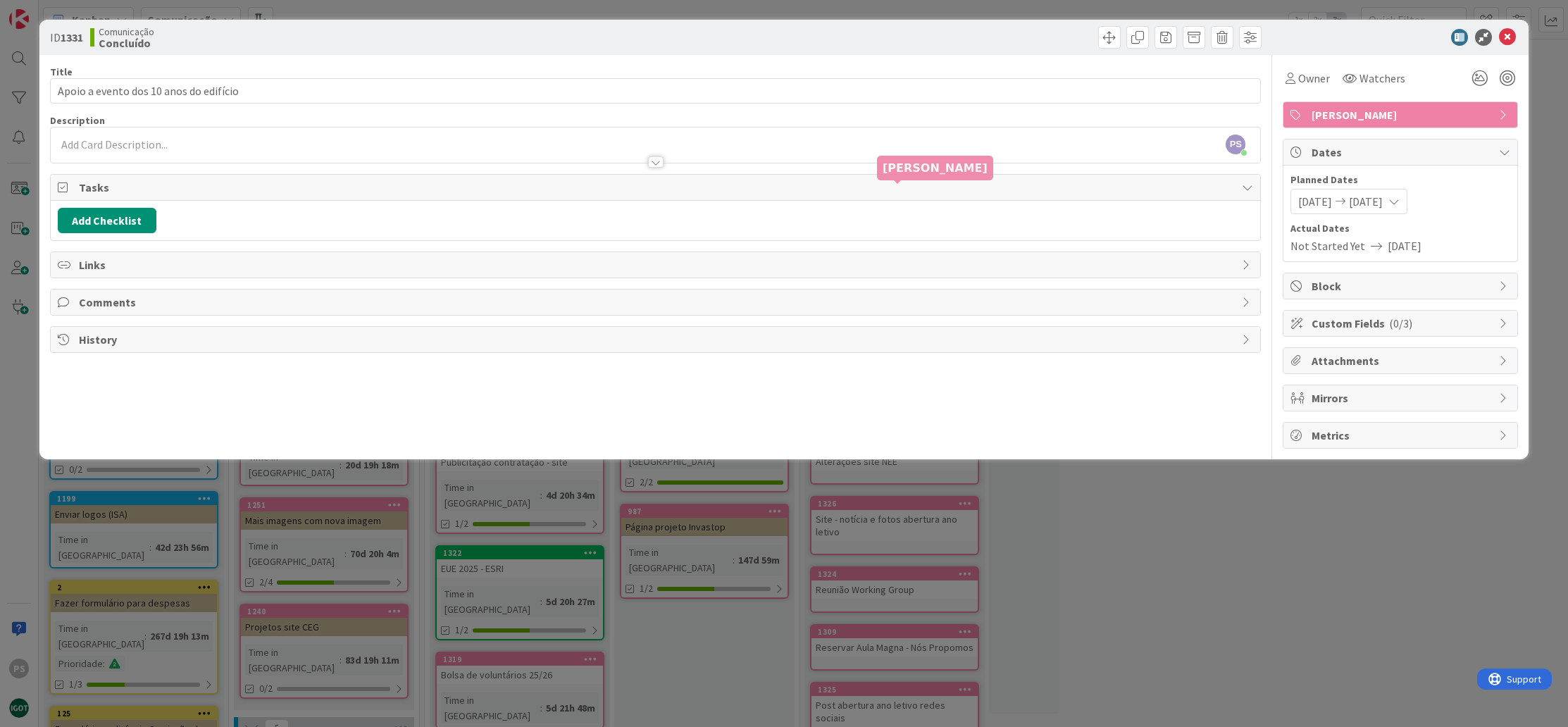
click at [1406, 246] on span "[DATE]" at bounding box center [1405, 246] width 34 height 17
click at [1341, 247] on span "Not Started Yet" at bounding box center [1328, 246] width 75 height 17
click at [1400, 201] on icon at bounding box center [1394, 201] width 11 height 11
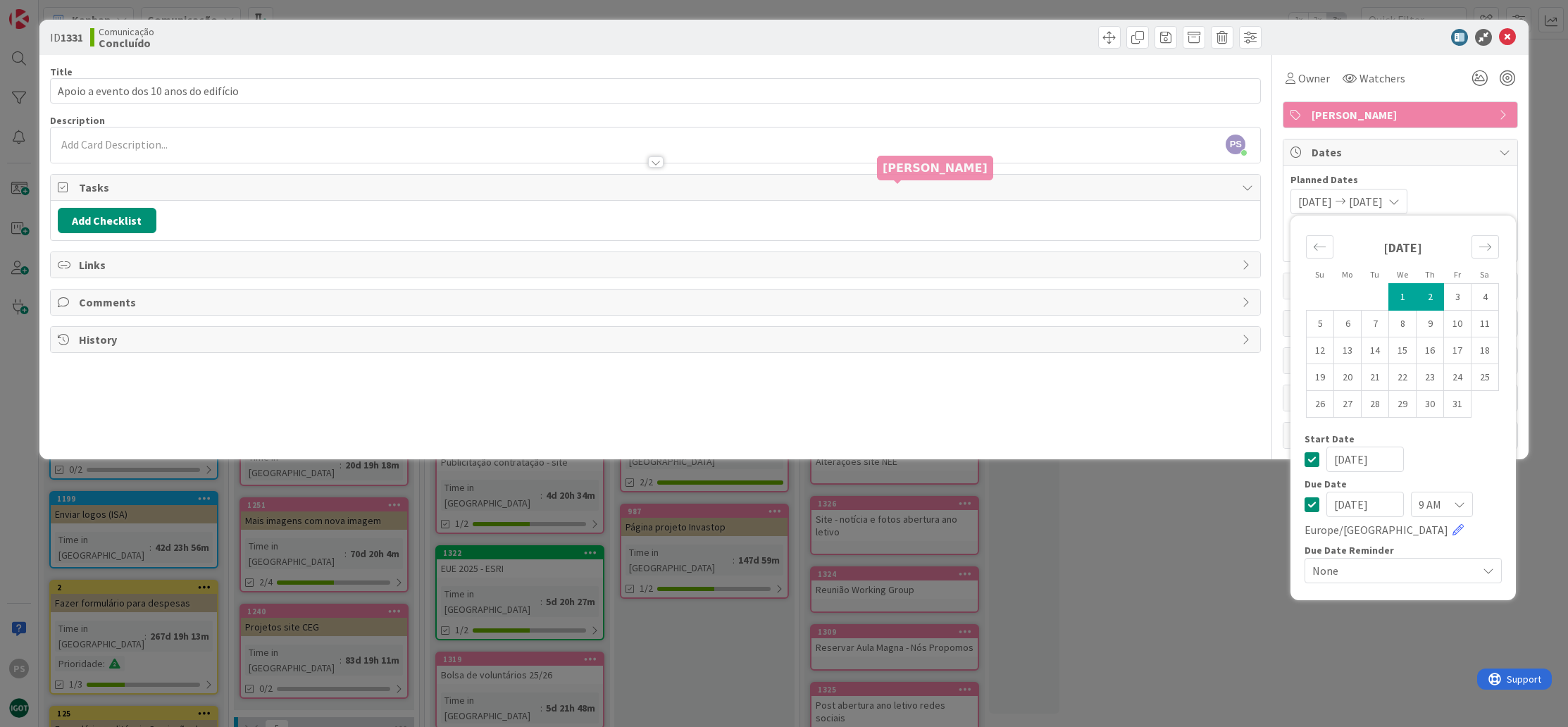
click at [1312, 461] on icon at bounding box center [1312, 459] width 15 height 17
click at [1310, 505] on icon at bounding box center [1312, 504] width 15 height 17
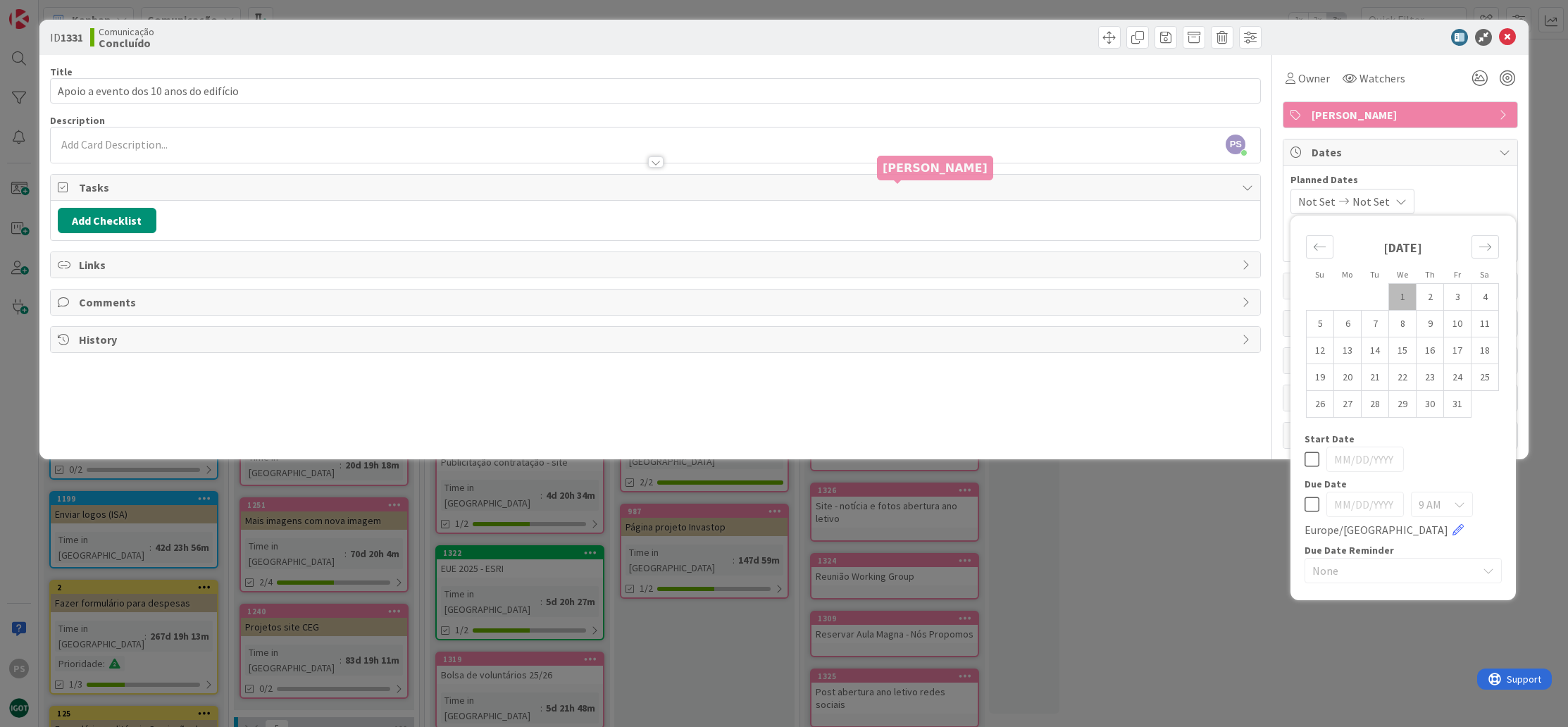
click at [1480, 171] on div "Planned Dates Not Set Not Set Su Mo Tu We Th Fr Sa [DATE] 1 2 3 4 5 6 7 8 9 10 …" at bounding box center [1401, 213] width 234 height 96
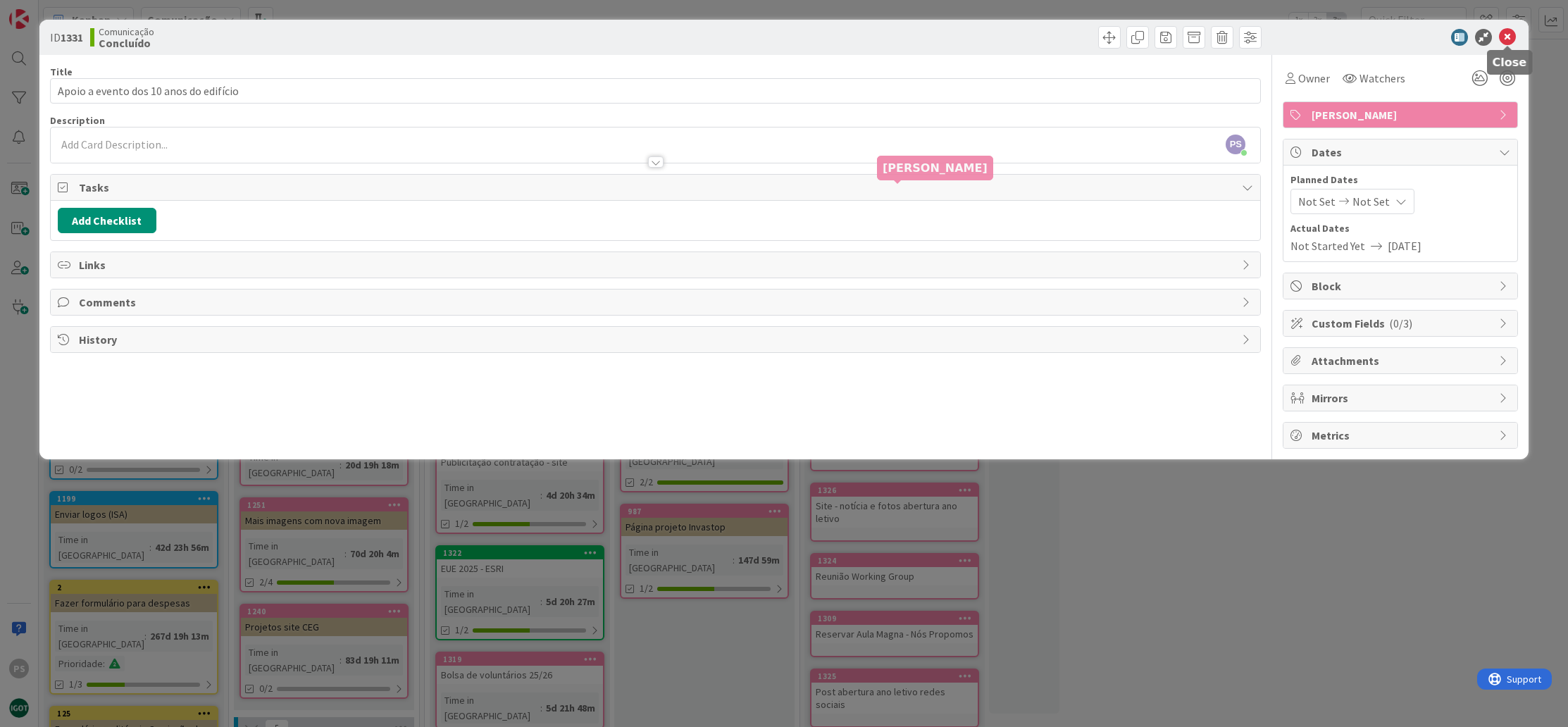
click at [1507, 38] on icon at bounding box center [1507, 37] width 17 height 17
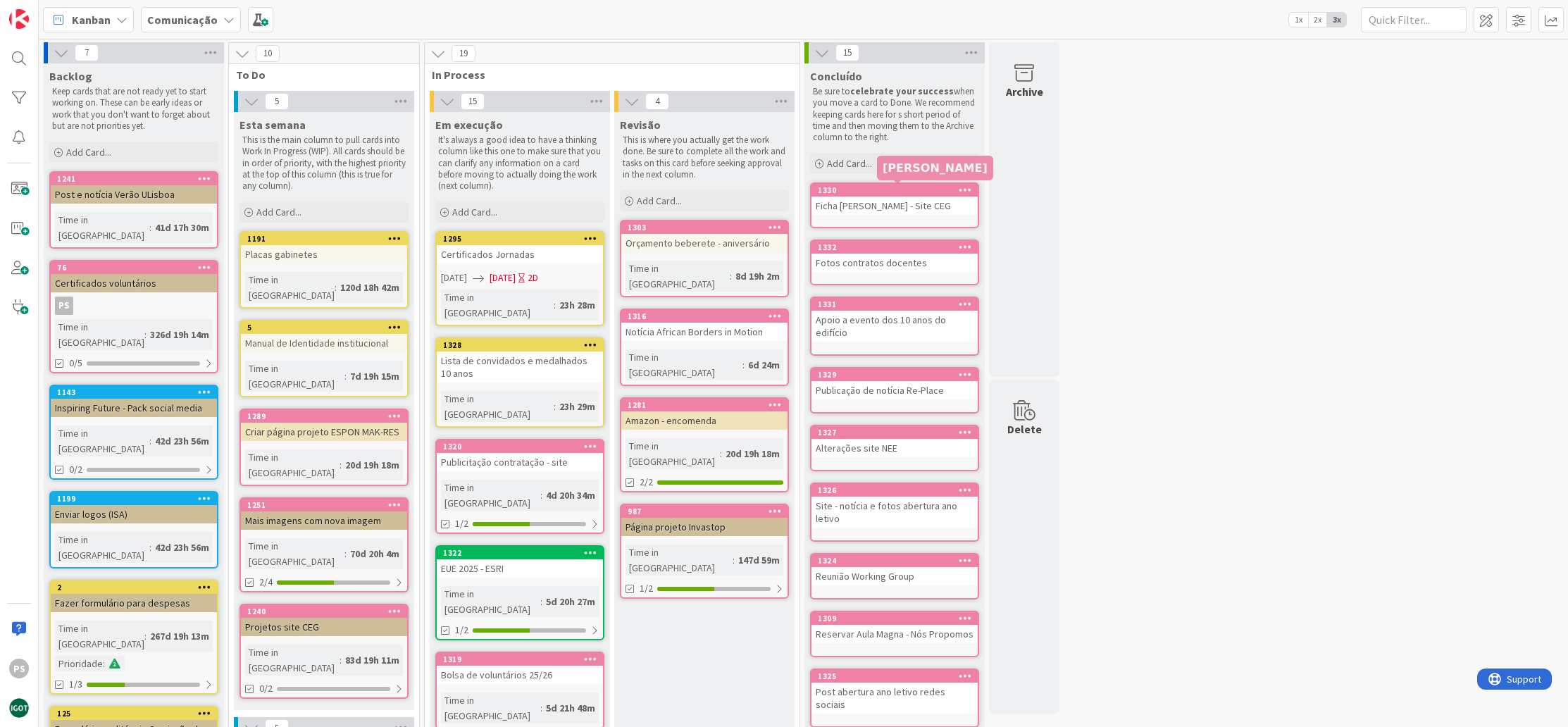
click at [894, 181] on div at bounding box center [897, 183] width 10 height 4
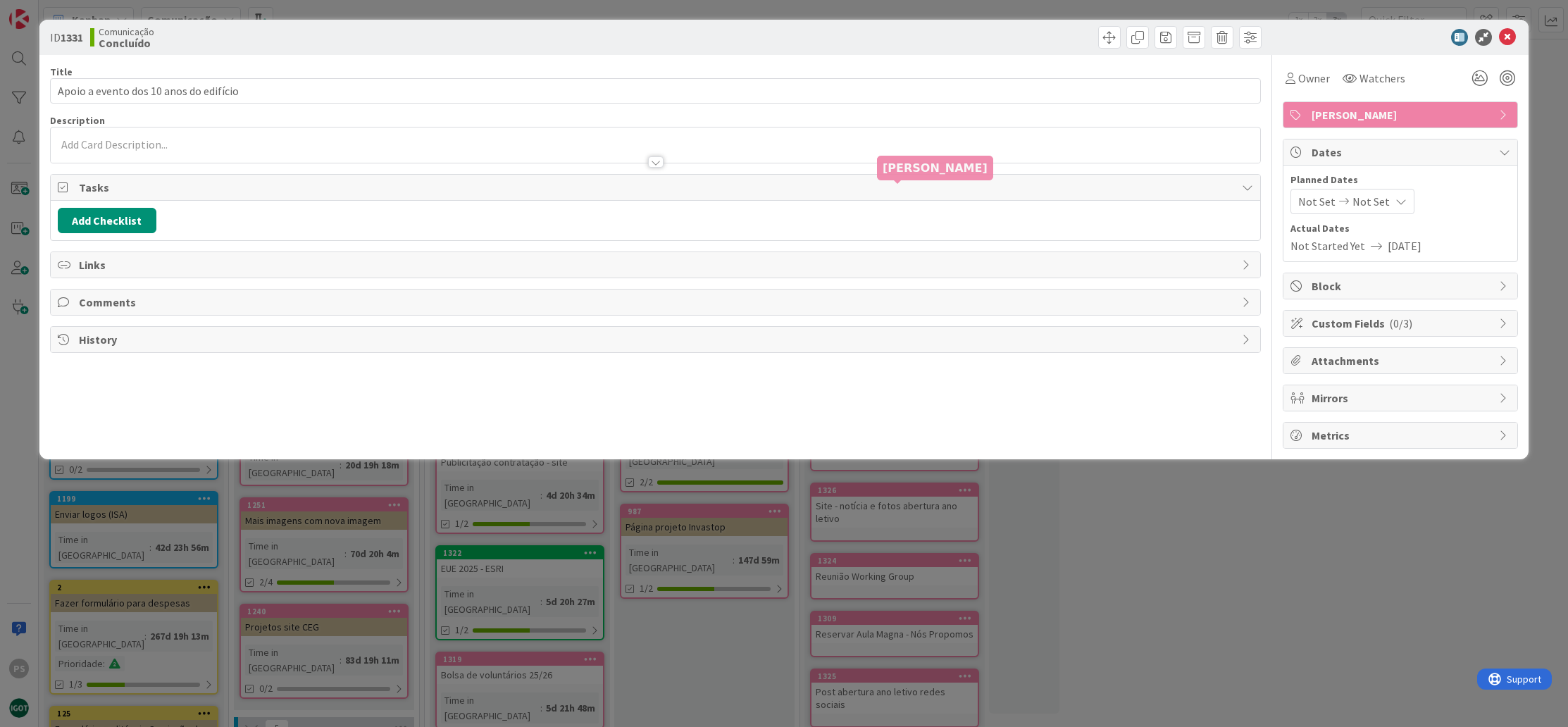
click at [1519, 32] on div "ID 1331 Comunicação Concluído" at bounding box center [784, 37] width 1490 height 35
click at [1507, 36] on icon at bounding box center [1507, 37] width 17 height 17
